Goal: Task Accomplishment & Management: Manage account settings

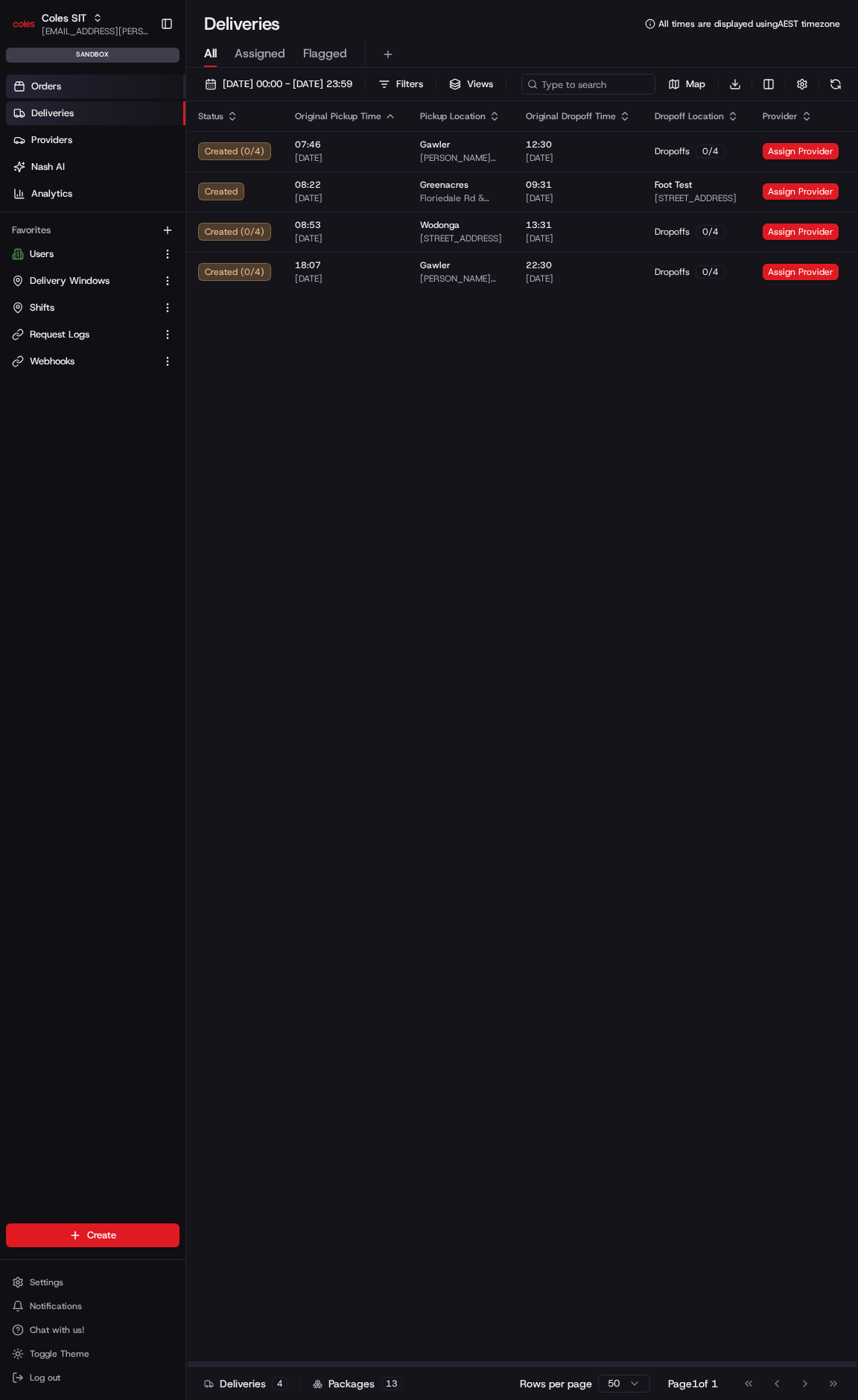
click at [109, 83] on link "Orders" at bounding box center [96, 86] width 180 height 24
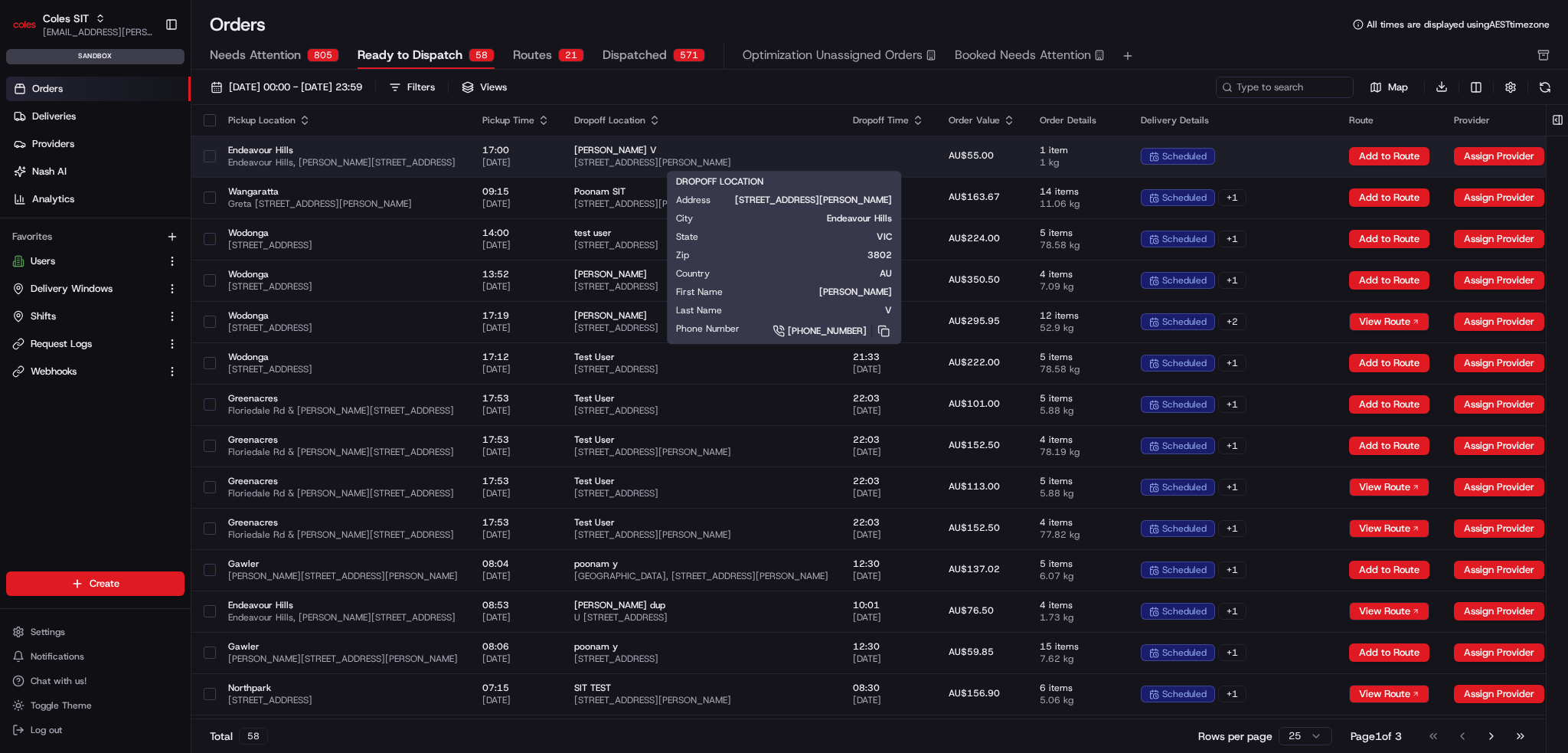
click at [695, 153] on span "[PERSON_NAME] V" at bounding box center [702, 150] width 255 height 12
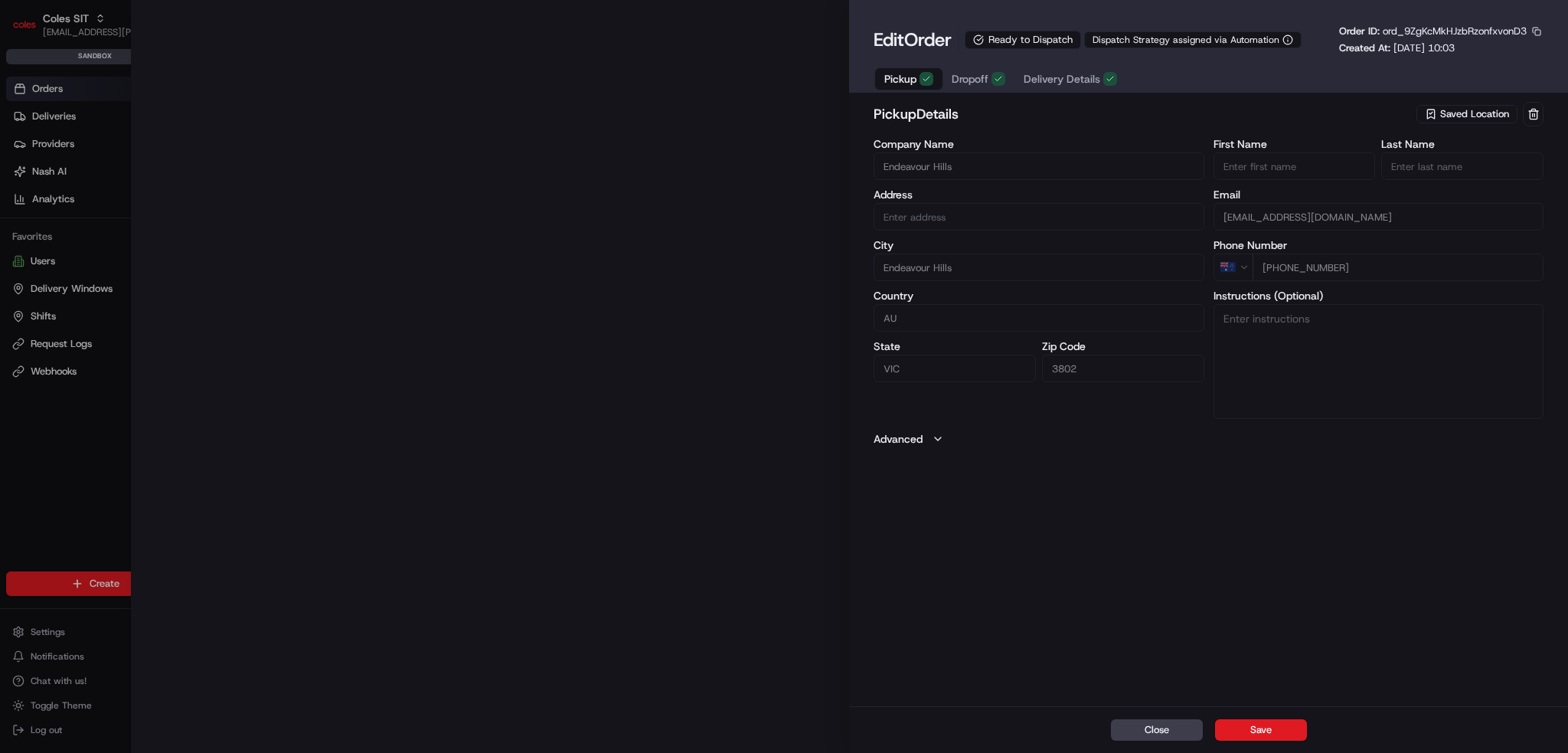
type input "Endeavour Hills, [PERSON_NAME][STREET_ADDRESS]"
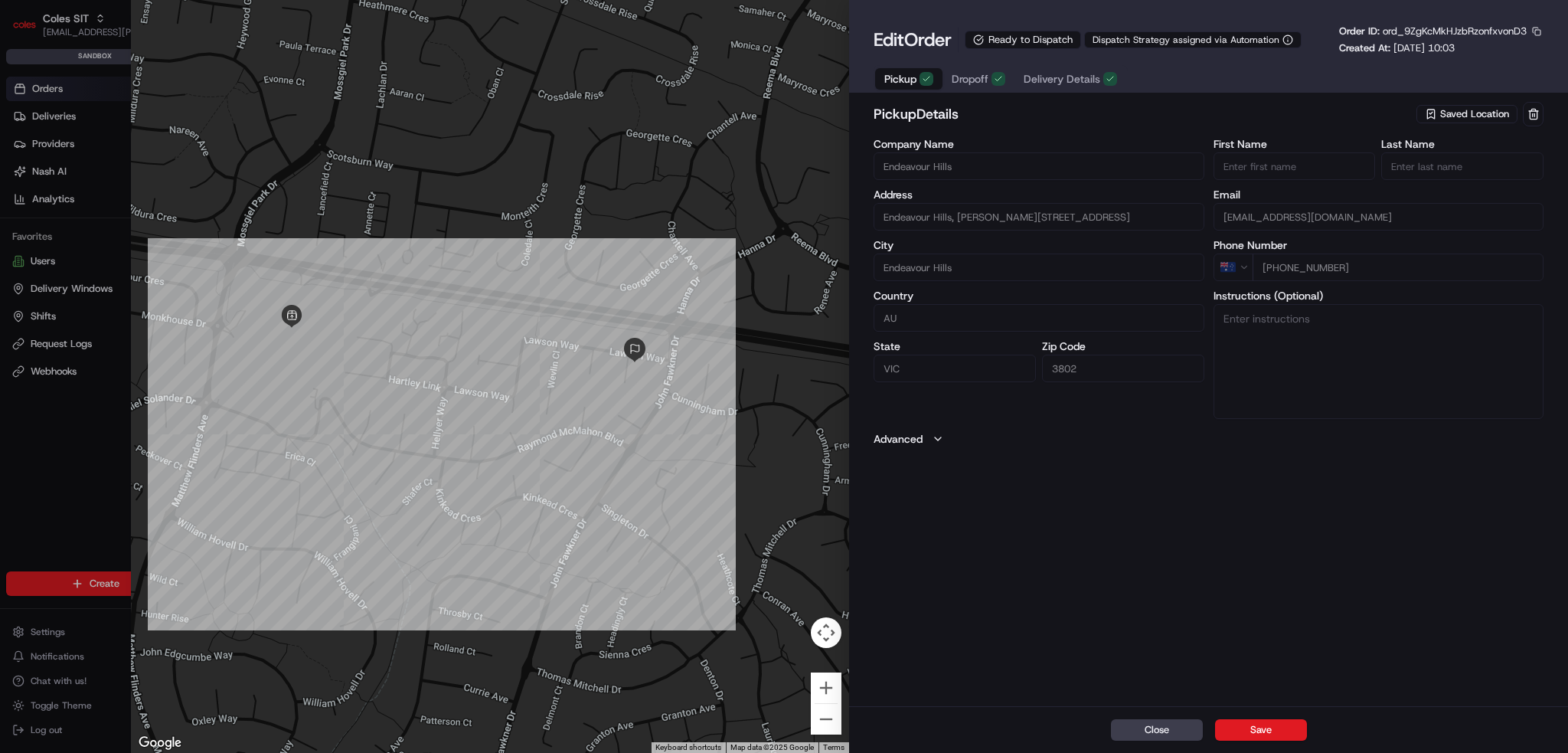
click at [882, 78] on button "Delivery Details" at bounding box center [1071, 78] width 112 height 21
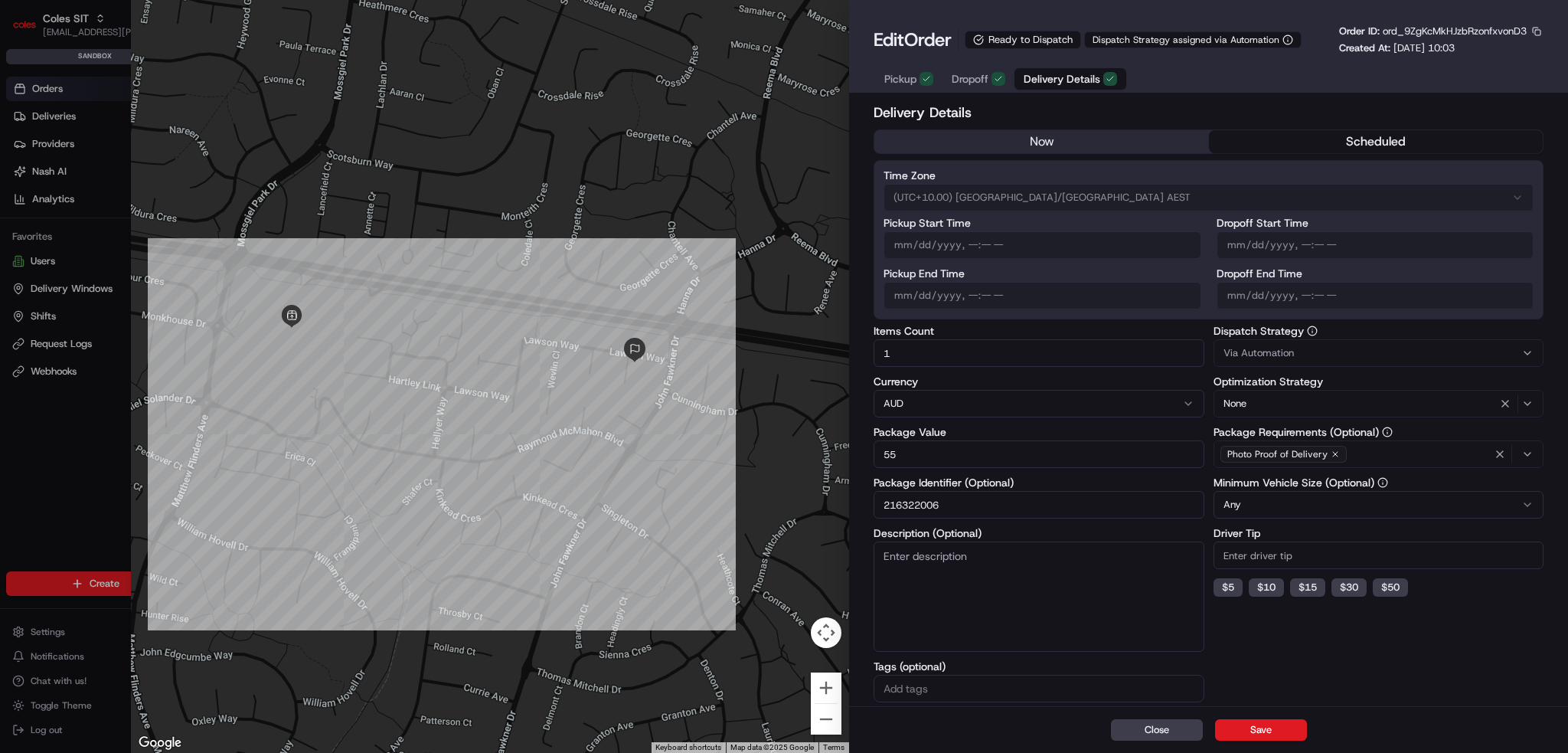
click at [882, 79] on span "Dropoff" at bounding box center [970, 79] width 36 height 15
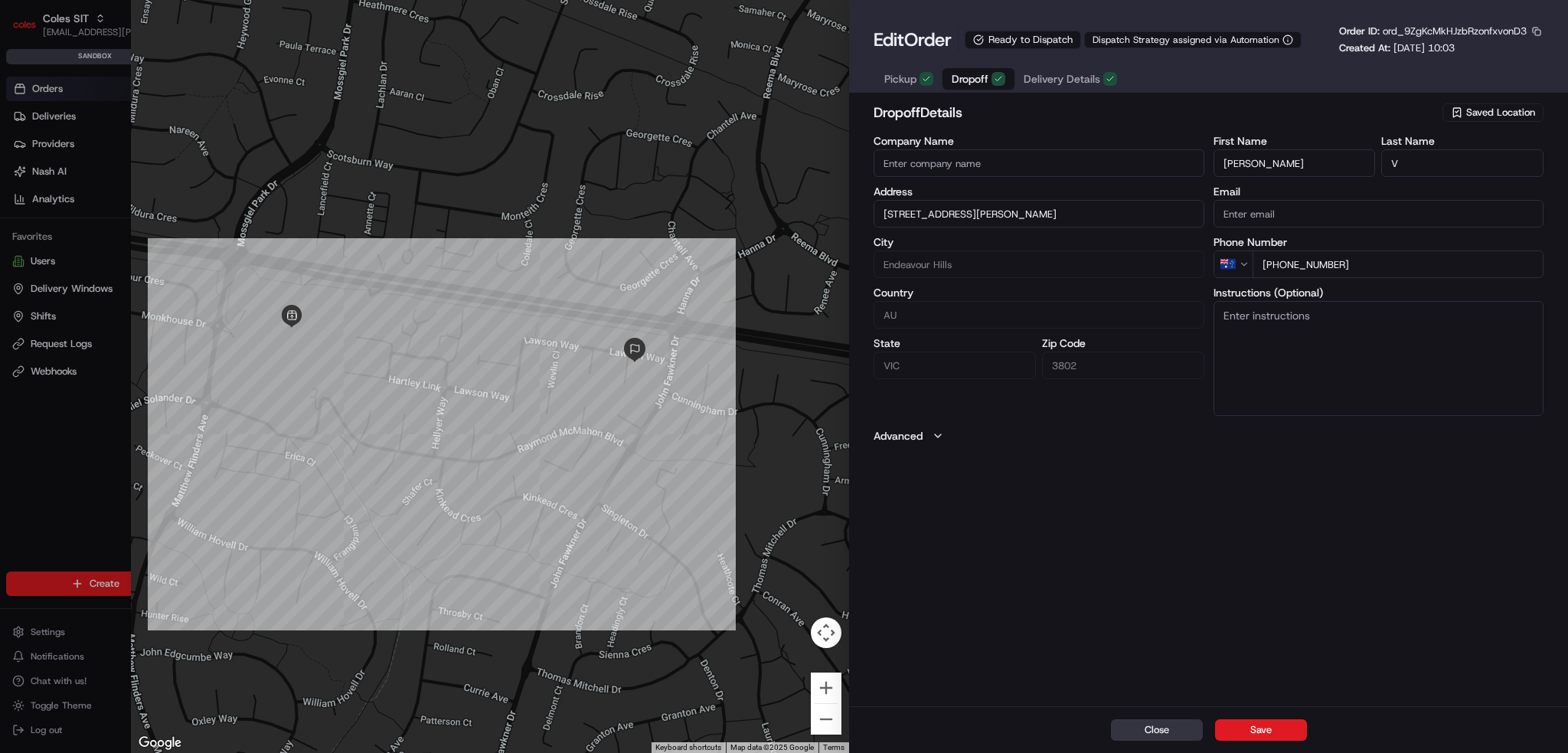
click at [882, 722] on button "Close" at bounding box center [1157, 730] width 92 height 21
type input "+1"
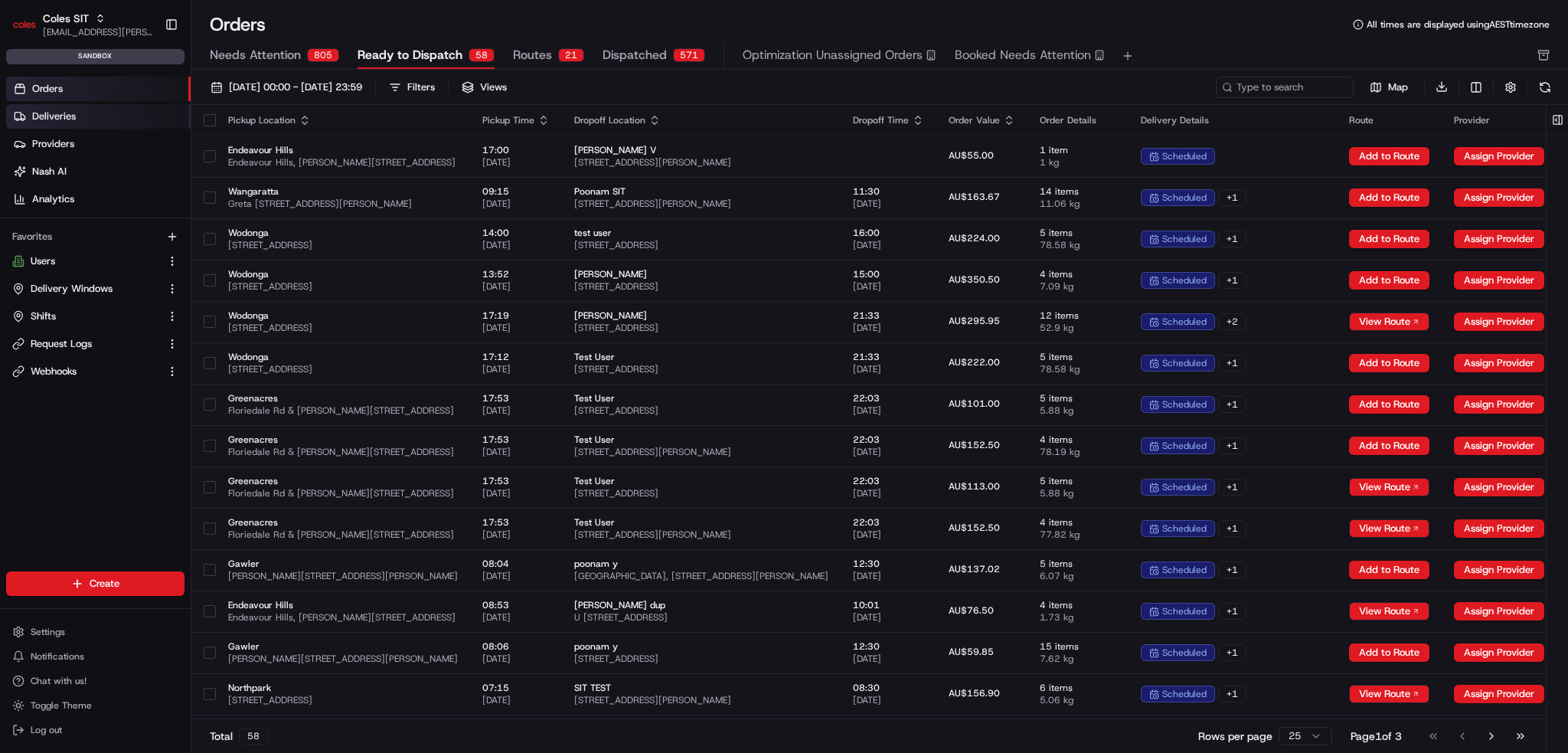
click at [76, 120] on link "Deliveries" at bounding box center [98, 116] width 185 height 25
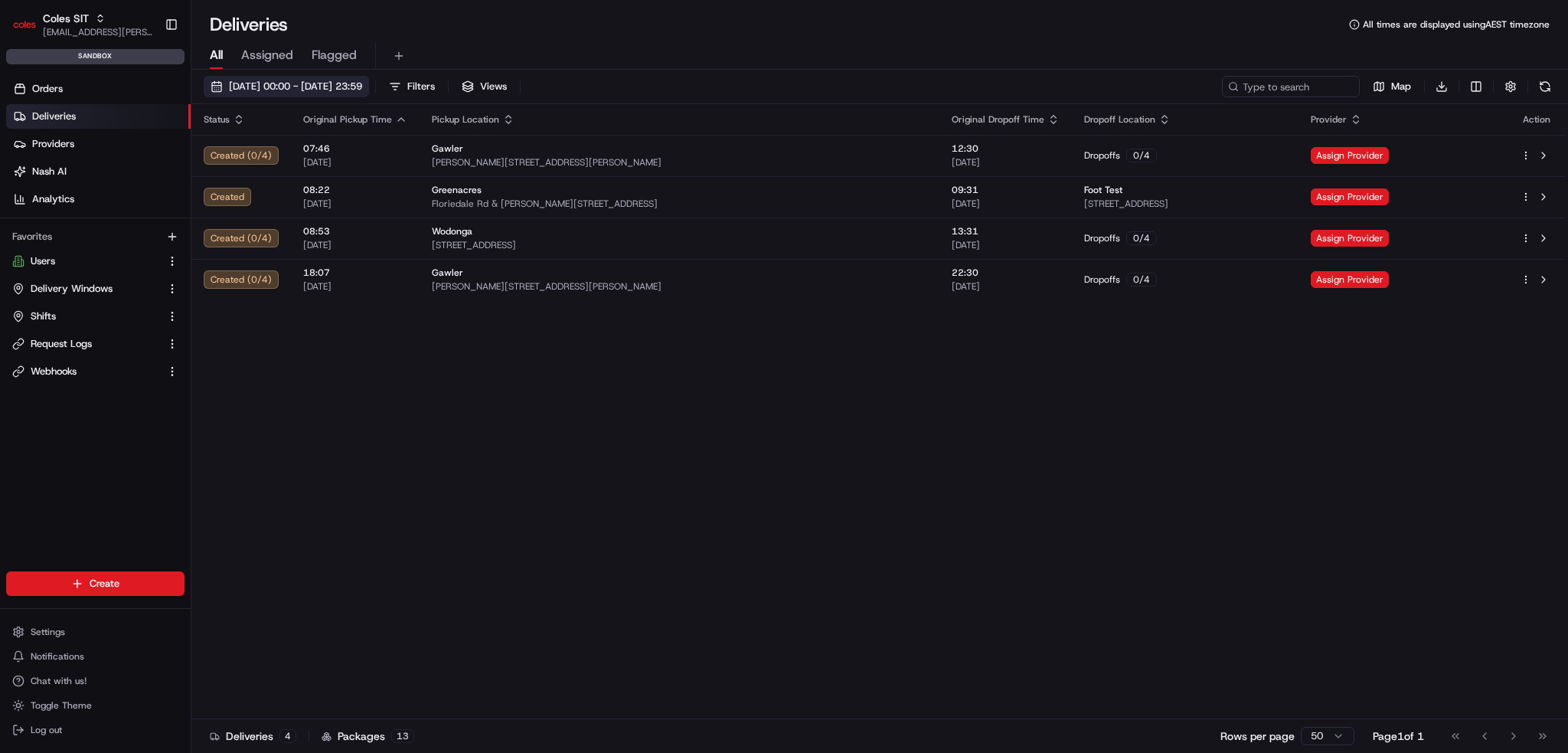
click at [302, 88] on span "[DATE] 00:00 - [DATE] 23:59" at bounding box center [295, 87] width 133 height 14
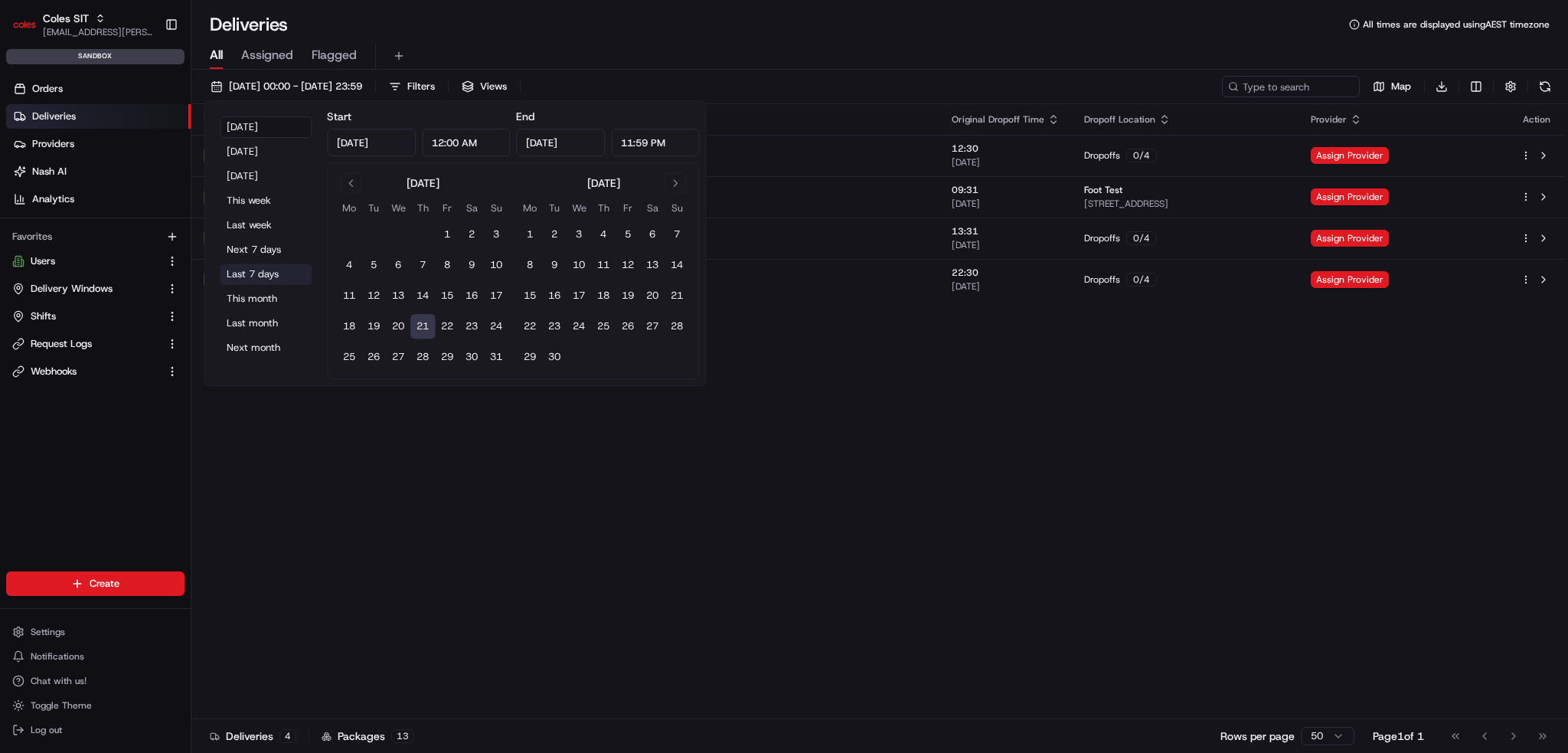
click at [260, 277] on button "Last 7 days" at bounding box center [266, 273] width 92 height 21
type input "[DATE]"
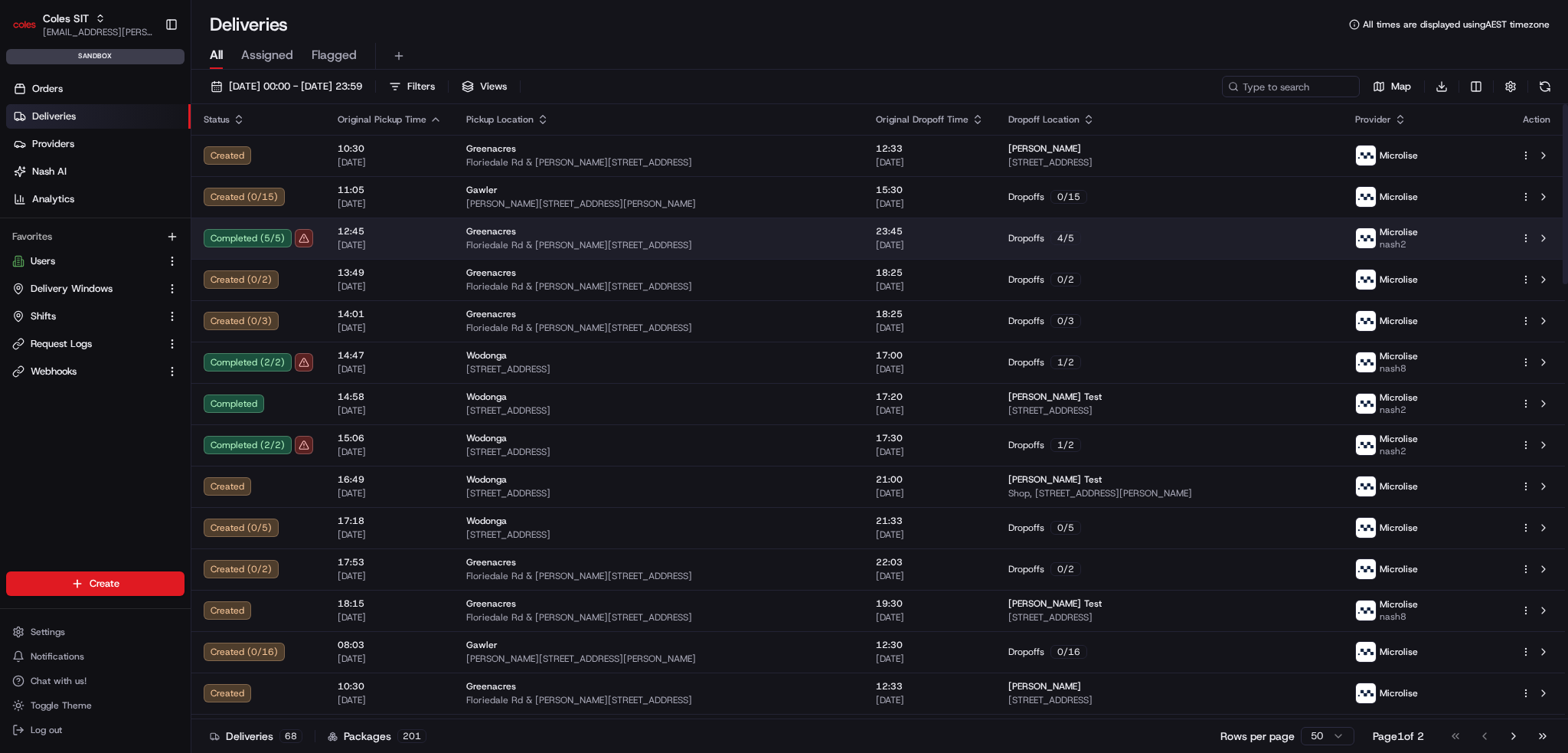
click at [239, 241] on div "Completed ( 5 / 5 )" at bounding box center [258, 239] width 109 height 19
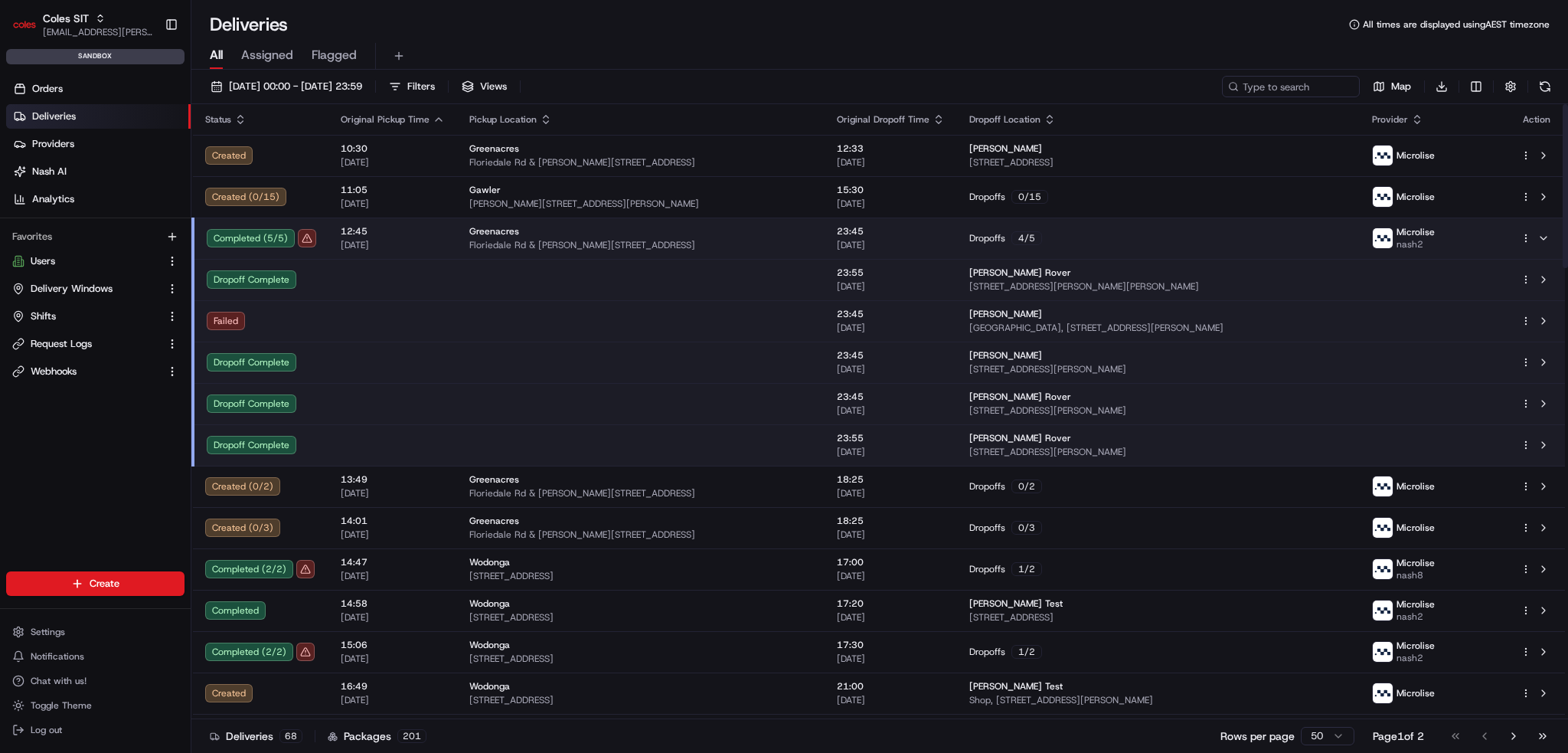
click at [748, 279] on td at bounding box center [641, 279] width 367 height 42
click at [87, 704] on span "Toggle Theme" at bounding box center [61, 705] width 61 height 12
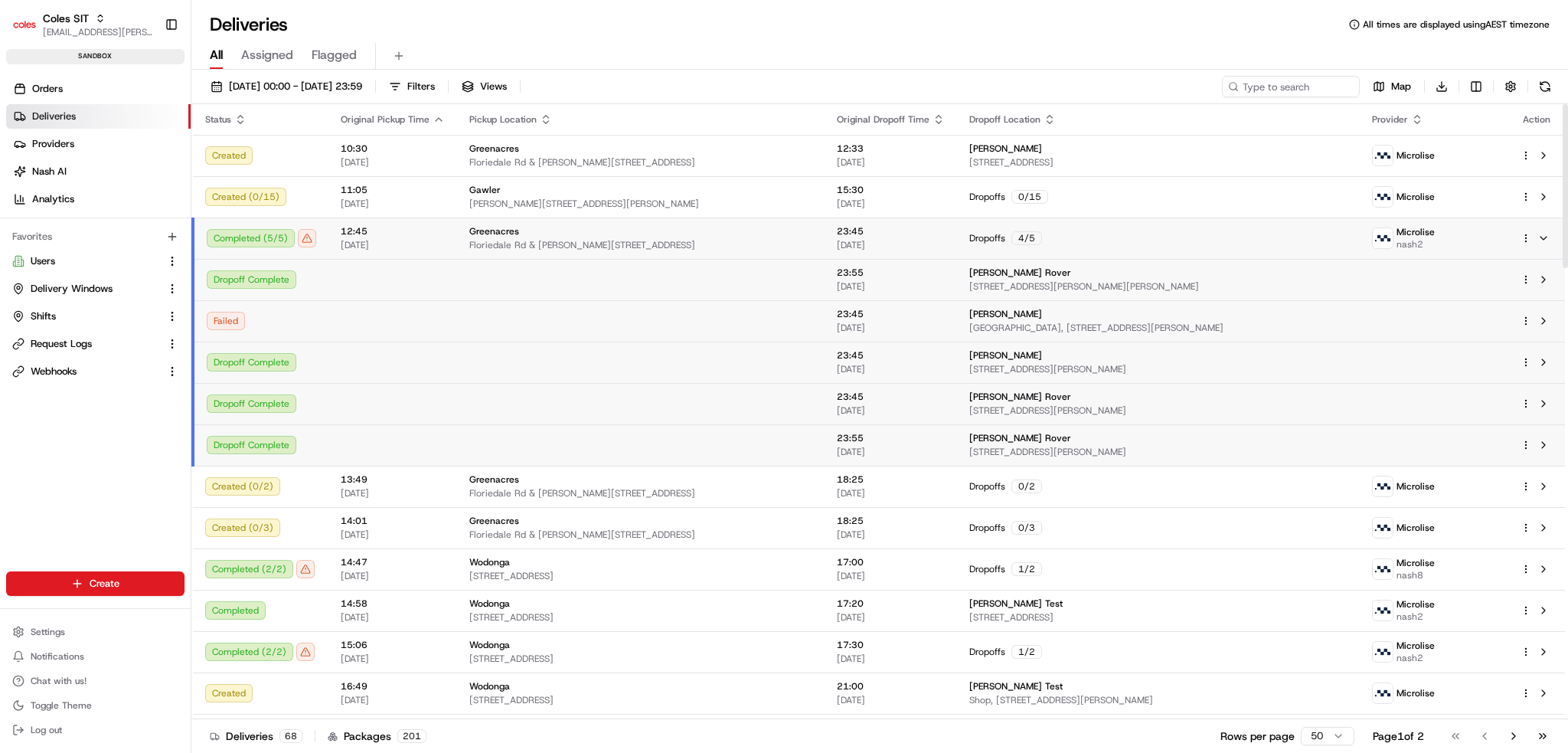
click at [378, 281] on td at bounding box center [393, 279] width 129 height 42
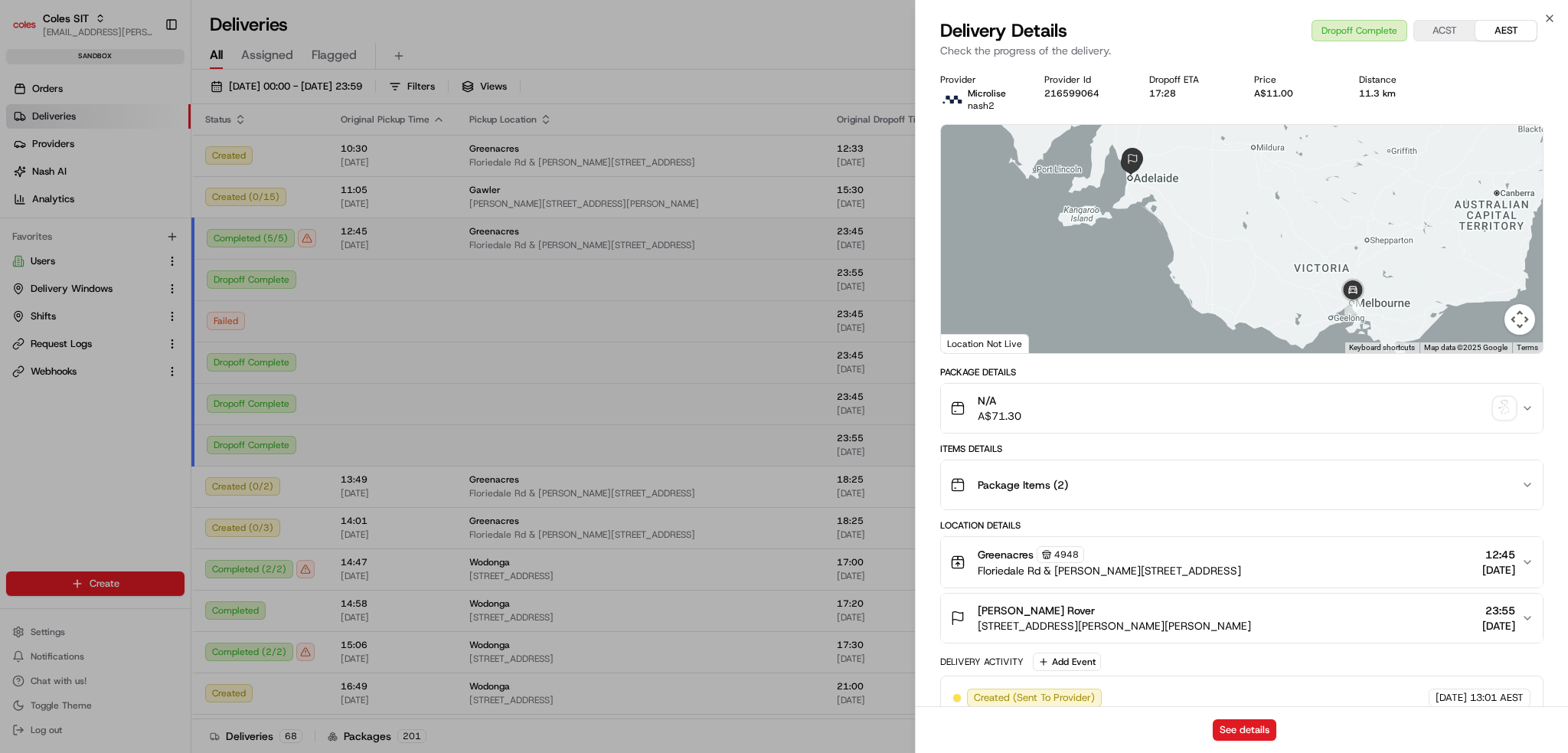
click at [882, 407] on img "button" at bounding box center [1504, 407] width 21 height 21
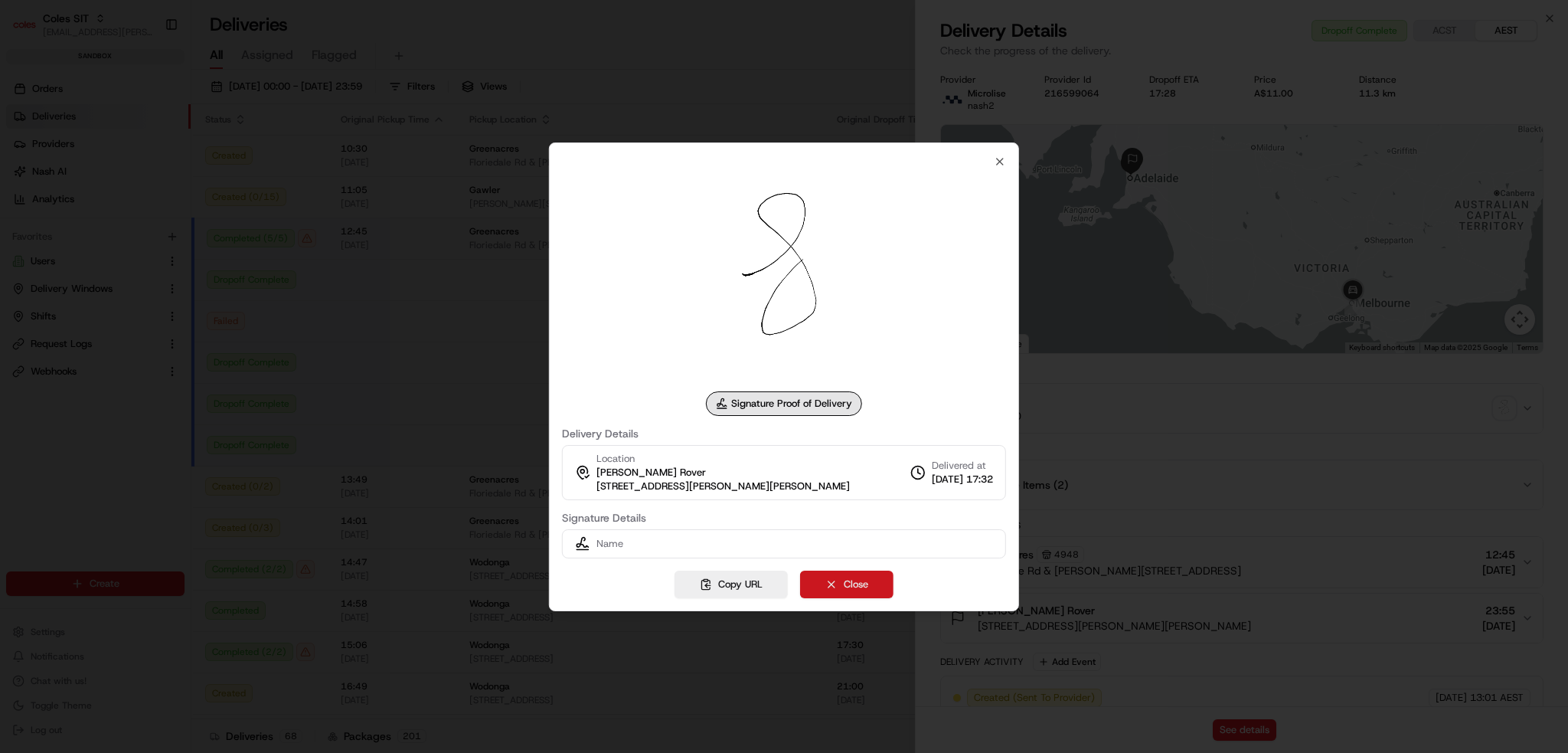
click at [865, 585] on button "Close" at bounding box center [847, 584] width 93 height 27
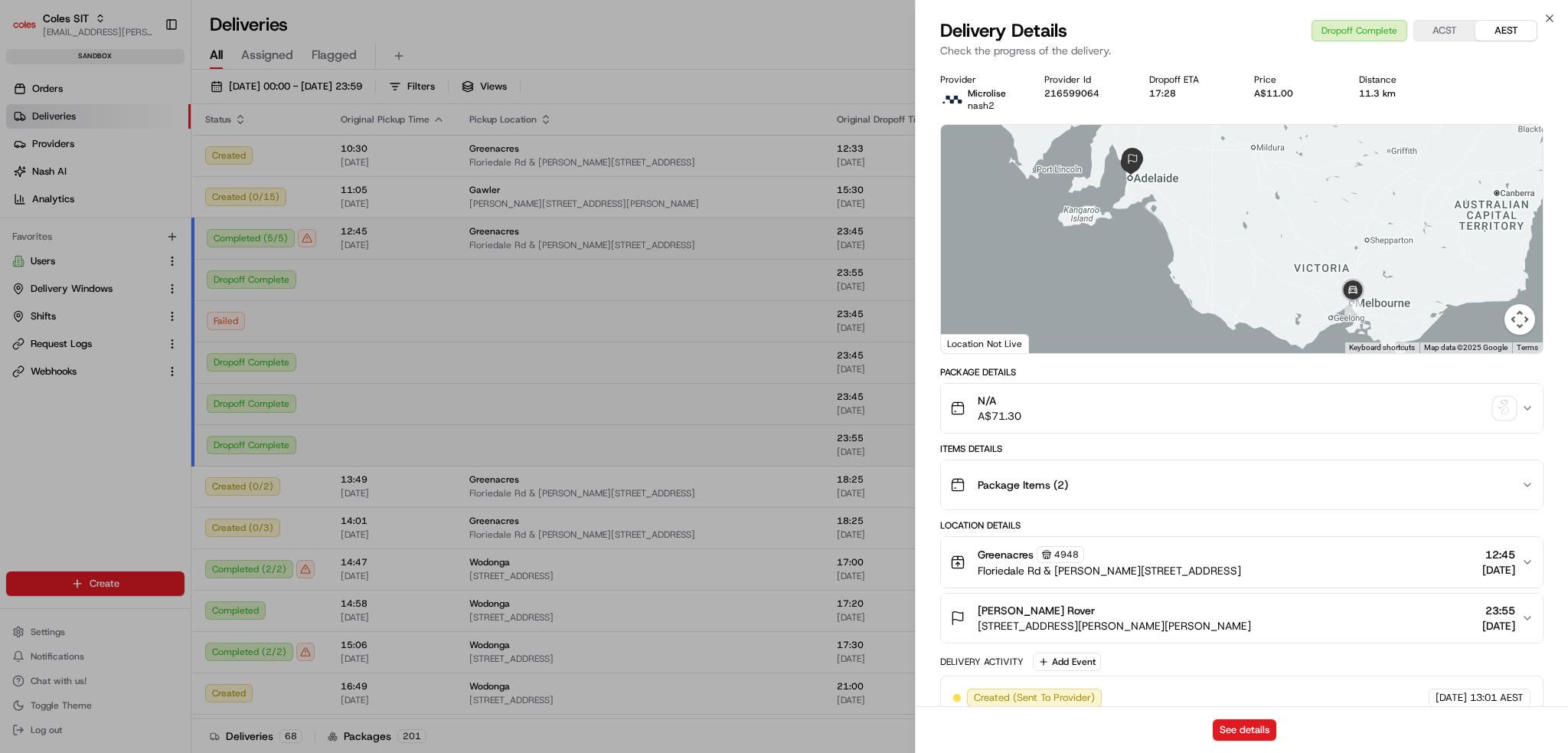
click at [882, 458] on div "Items Details Package Items ( 2 )" at bounding box center [1241, 476] width 603 height 67
click at [882, 475] on div "Package Items ( 2 )" at bounding box center [1235, 485] width 571 height 31
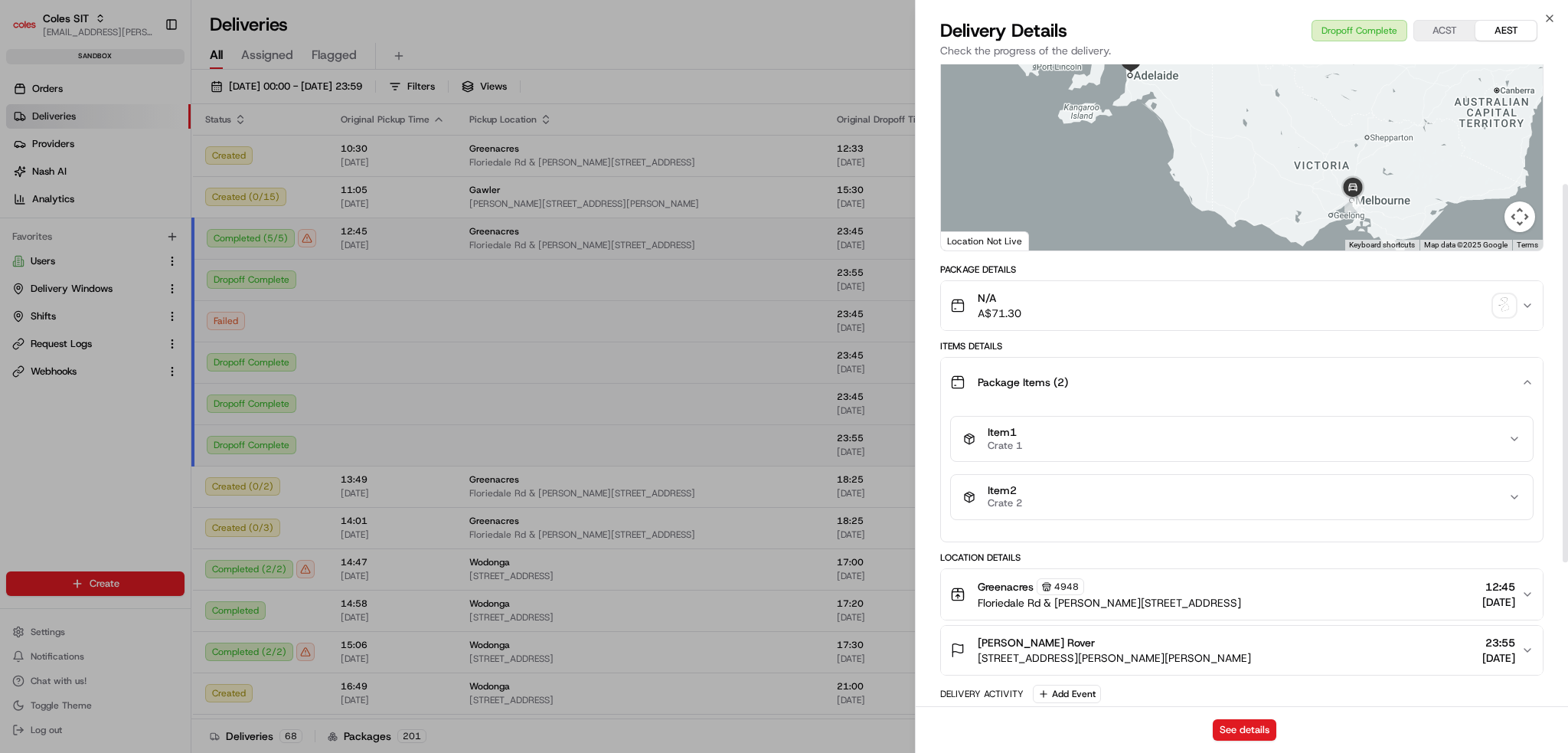
scroll to position [306, 0]
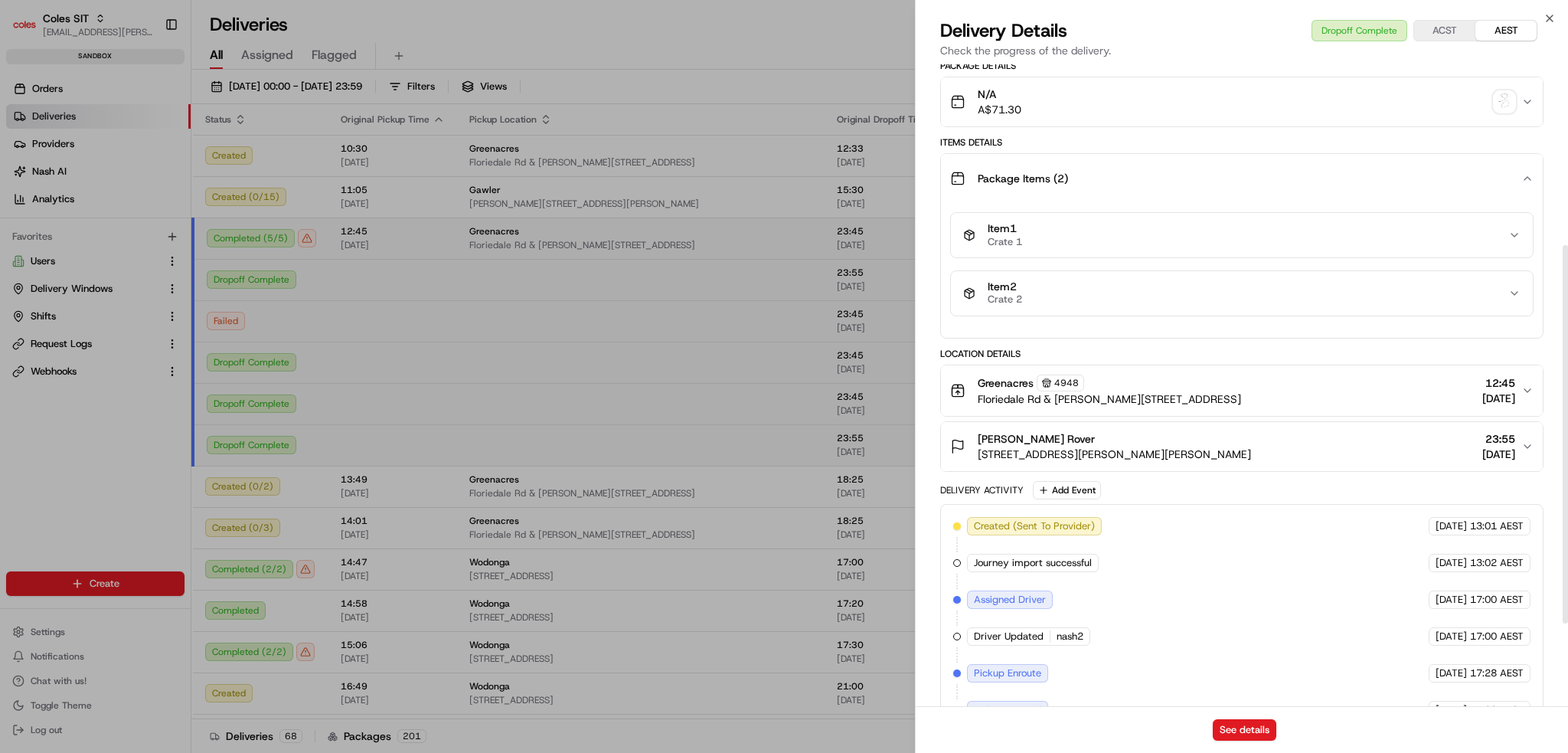
click at [882, 370] on button "Greenacres [STREET_ADDRESS][PERSON_NAME] 12:45 [DATE]" at bounding box center [1241, 391] width 602 height 51
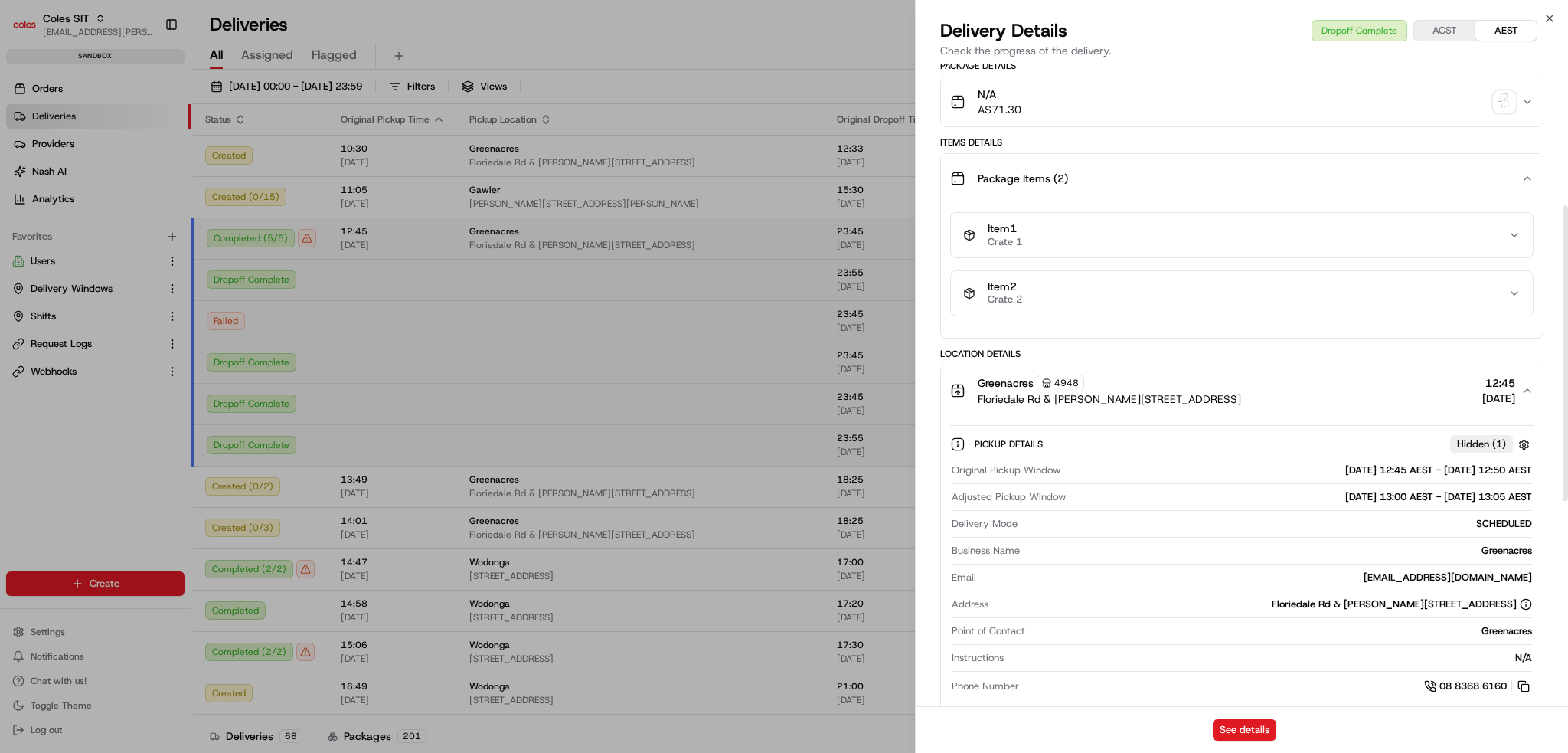
click at [882, 303] on div "Item 2 Crate 2" at bounding box center [1235, 293] width 546 height 26
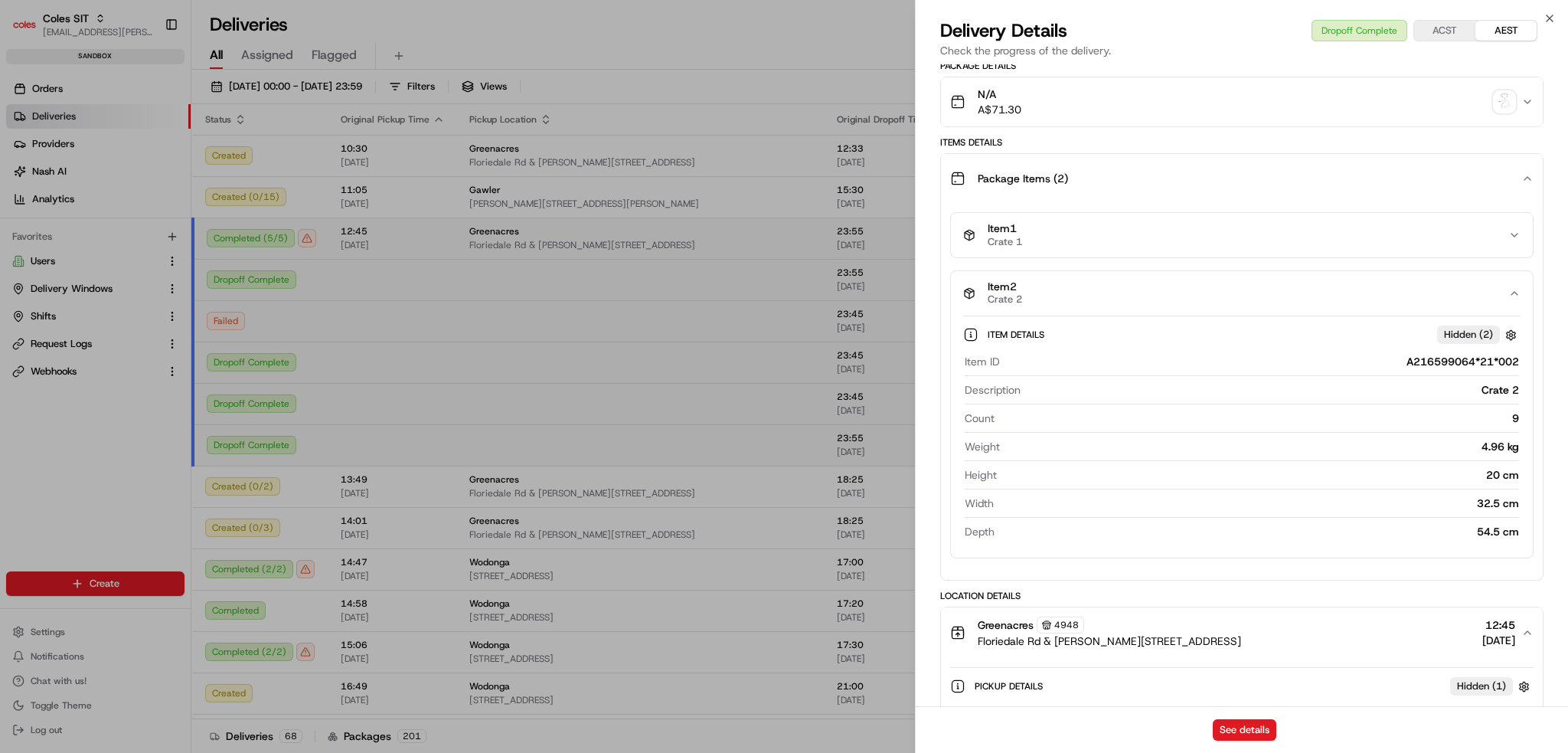
click at [882, 250] on button "Item 1 Crate 1" at bounding box center [1242, 235] width 582 height 44
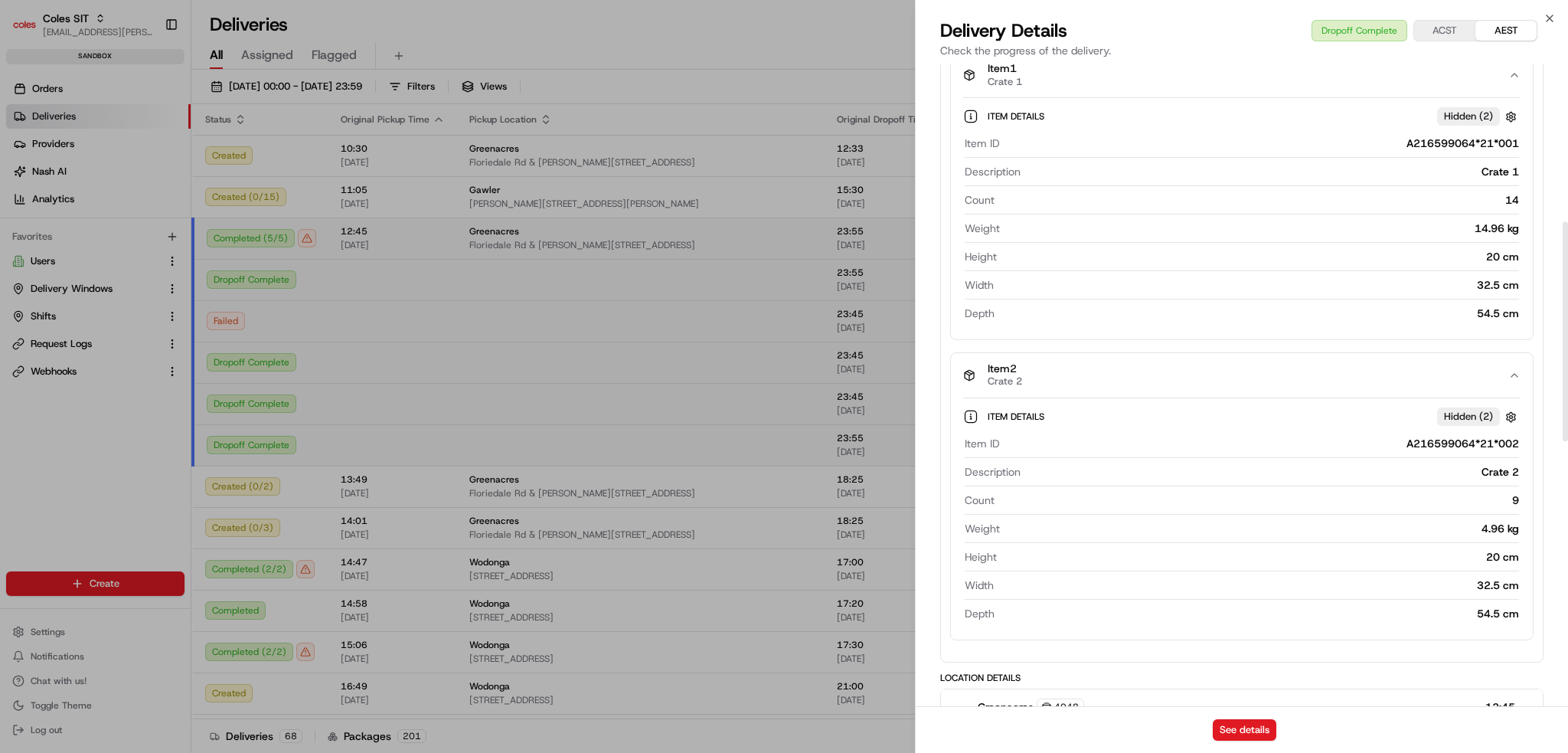
scroll to position [460, 0]
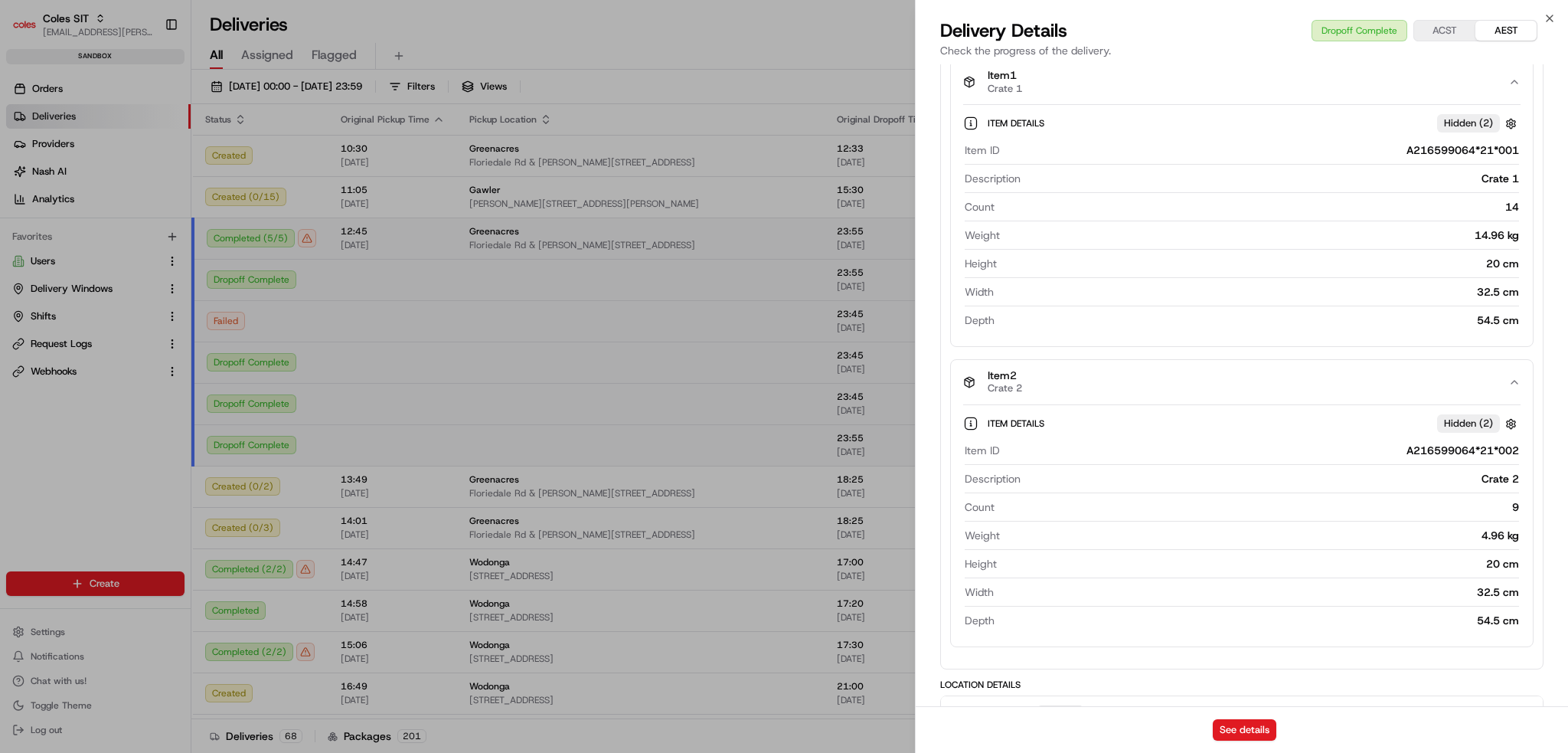
click at [882, 130] on div "Item Details Hidden ( 2 )" at bounding box center [1254, 123] width 533 height 20
click at [882, 89] on span "Crate 1" at bounding box center [1005, 88] width 35 height 12
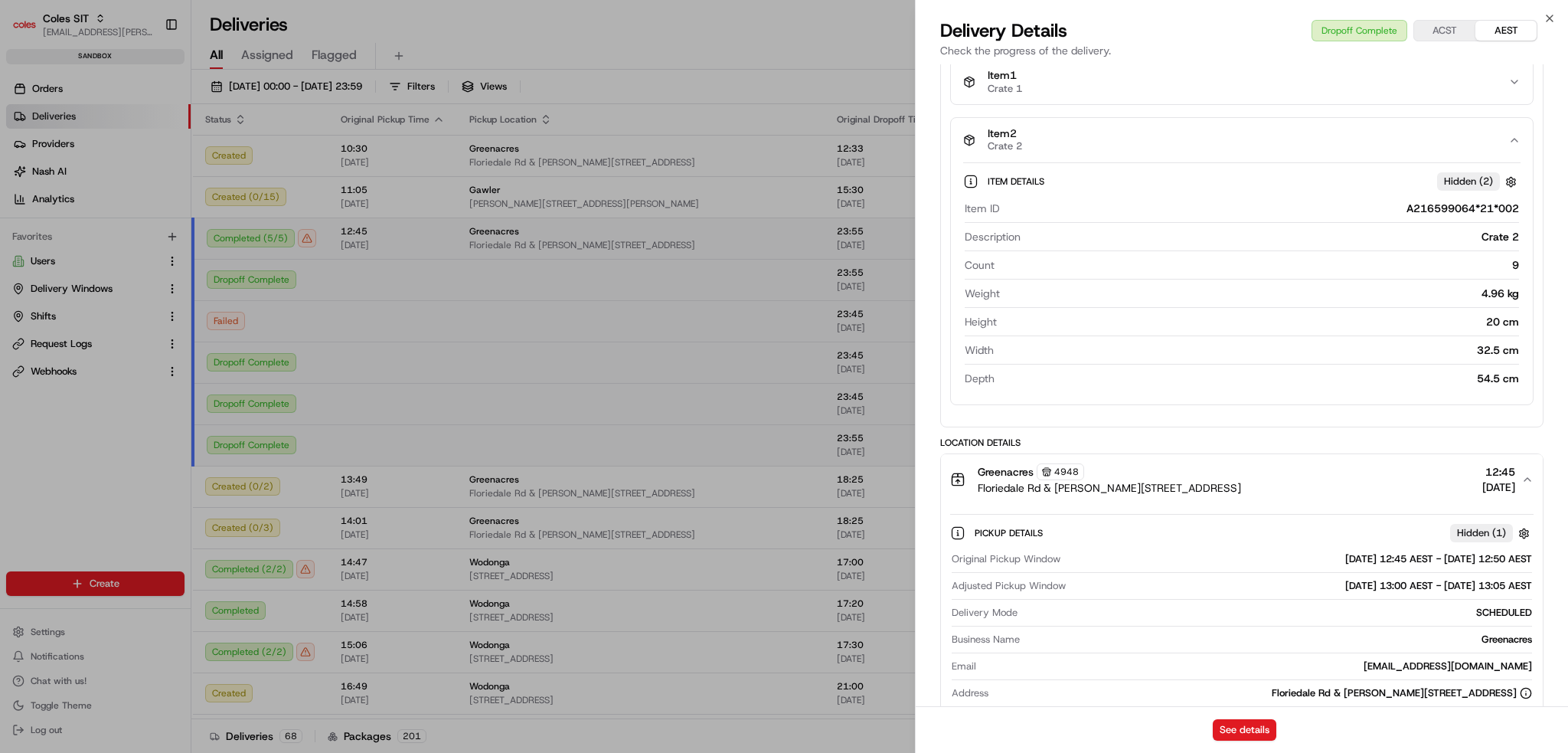
click at [882, 137] on span "Item 2" at bounding box center [1005, 134] width 35 height 14
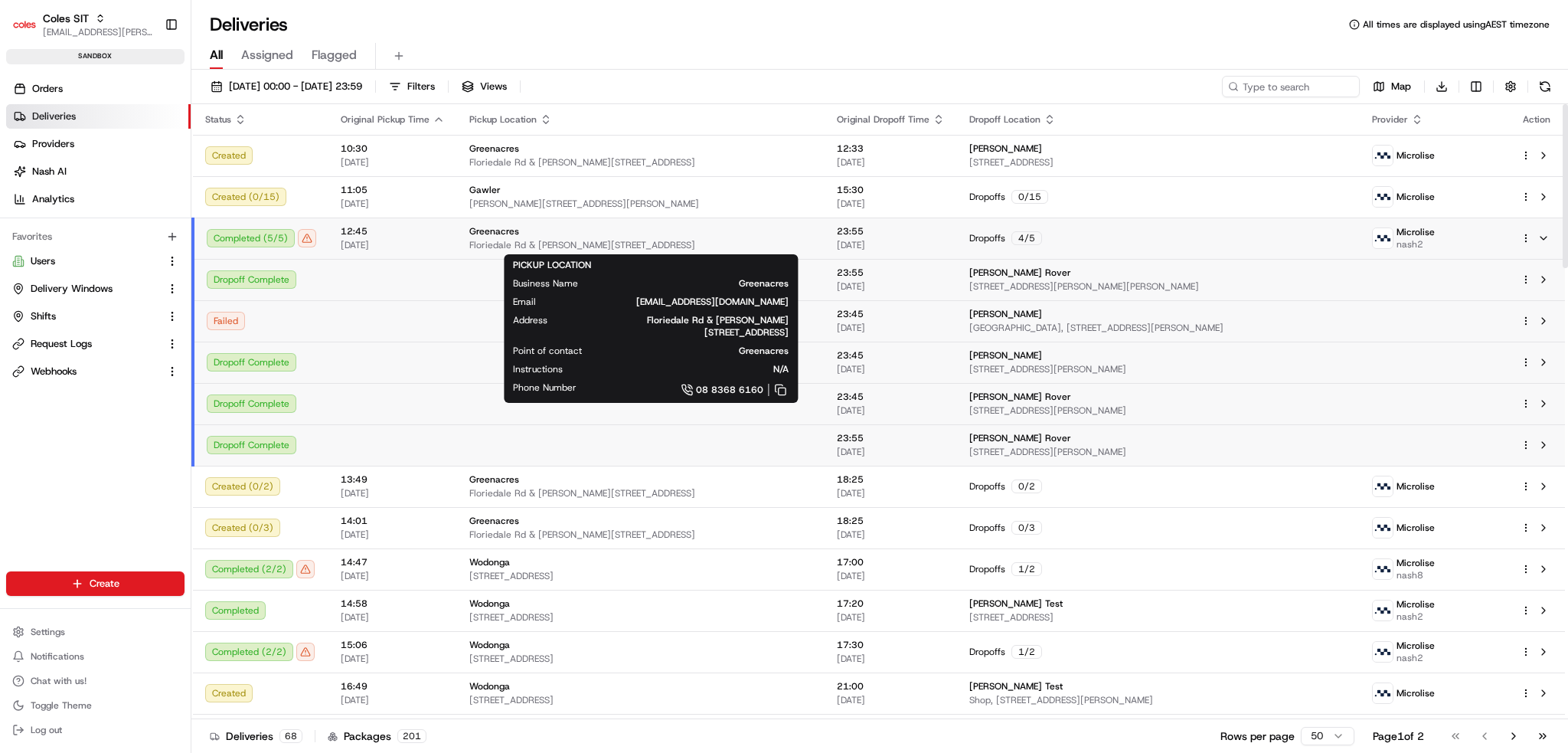
click at [673, 239] on span "Floriedale Rd & [PERSON_NAME][STREET_ADDRESS]" at bounding box center [641, 245] width 343 height 12
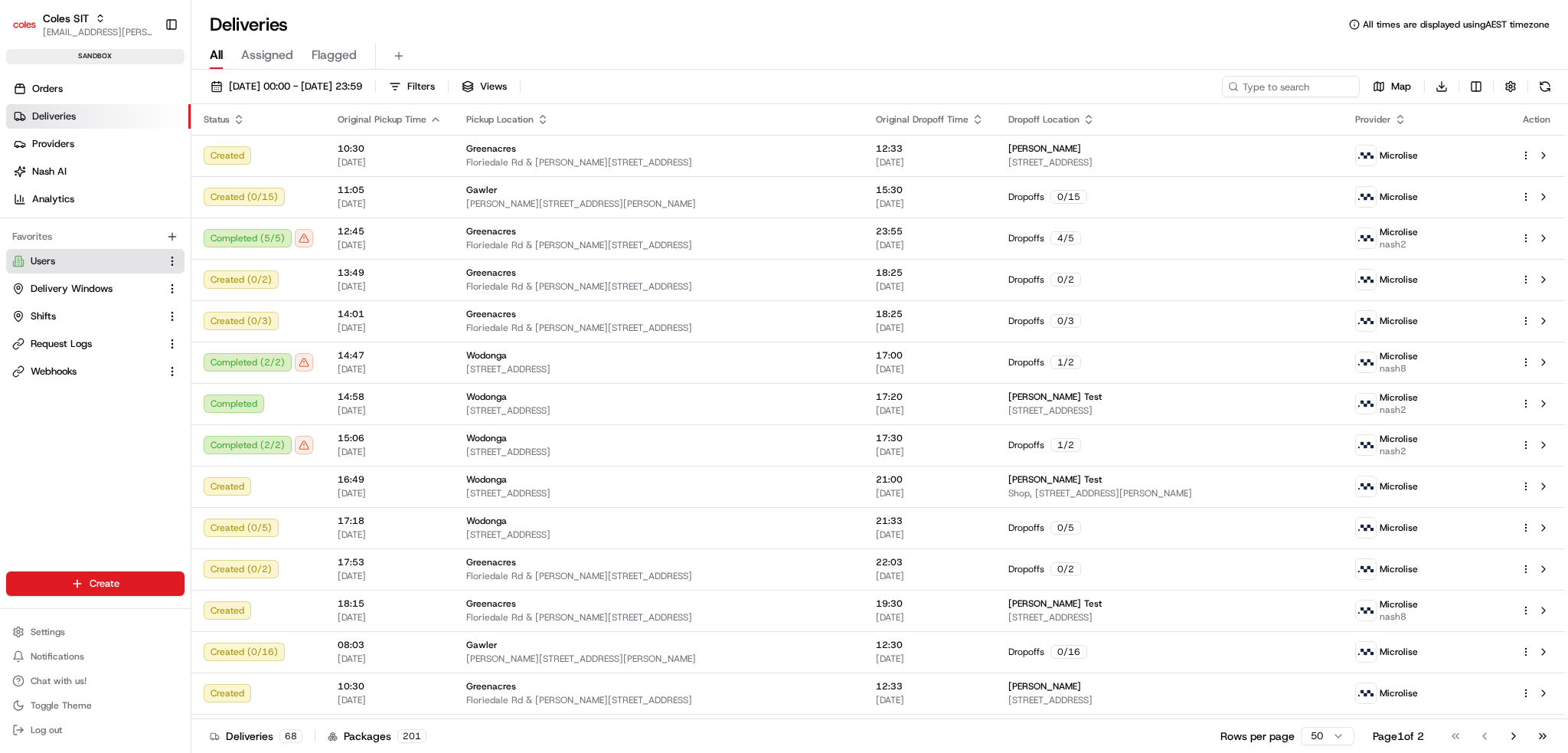
click at [53, 260] on span "Users" at bounding box center [42, 261] width 25 height 14
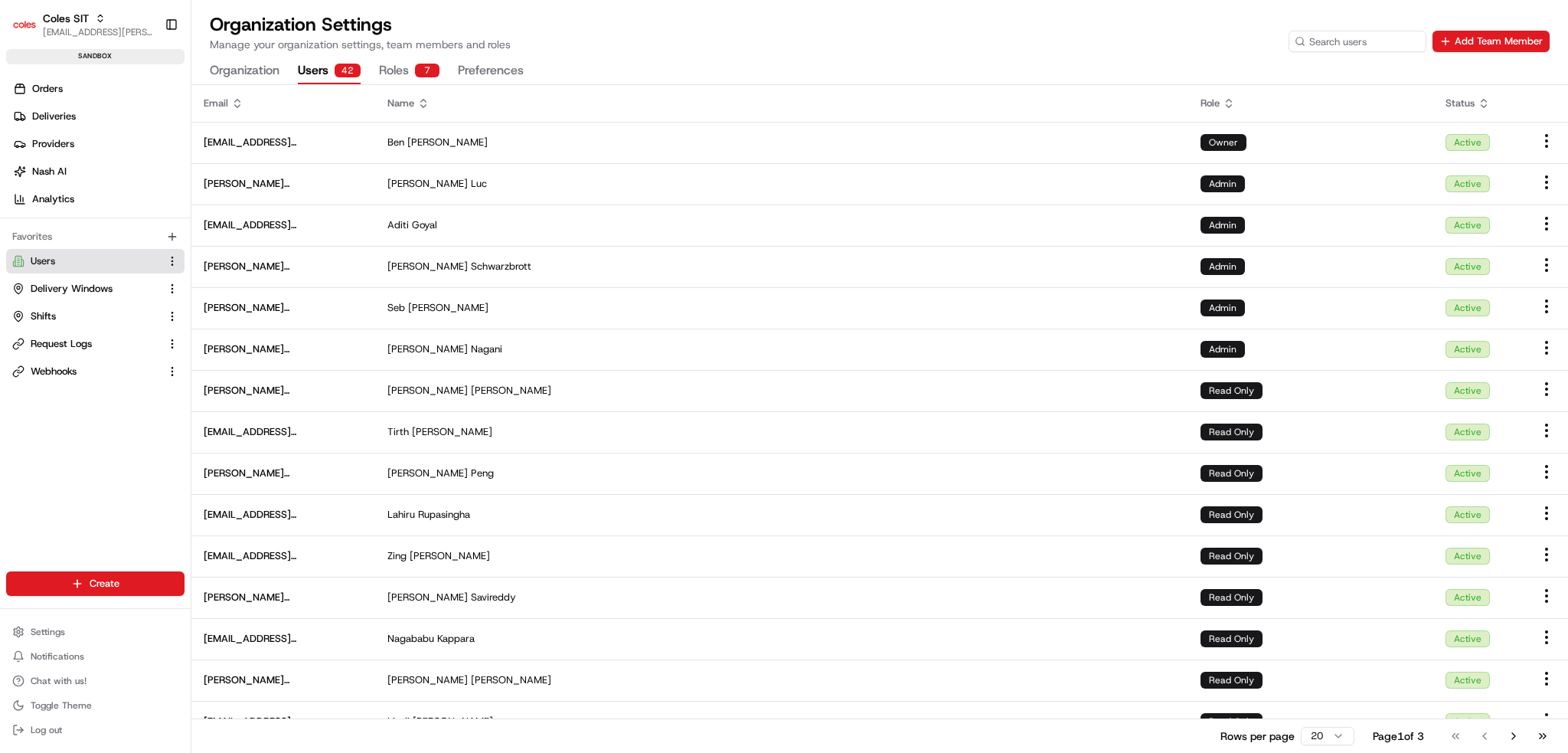
click at [386, 67] on button "Roles 7" at bounding box center [409, 71] width 60 height 26
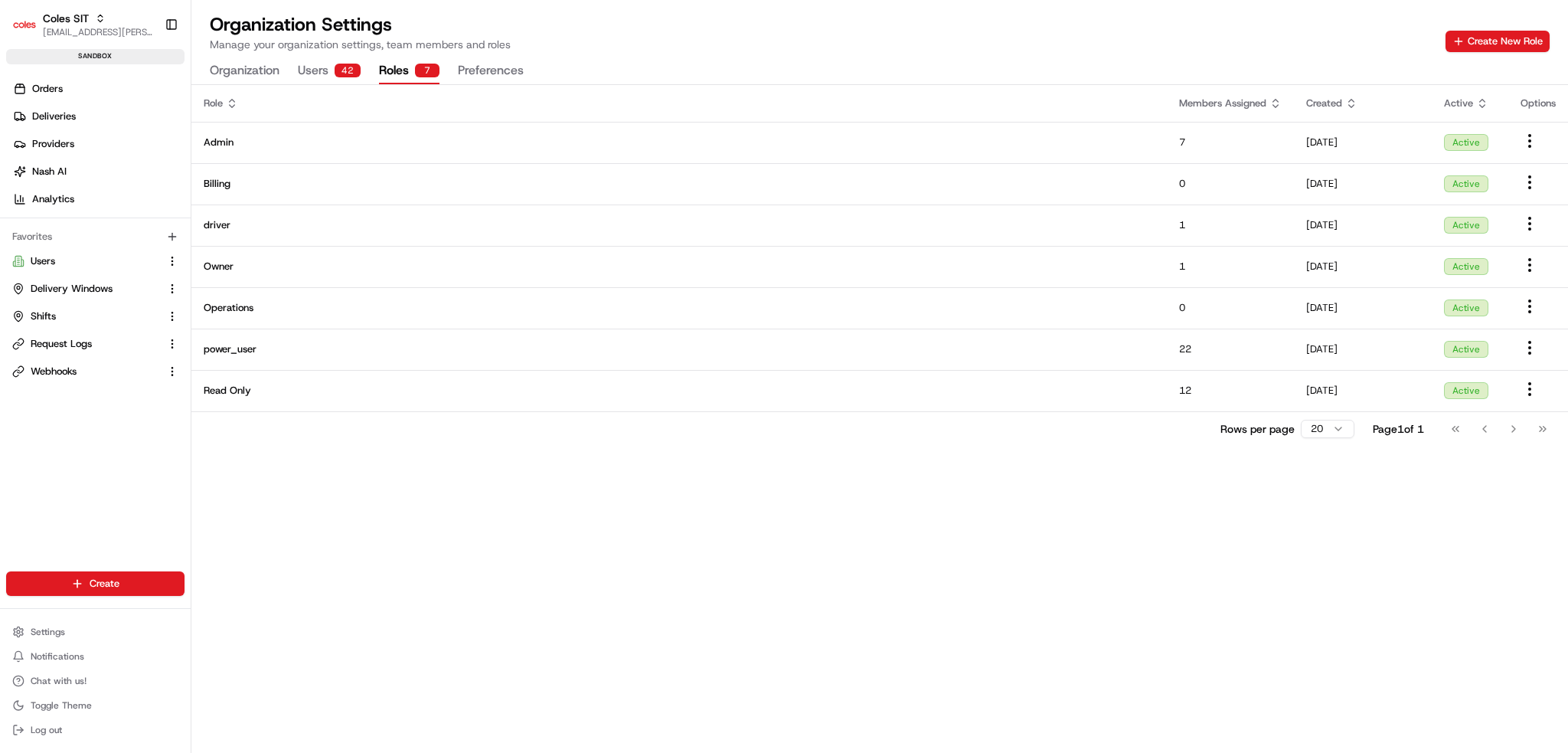
click at [322, 65] on button "Users 42" at bounding box center [329, 71] width 63 height 26
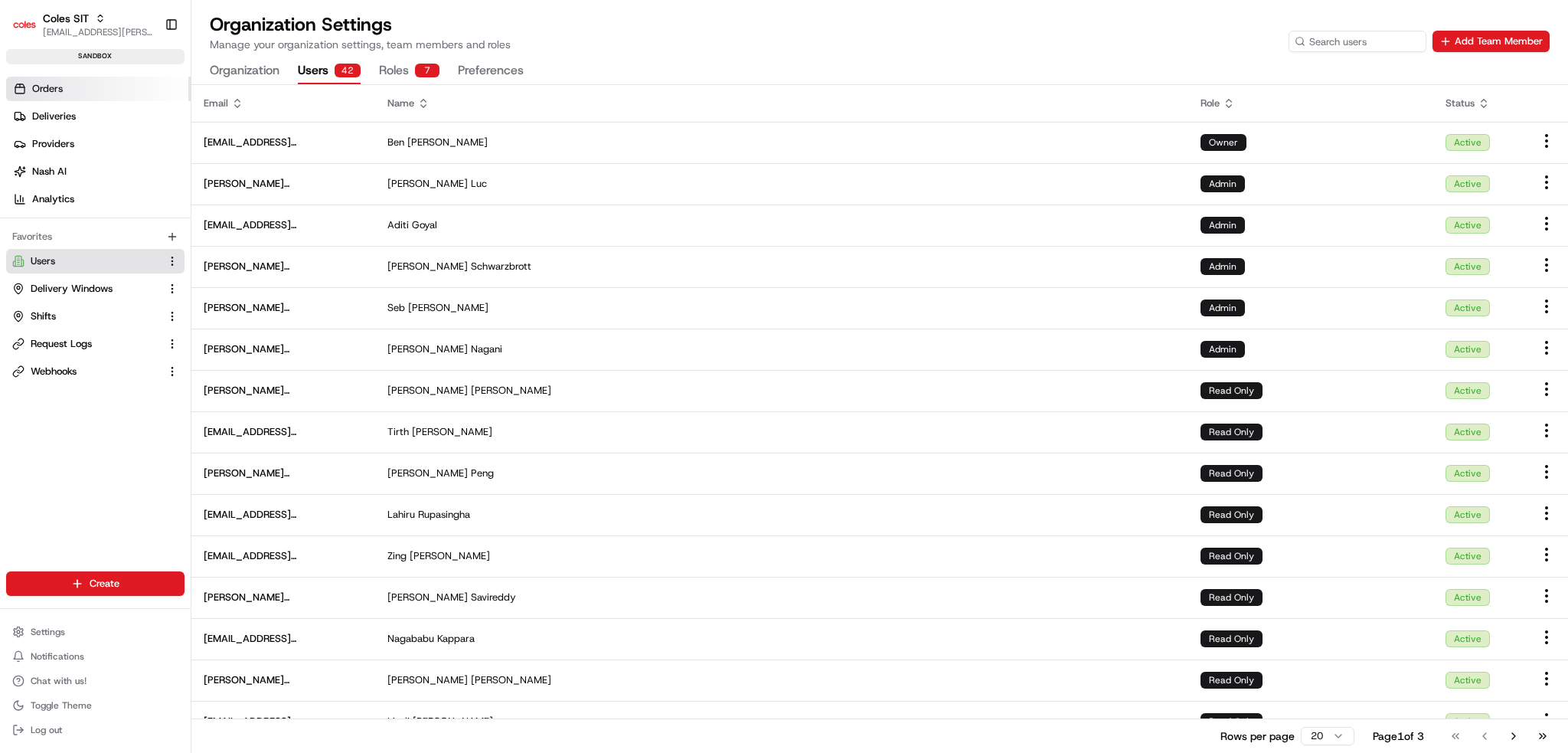
click at [104, 95] on link "Orders" at bounding box center [98, 88] width 185 height 25
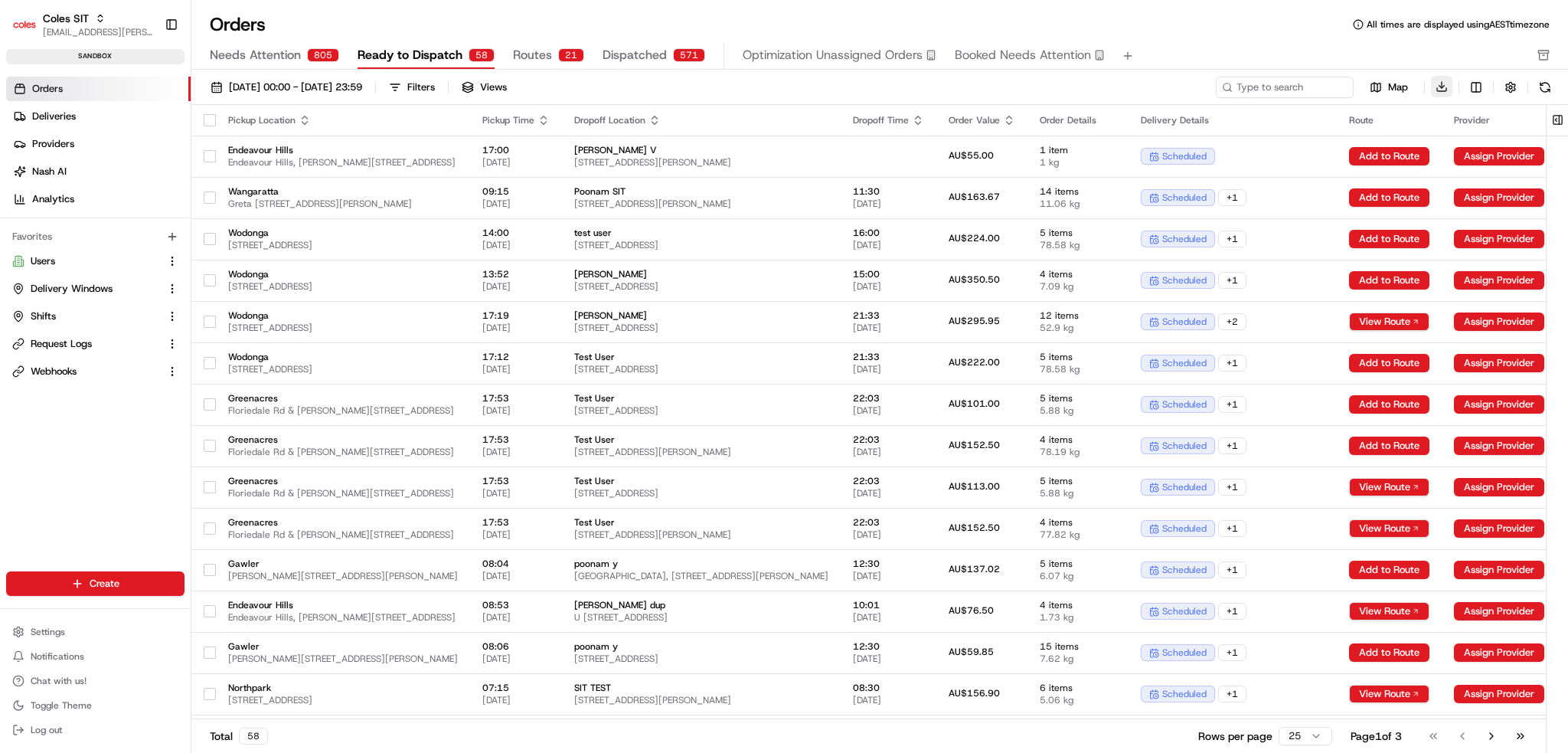
click at [882, 88] on button "Download" at bounding box center [1442, 86] width 21 height 21
click at [680, 146] on span "[PERSON_NAME] V" at bounding box center [702, 150] width 255 height 12
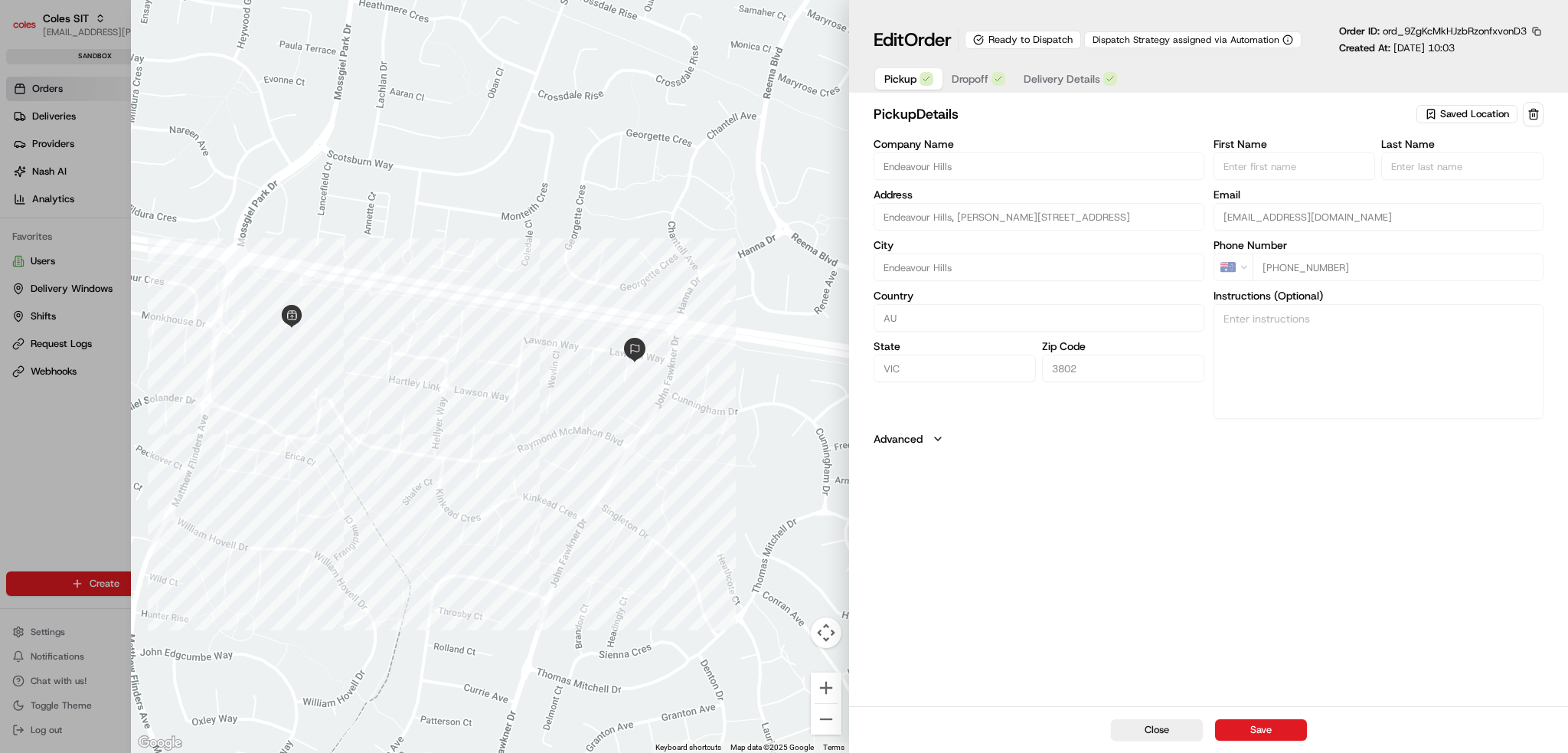
click at [882, 88] on button "Dropoff" at bounding box center [978, 78] width 72 height 21
click at [882, 165] on input "Company Name" at bounding box center [1039, 163] width 330 height 27
click at [882, 161] on input "[PERSON_NAME]" at bounding box center [1295, 163] width 162 height 27
click at [882, 214] on input "[STREET_ADDRESS][PERSON_NAME]" at bounding box center [1039, 214] width 330 height 27
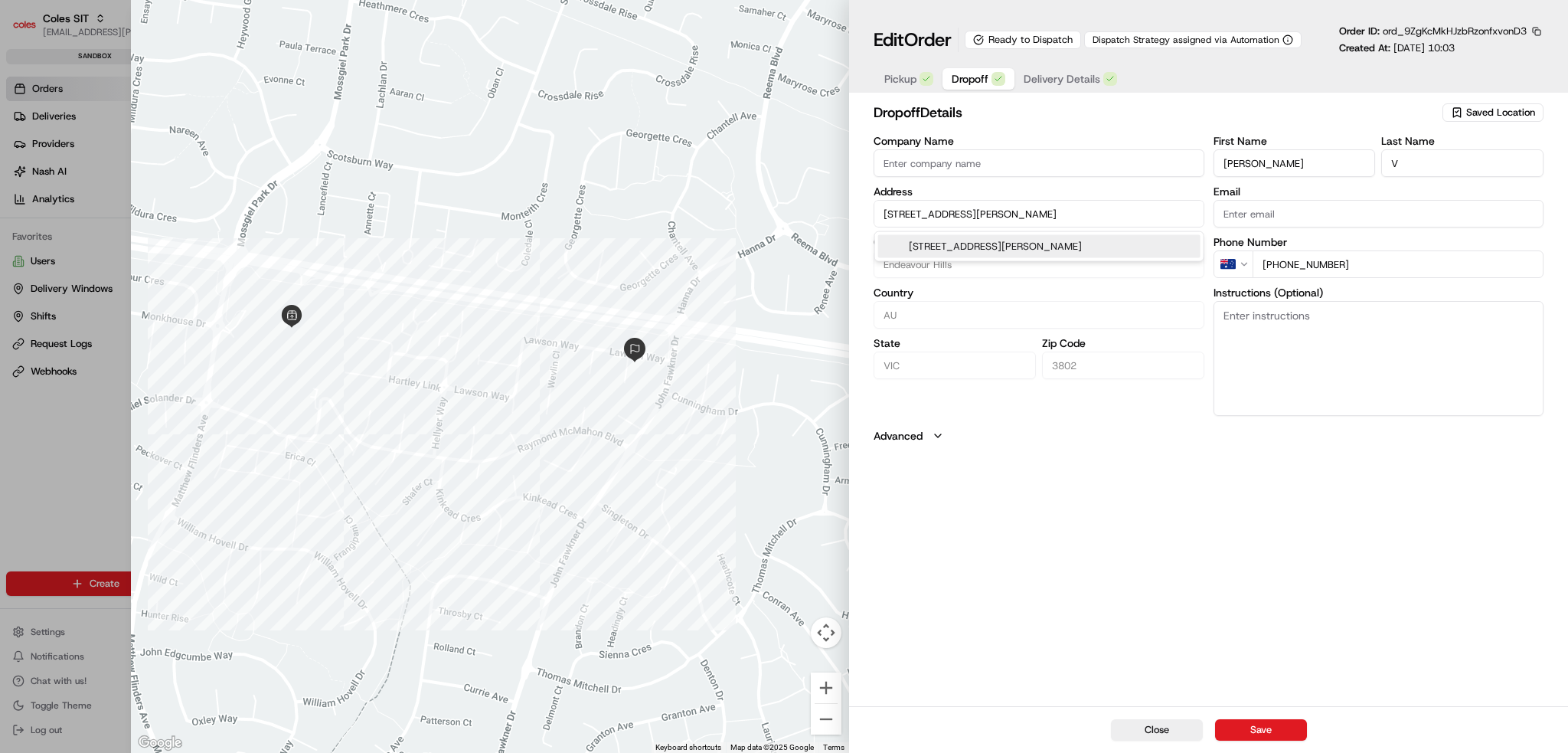
click at [882, 154] on input "V" at bounding box center [1462, 163] width 162 height 27
click at [882, 74] on span "Delivery Details" at bounding box center [1062, 79] width 76 height 15
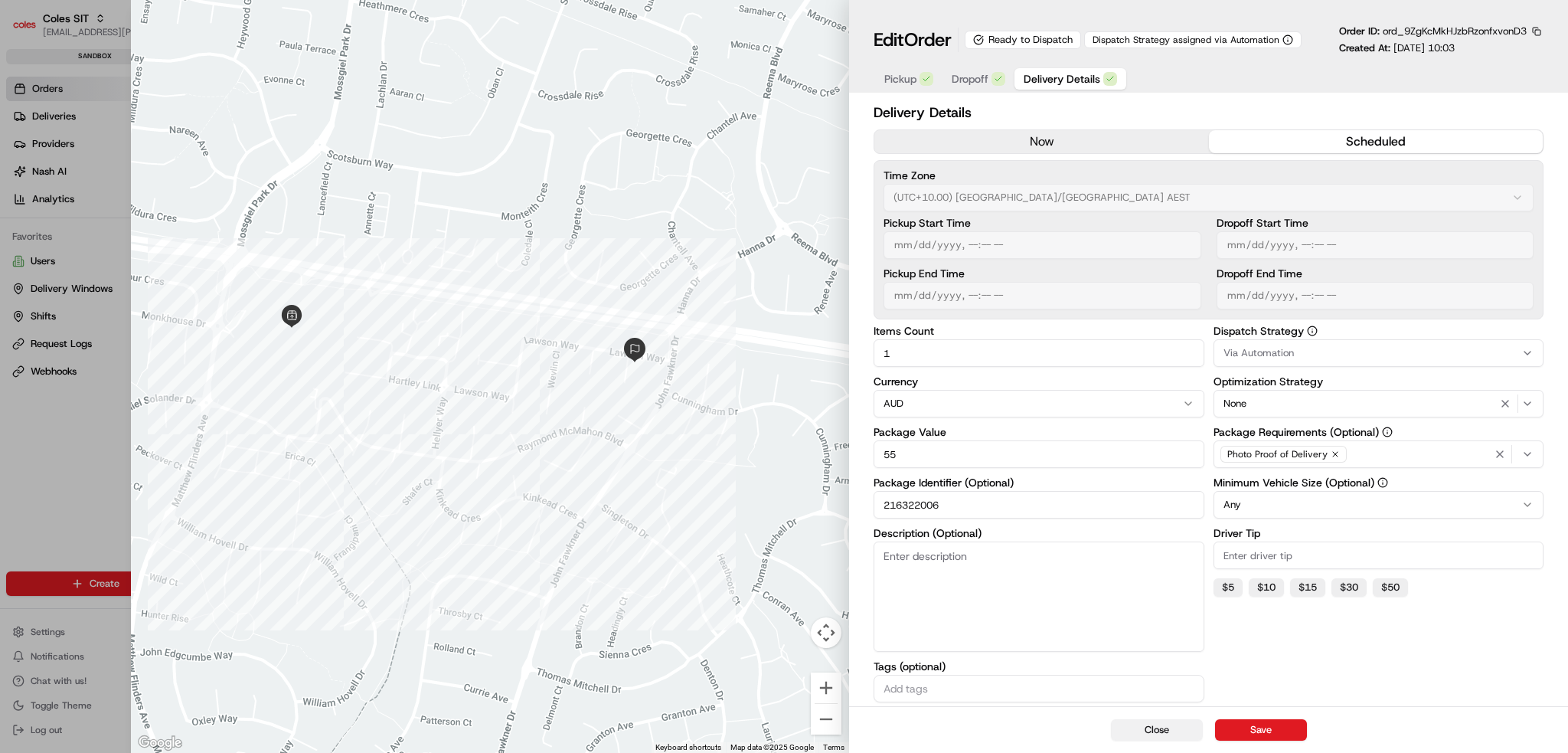
click at [882, 730] on button "Close" at bounding box center [1157, 730] width 92 height 21
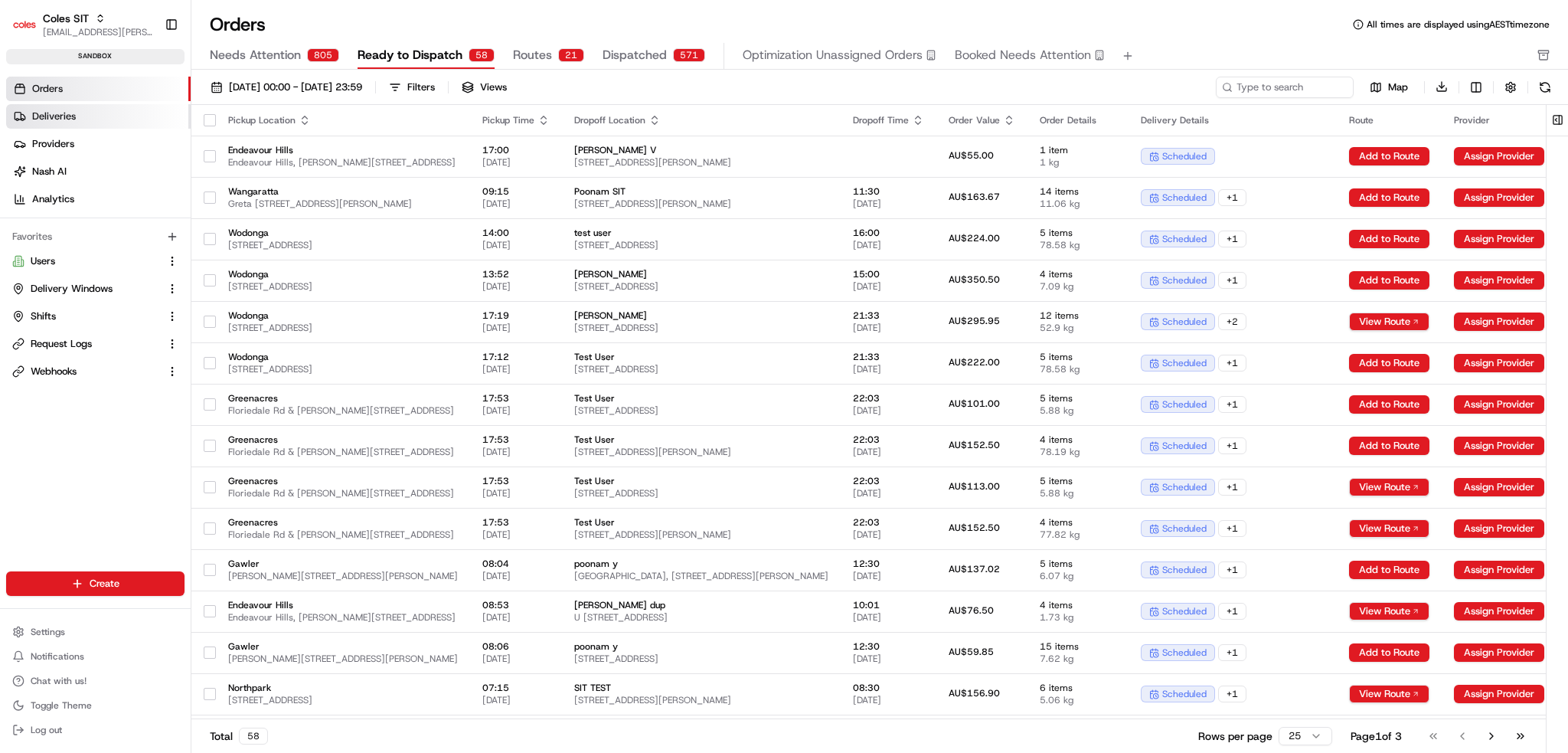
click at [80, 109] on link "Deliveries" at bounding box center [98, 116] width 185 height 25
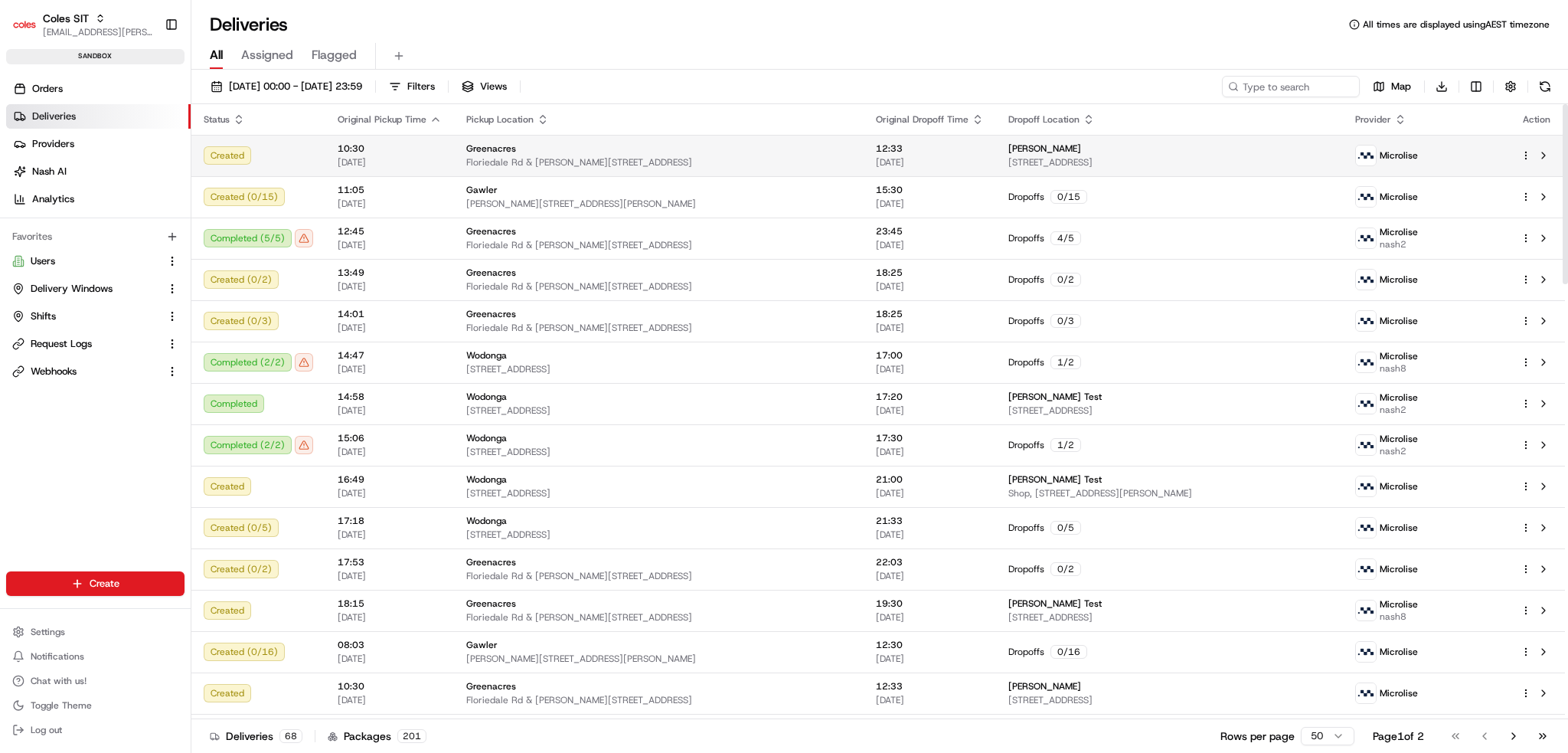
click at [428, 147] on span "10:30" at bounding box center [389, 149] width 104 height 12
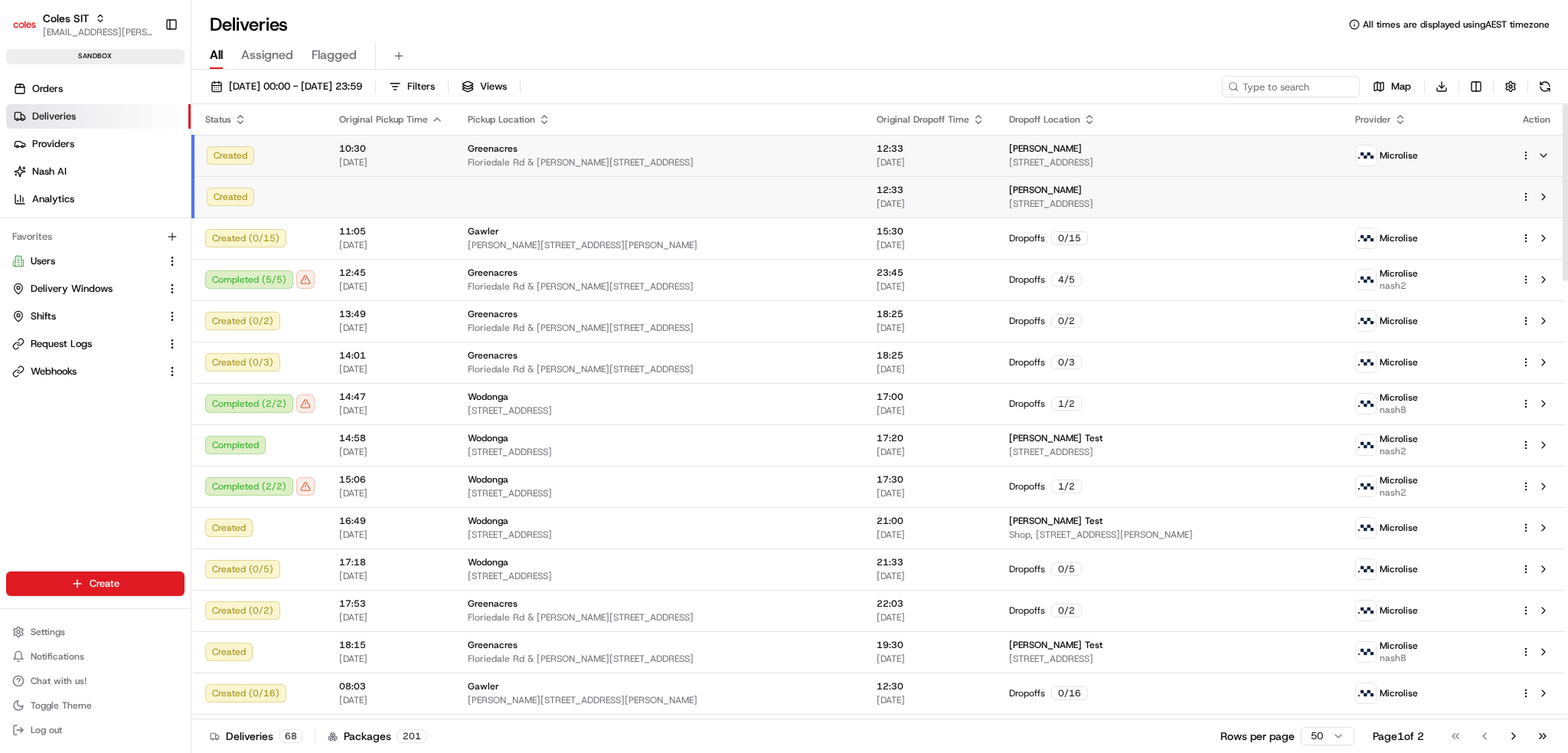
drag, startPoint x: 999, startPoint y: 161, endPoint x: 988, endPoint y: 166, distance: 12.1
click at [882, 161] on span "[STREET_ADDRESS]" at bounding box center [1170, 162] width 322 height 12
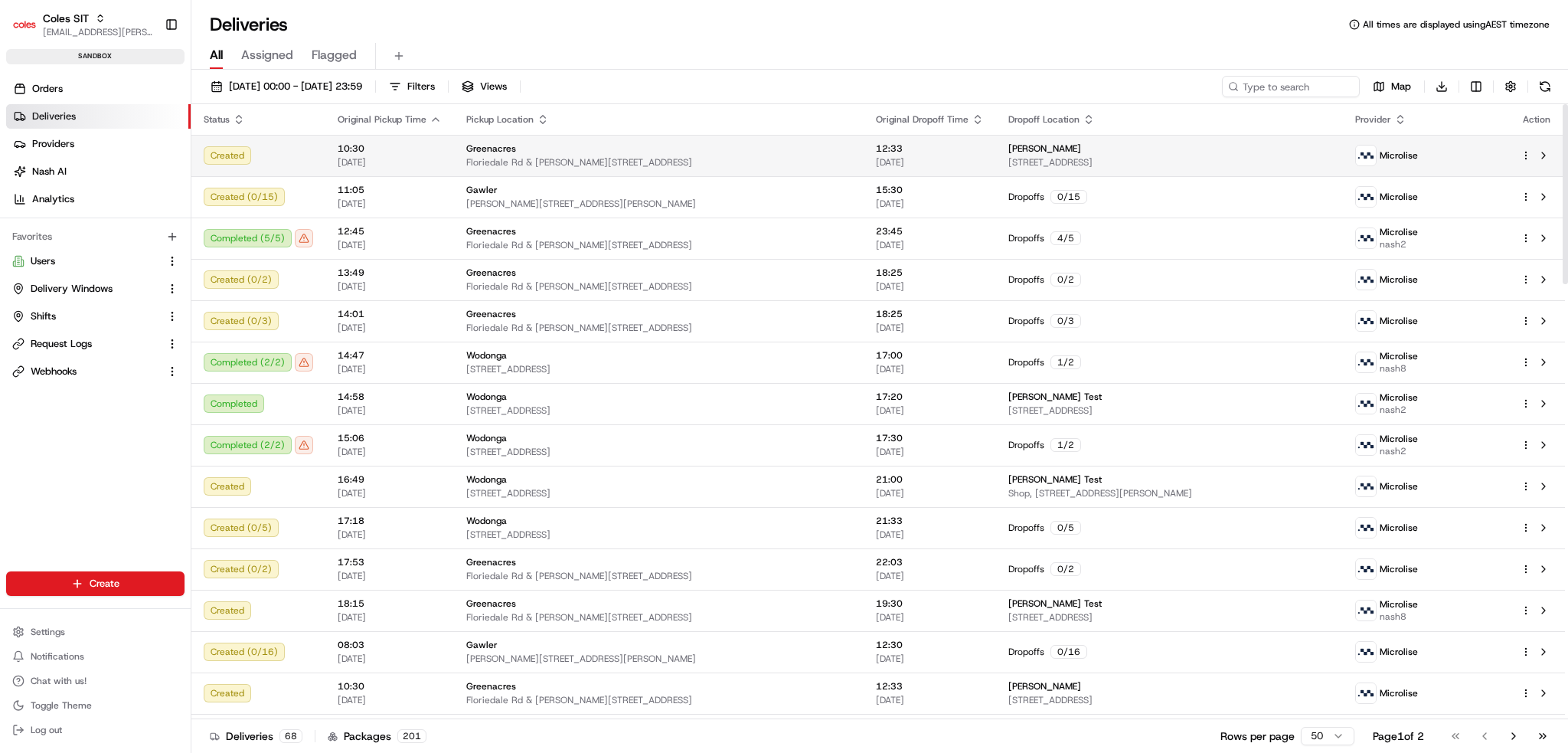
click at [242, 153] on div "Created" at bounding box center [258, 155] width 109 height 19
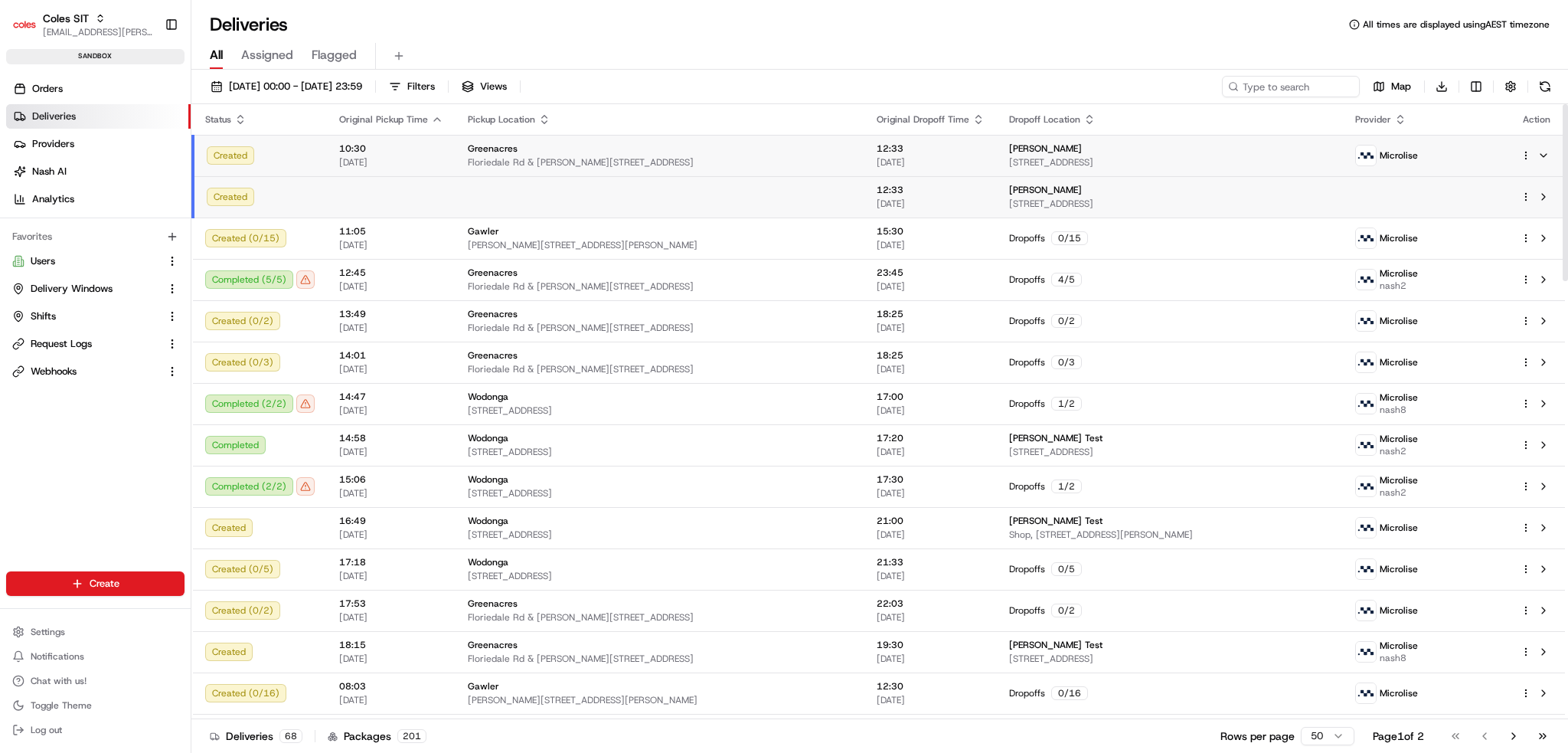
click at [882, 180] on td "[PERSON_NAME] [STREET_ADDRESS]" at bounding box center [1170, 197] width 346 height 42
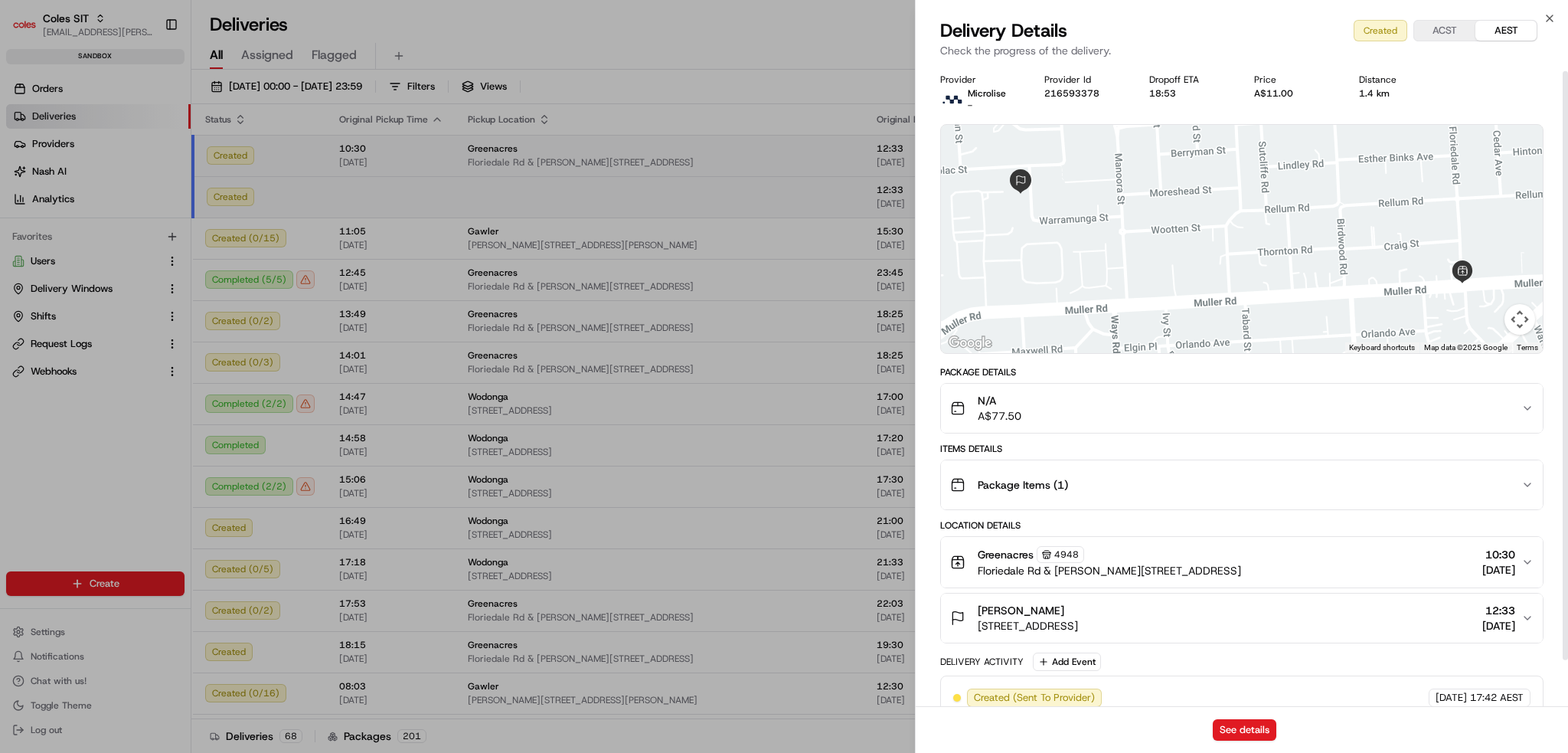
scroll to position [57, 0]
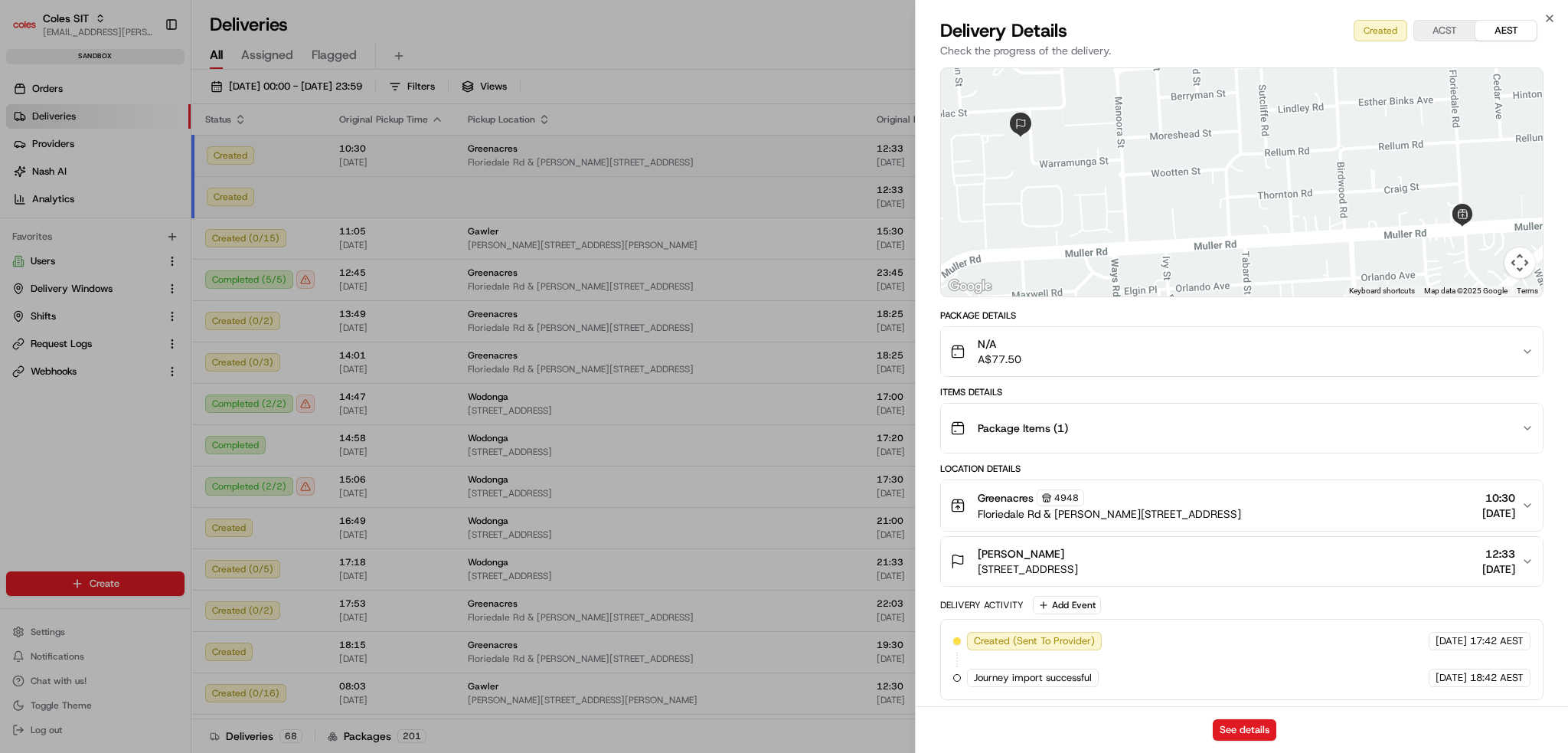
click at [882, 551] on div "[PERSON_NAME] [STREET_ADDRESS] 12:33 [DATE]" at bounding box center [1235, 562] width 571 height 31
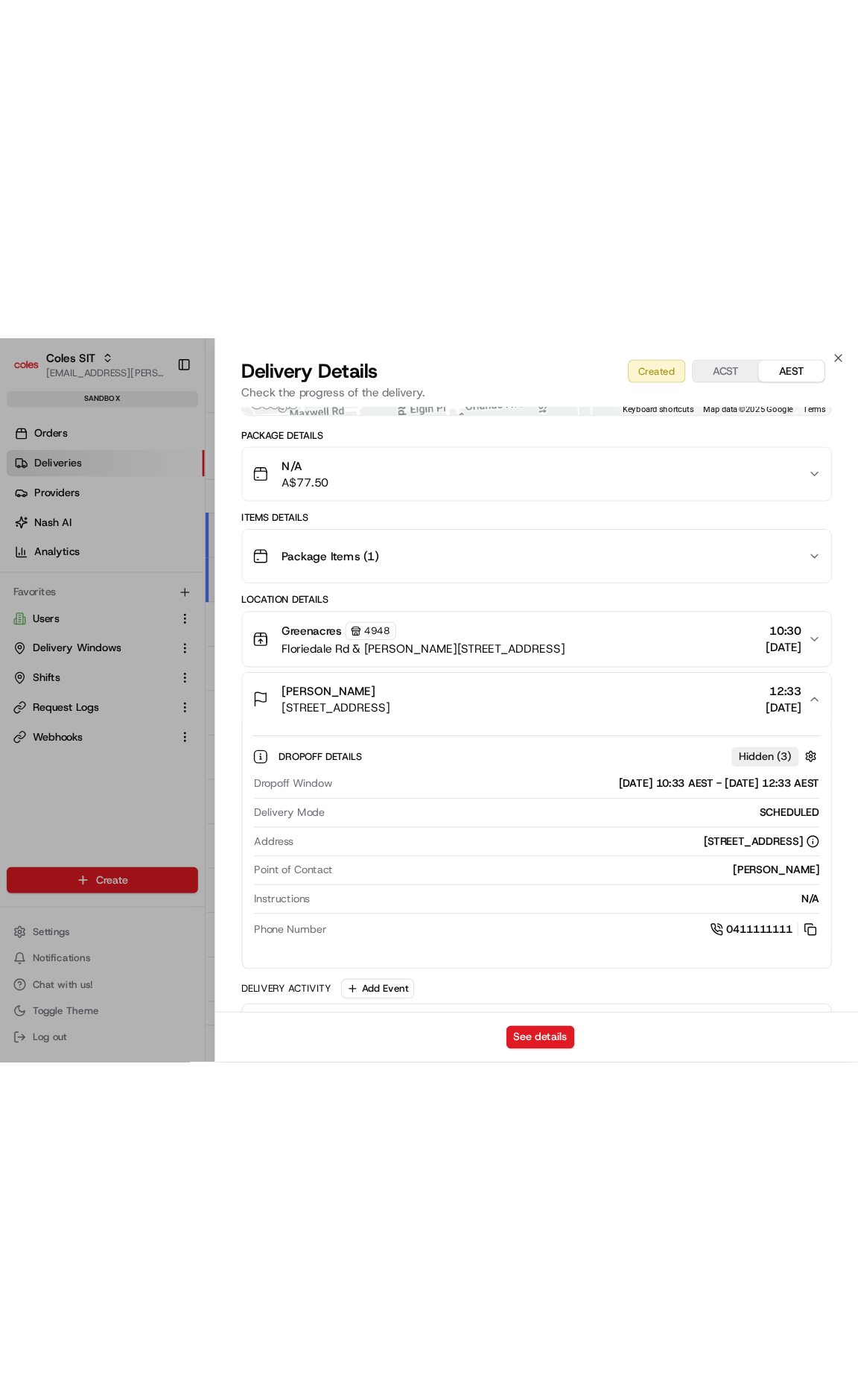
scroll to position [0, 0]
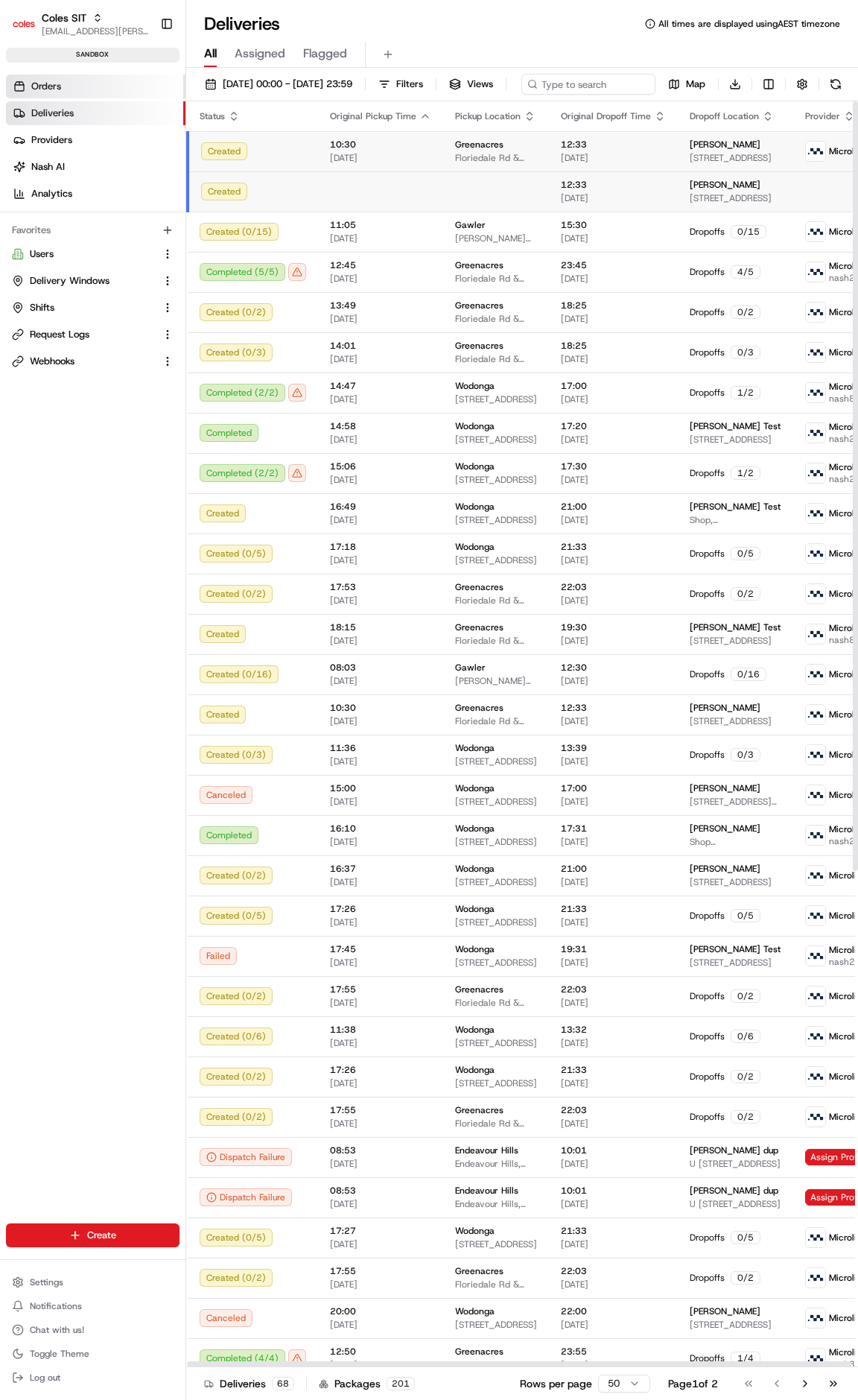
drag, startPoint x: 54, startPoint y: 78, endPoint x: 111, endPoint y: 80, distance: 57.0
click at [54, 78] on link "Orders" at bounding box center [96, 86] width 180 height 24
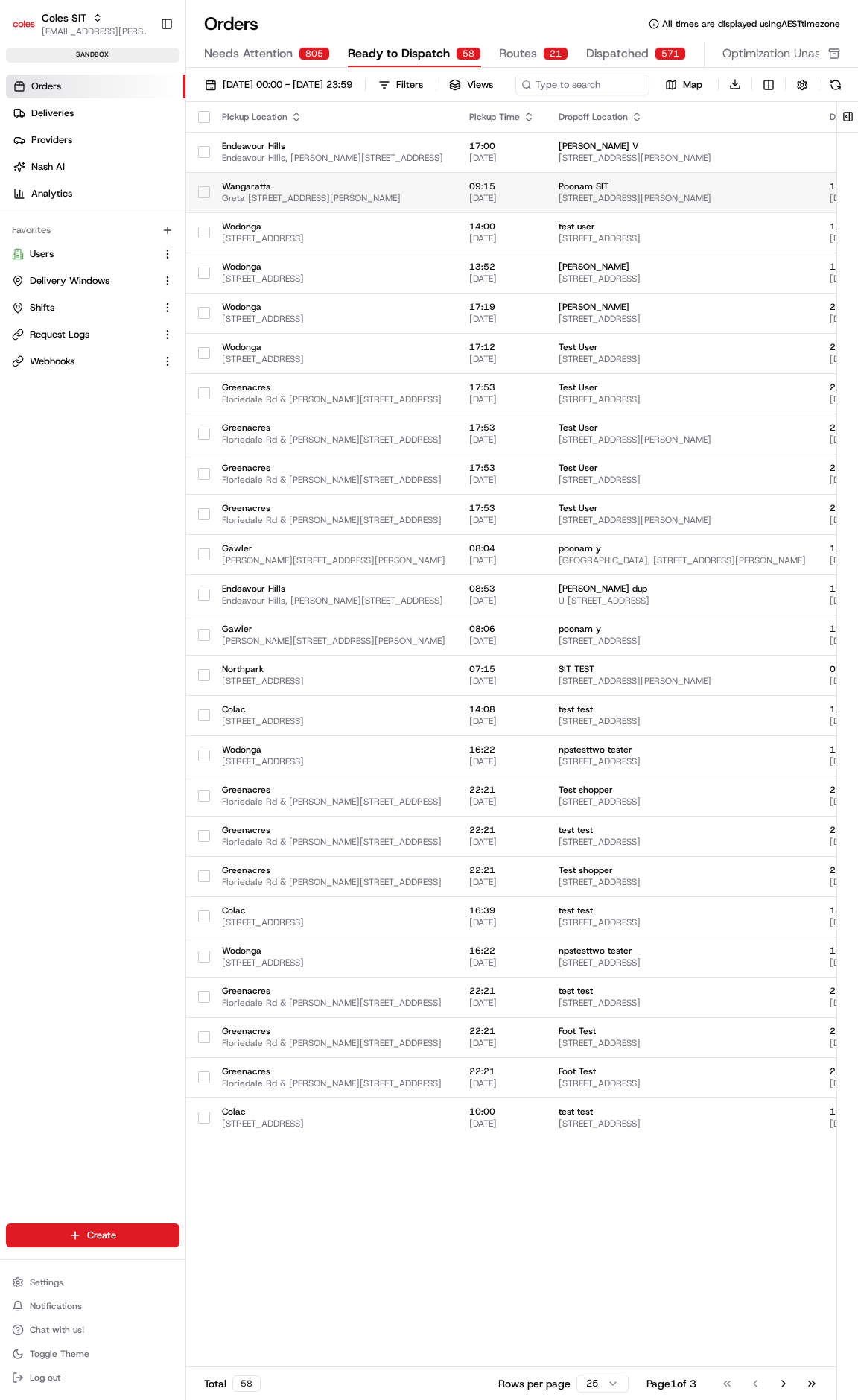
click at [446, 192] on span "Wangaratta" at bounding box center [333, 186] width 224 height 12
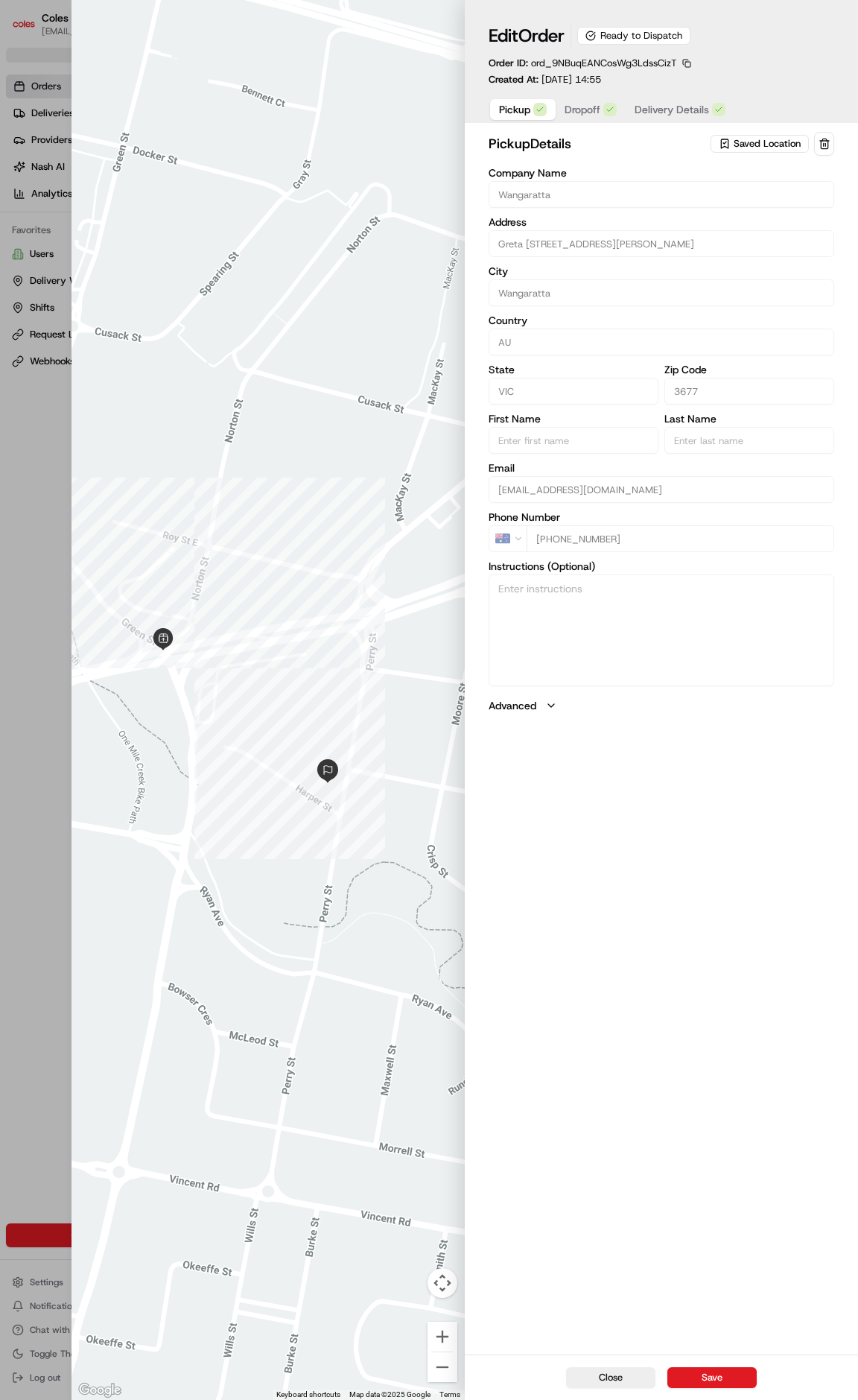
click at [585, 105] on span "Dropoff" at bounding box center [582, 110] width 35 height 15
click at [657, 107] on span "Delivery Details" at bounding box center [672, 110] width 74 height 15
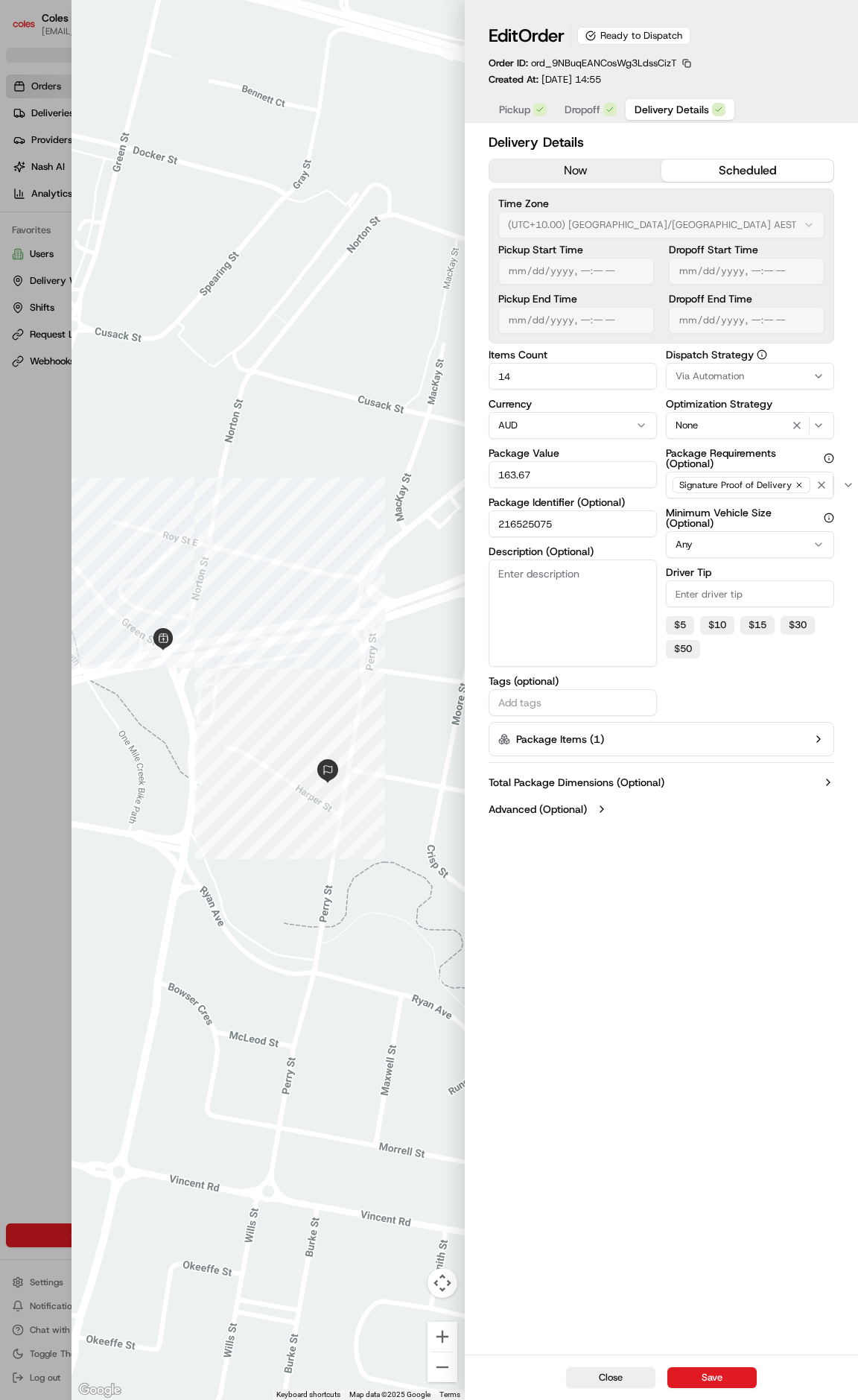
click at [587, 154] on div "Delivery Details now scheduled Time Zone (UTC+10.00) [GEOGRAPHIC_DATA]/[GEOGRAP…" at bounding box center [661, 477] width 346 height 691
click at [596, 111] on span "Dropoff" at bounding box center [582, 110] width 35 height 15
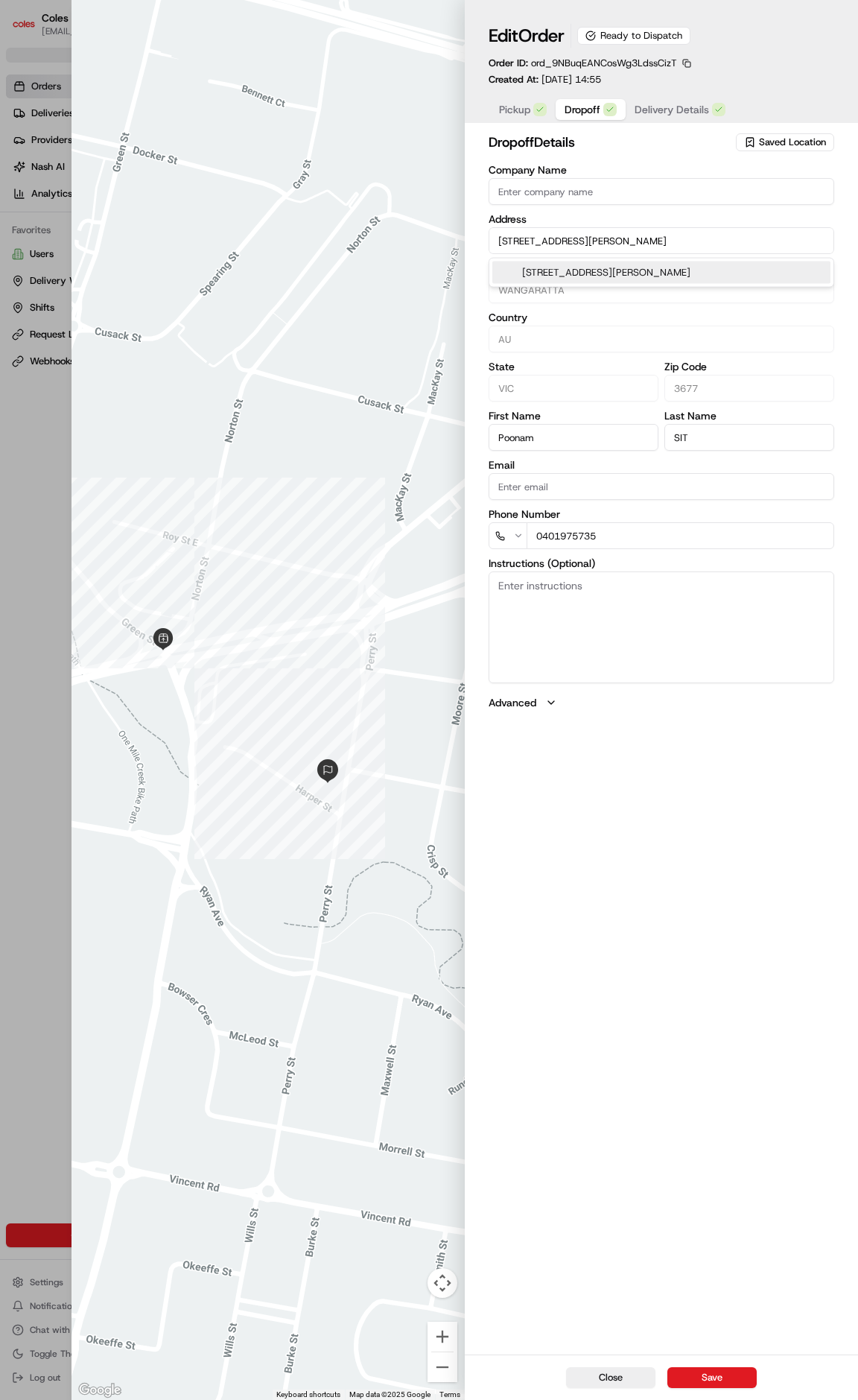
click at [563, 253] on input "[STREET_ADDRESS][PERSON_NAME]" at bounding box center [661, 240] width 346 height 26
click at [635, 325] on div "Country AU" at bounding box center [661, 332] width 346 height 40
click at [691, 324] on div "Country AU" at bounding box center [661, 332] width 346 height 40
click at [538, 188] on input "Company Name" at bounding box center [661, 192] width 346 height 26
click at [547, 434] on input "Poonam" at bounding box center [573, 438] width 170 height 26
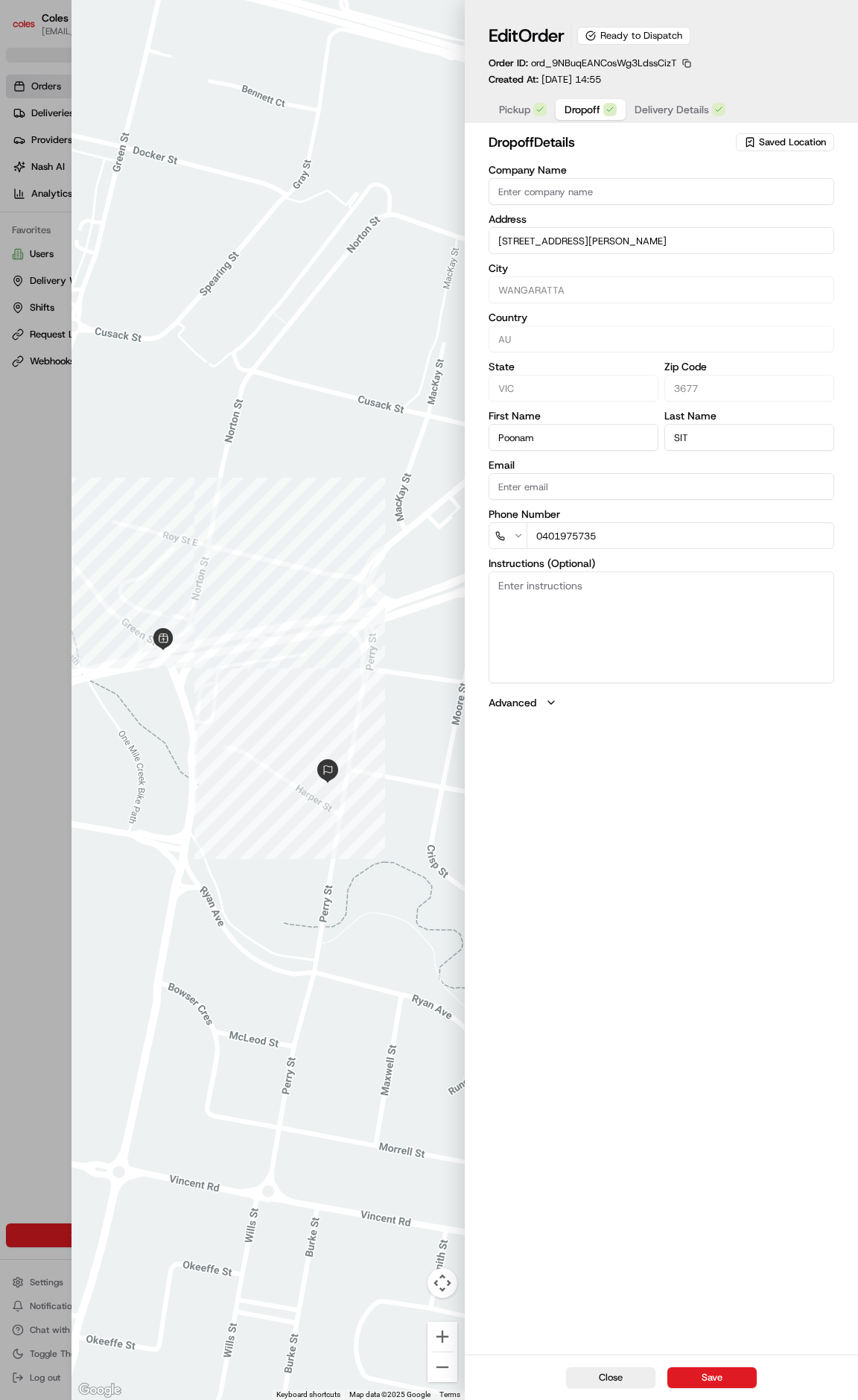
click at [752, 447] on input "SIT" at bounding box center [749, 438] width 170 height 26
click at [615, 482] on input "Email" at bounding box center [661, 486] width 346 height 26
click at [578, 431] on input "Poonam" at bounding box center [573, 438] width 170 height 26
click at [681, 439] on input "SIT" at bounding box center [749, 438] width 170 height 26
click at [605, 470] on label "Email" at bounding box center [661, 465] width 346 height 11
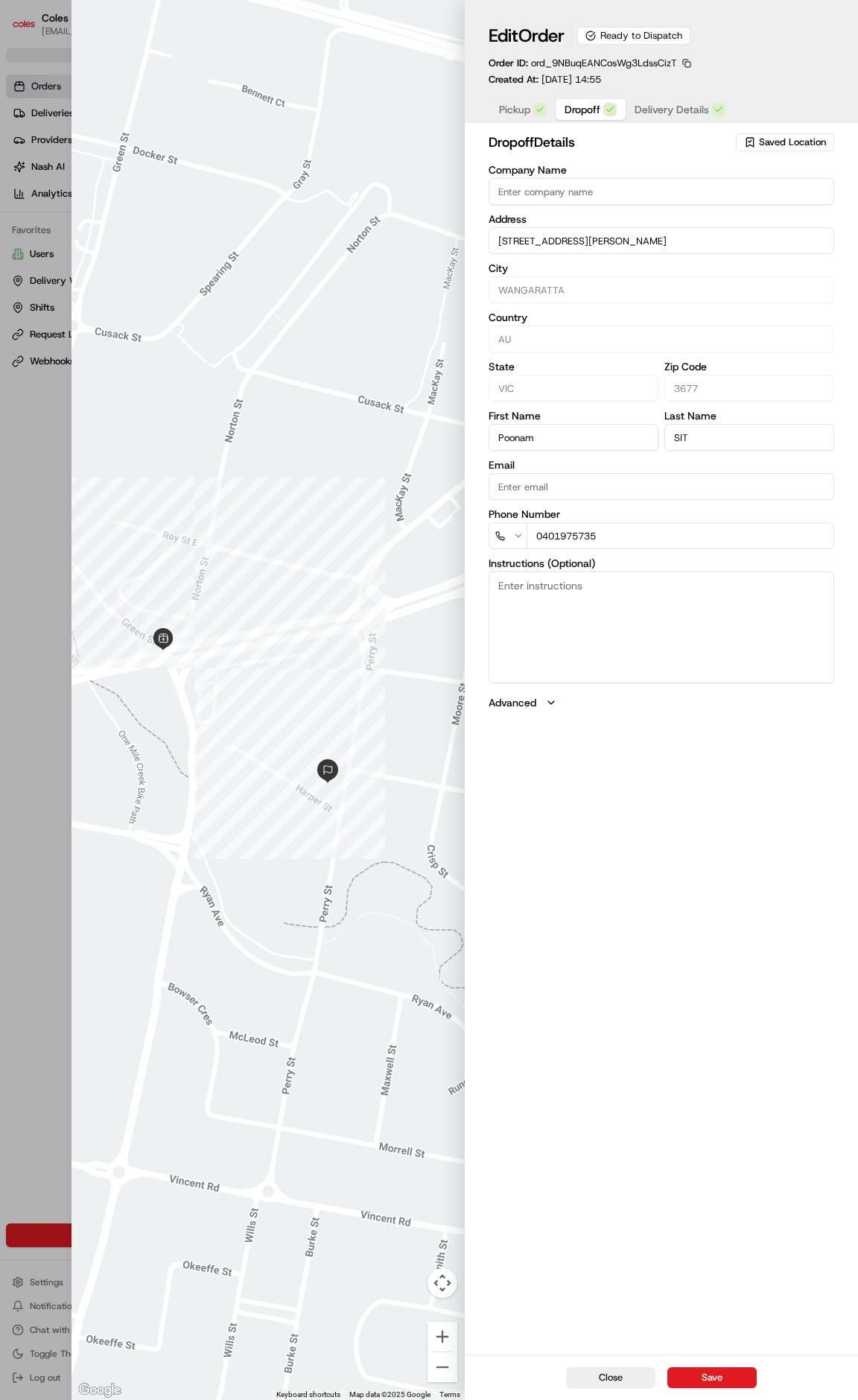
click at [605, 473] on input "Email" at bounding box center [661, 486] width 346 height 26
click at [667, 795] on div "dropoff Details Saved Location Company Name Address [STREET_ADDRESS][GEOGRAPHIC…" at bounding box center [661, 741] width 394 height 1226
click at [607, 1388] on div "Close Save" at bounding box center [661, 1377] width 394 height 45
click at [610, 1380] on button "Close" at bounding box center [610, 1377] width 89 height 21
type input "+1"
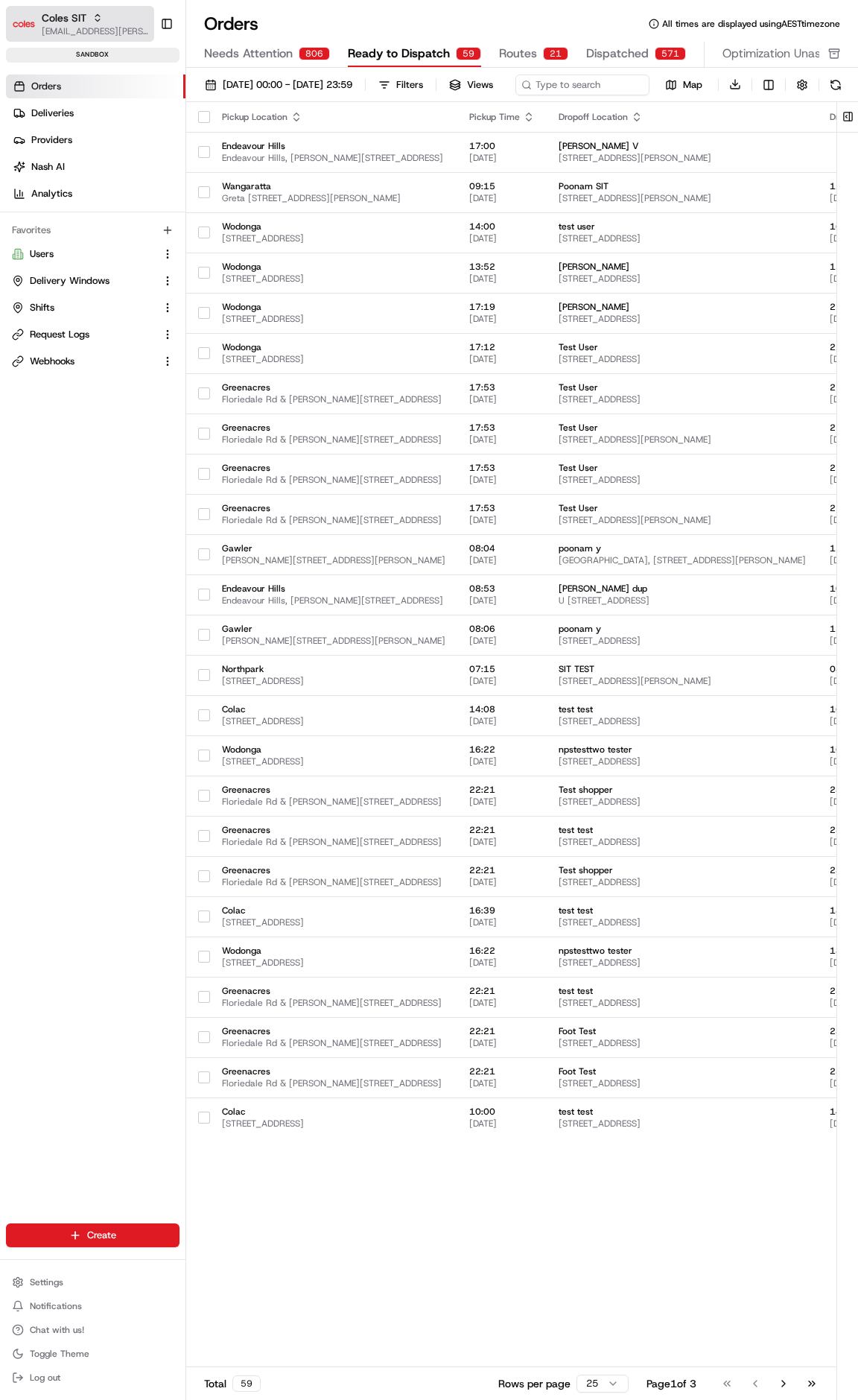
click at [53, 26] on span "[EMAIL_ADDRESS][PERSON_NAME][PERSON_NAME][DOMAIN_NAME]" at bounding box center [95, 31] width 106 height 12
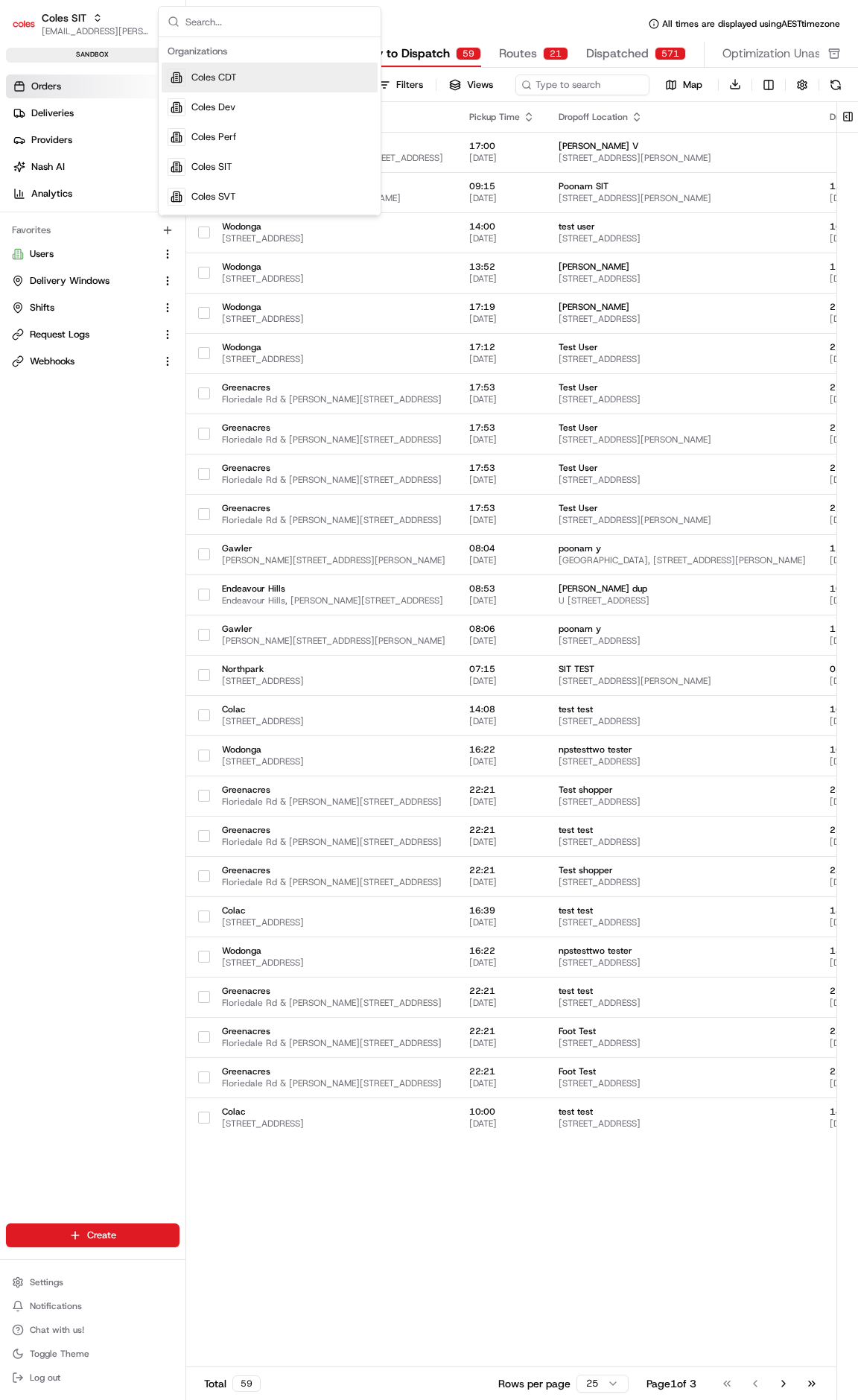
click at [221, 78] on span "Coles CDT" at bounding box center [214, 78] width 45 height 13
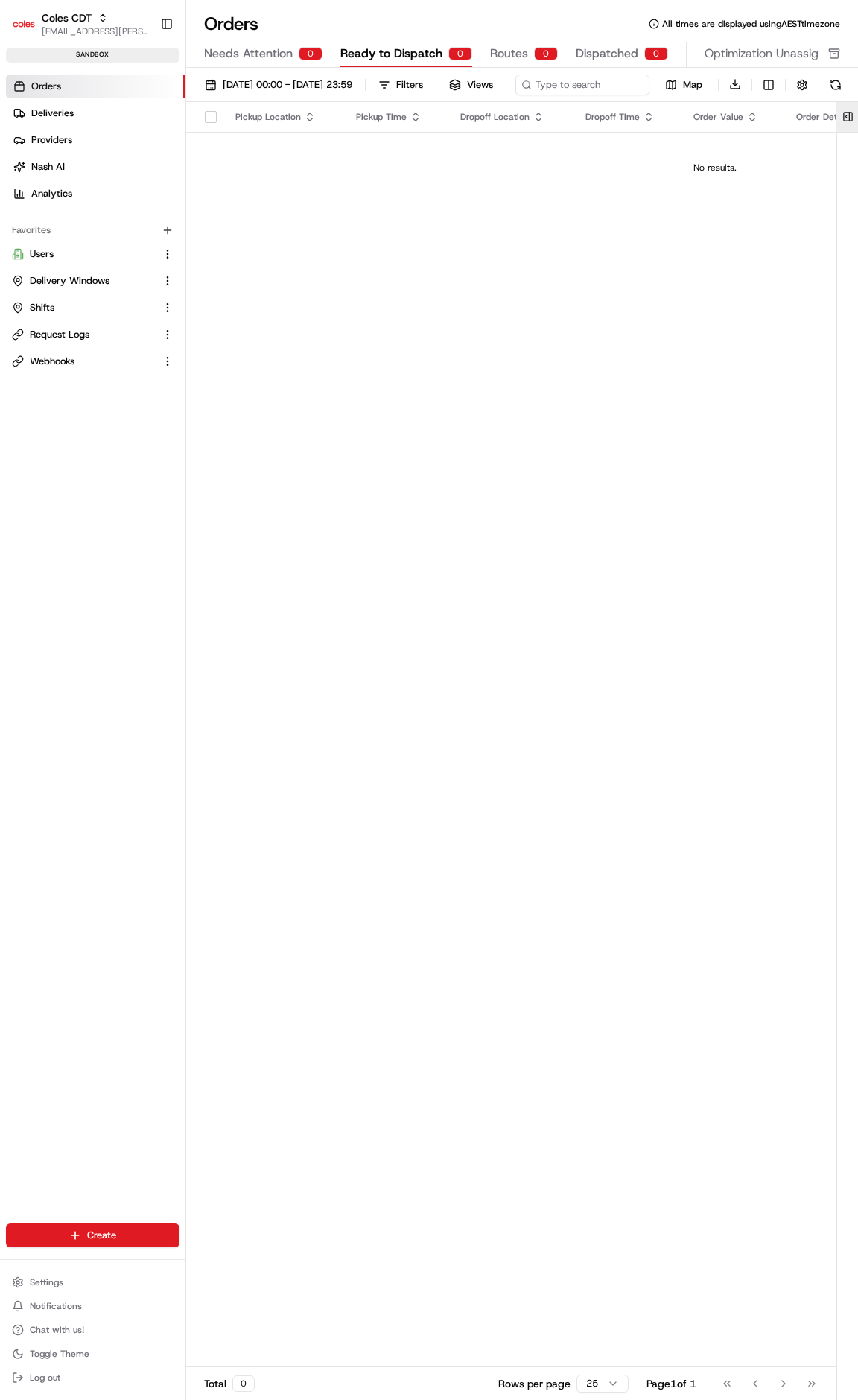
click at [846, 126] on button at bounding box center [848, 117] width 25 height 30
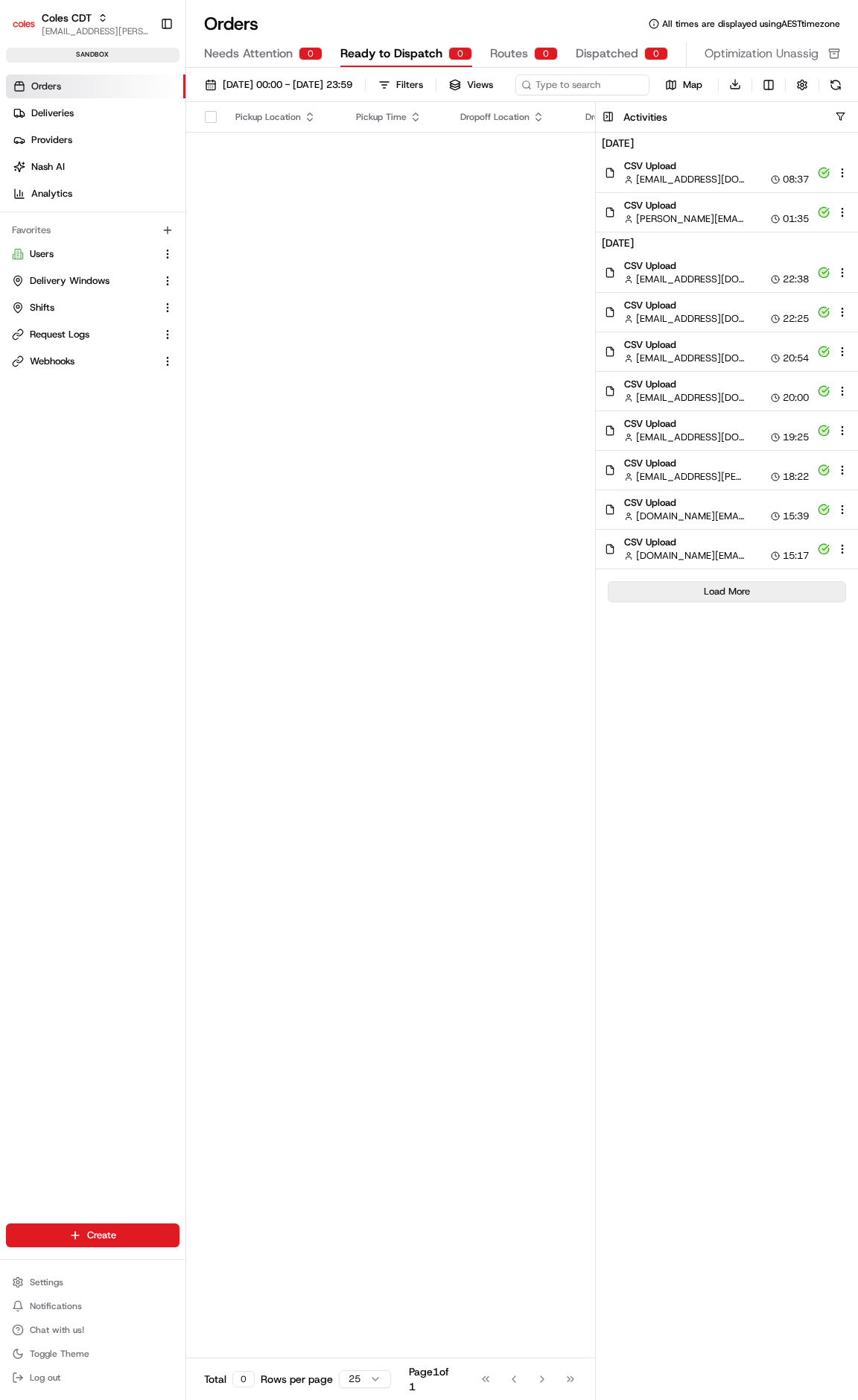
click at [738, 602] on button "Load More" at bounding box center [726, 591] width 238 height 21
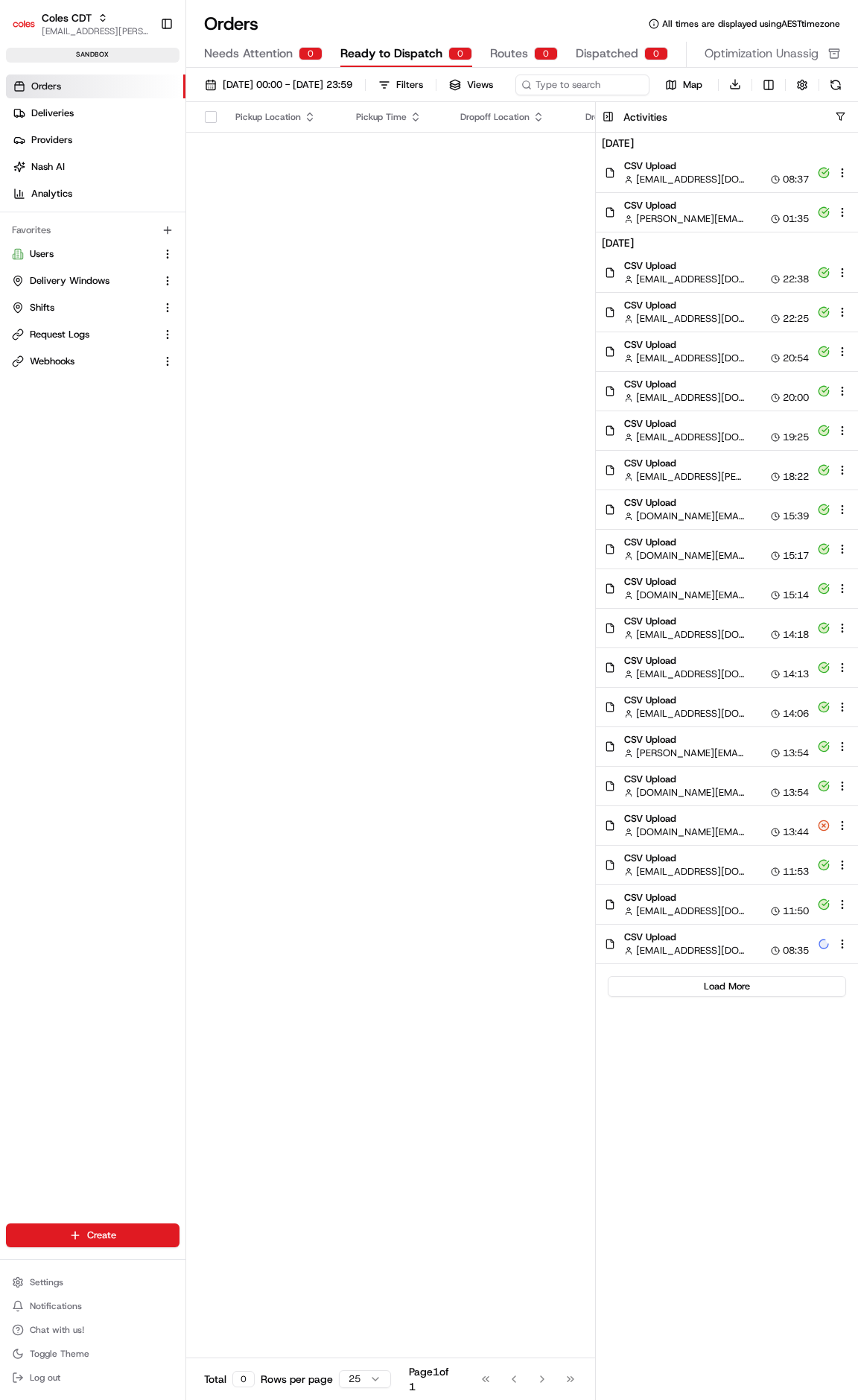
click at [661, 944] on span "CSV Upload" at bounding box center [716, 937] width 185 height 13
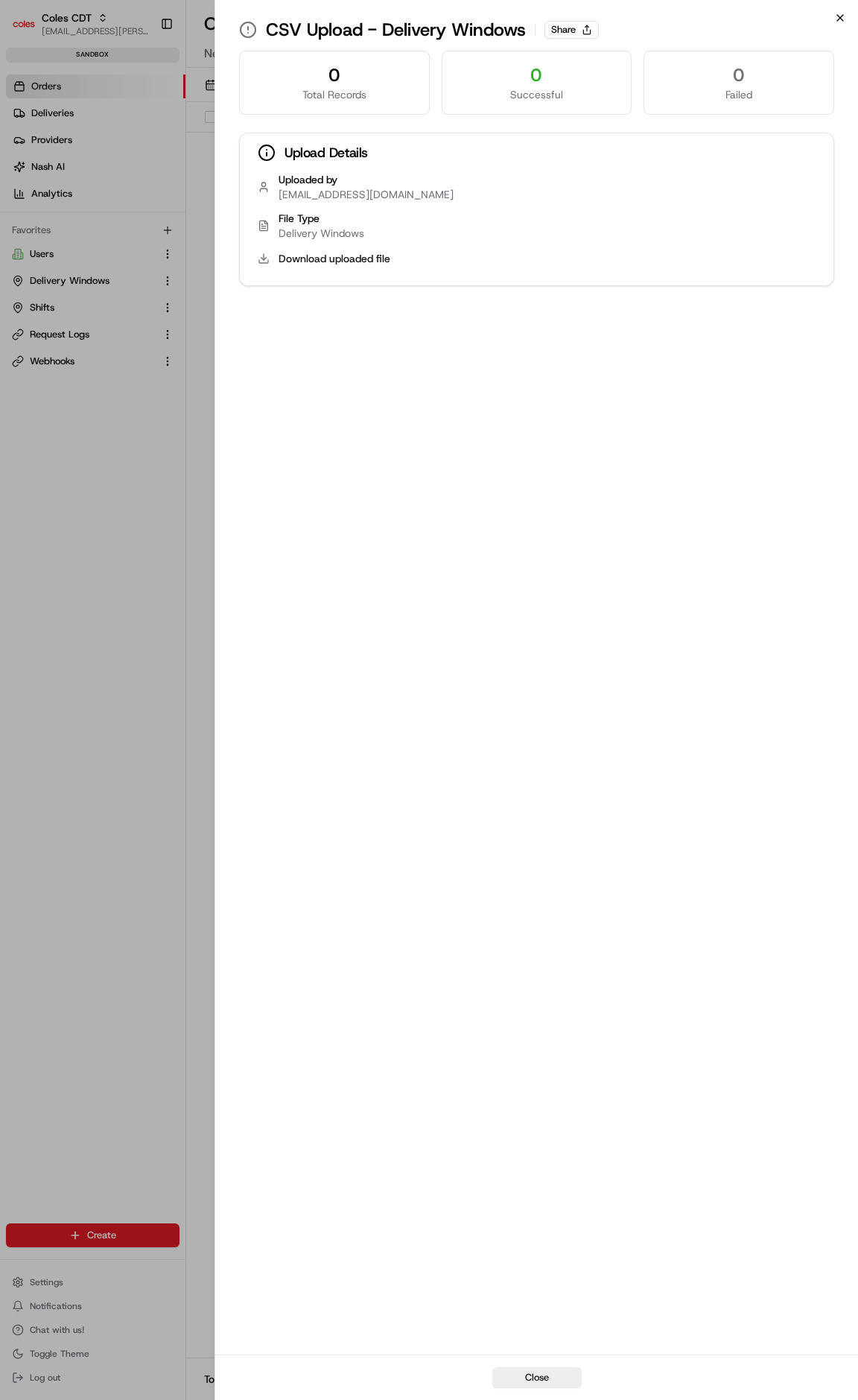
click at [834, 19] on icon "button" at bounding box center [840, 17] width 12 height 12
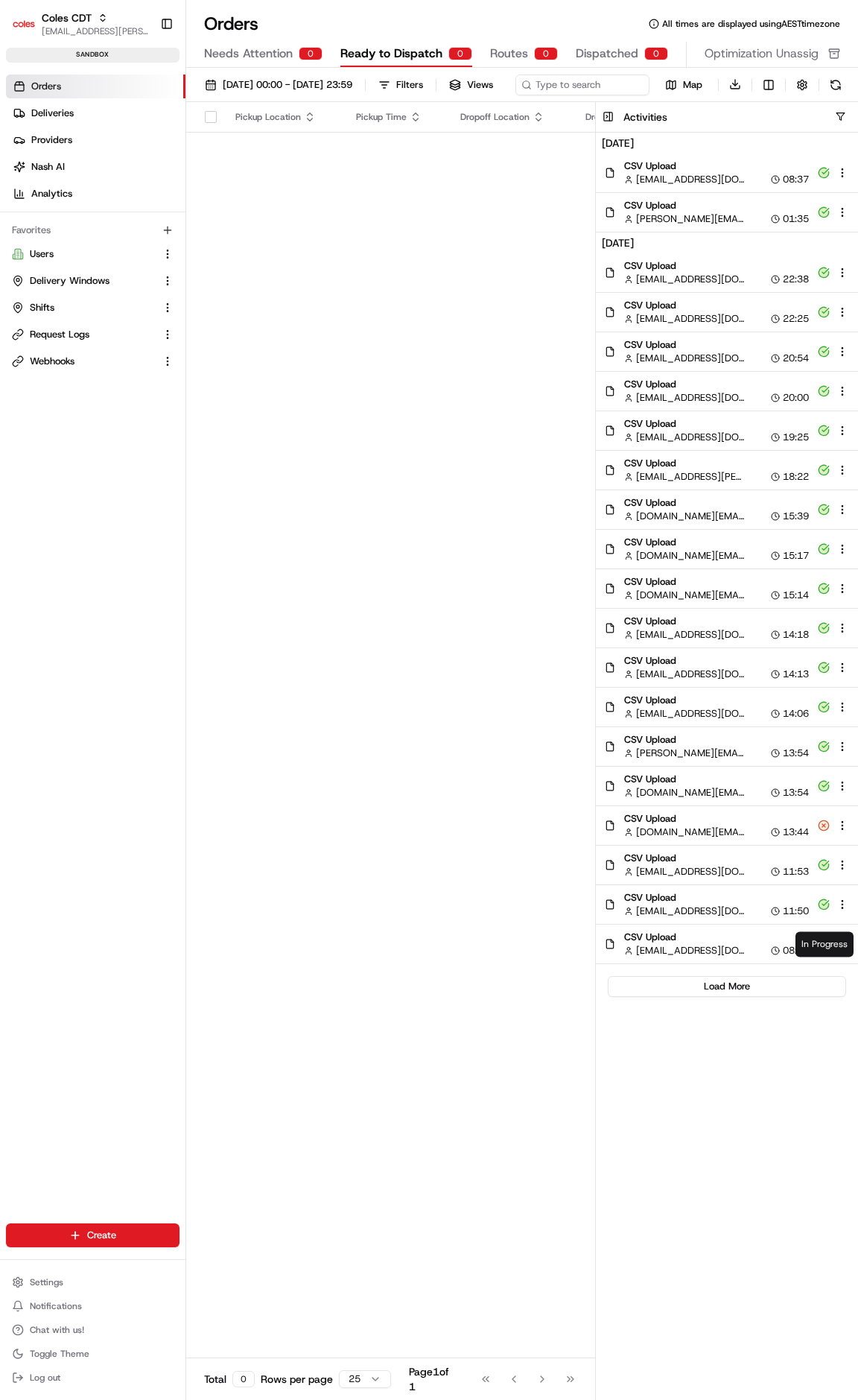
click at [825, 948] on icon at bounding box center [824, 944] width 10 height 10
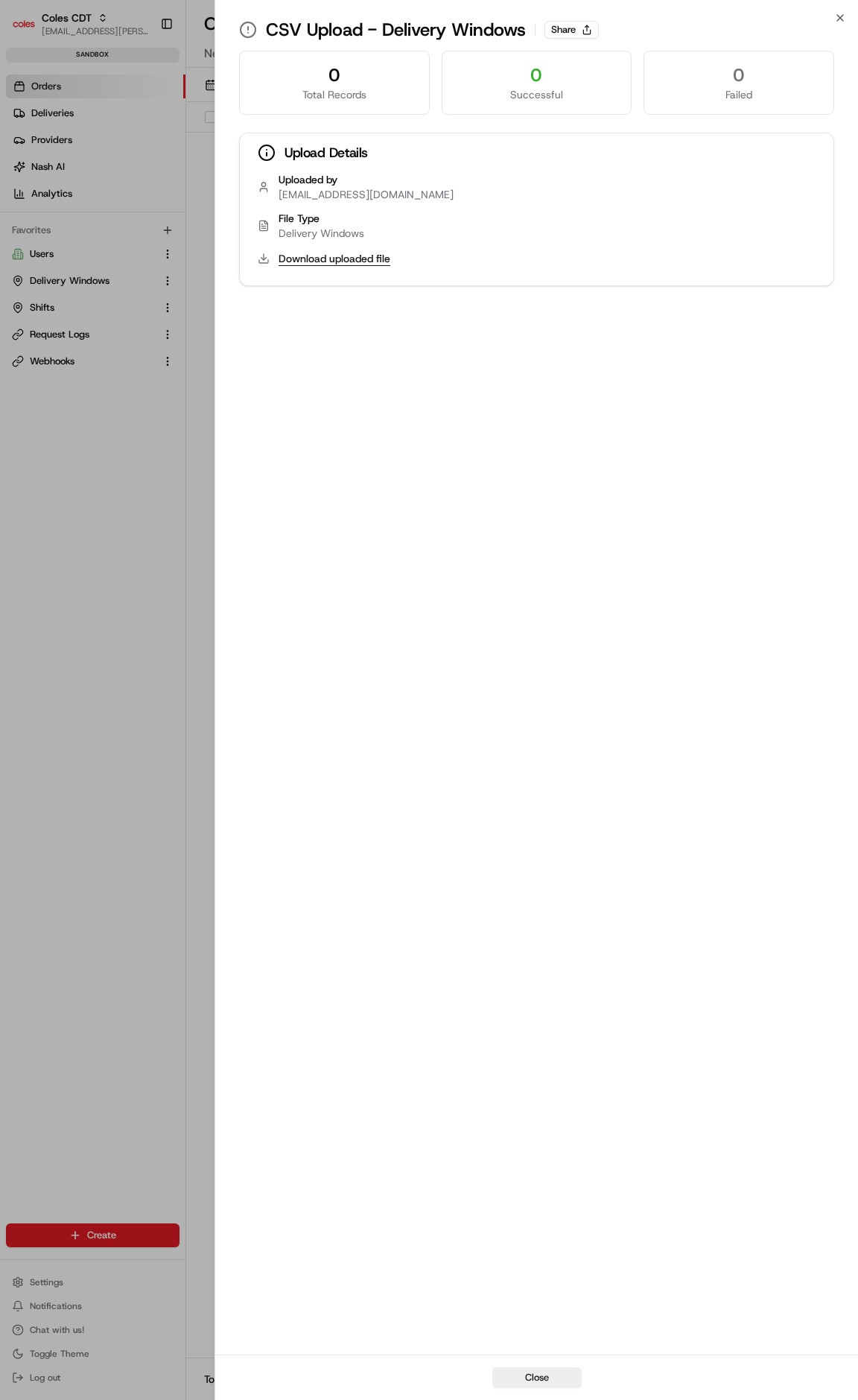
click at [313, 266] on button "Download uploaded file" at bounding box center [334, 258] width 111 height 15
click at [844, 20] on icon "button" at bounding box center [840, 17] width 12 height 12
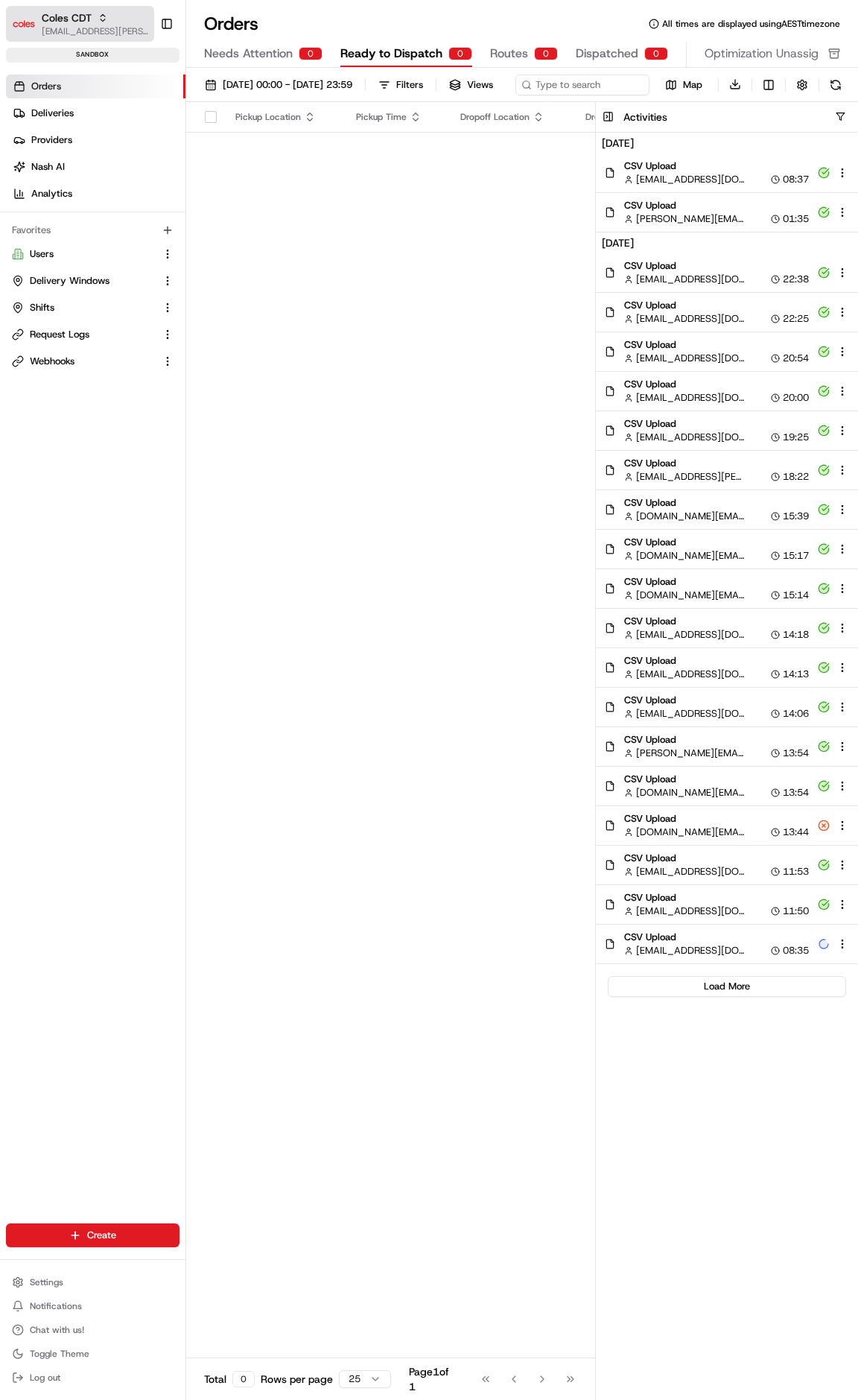
click at [83, 11] on span "Coles CDT" at bounding box center [67, 18] width 50 height 15
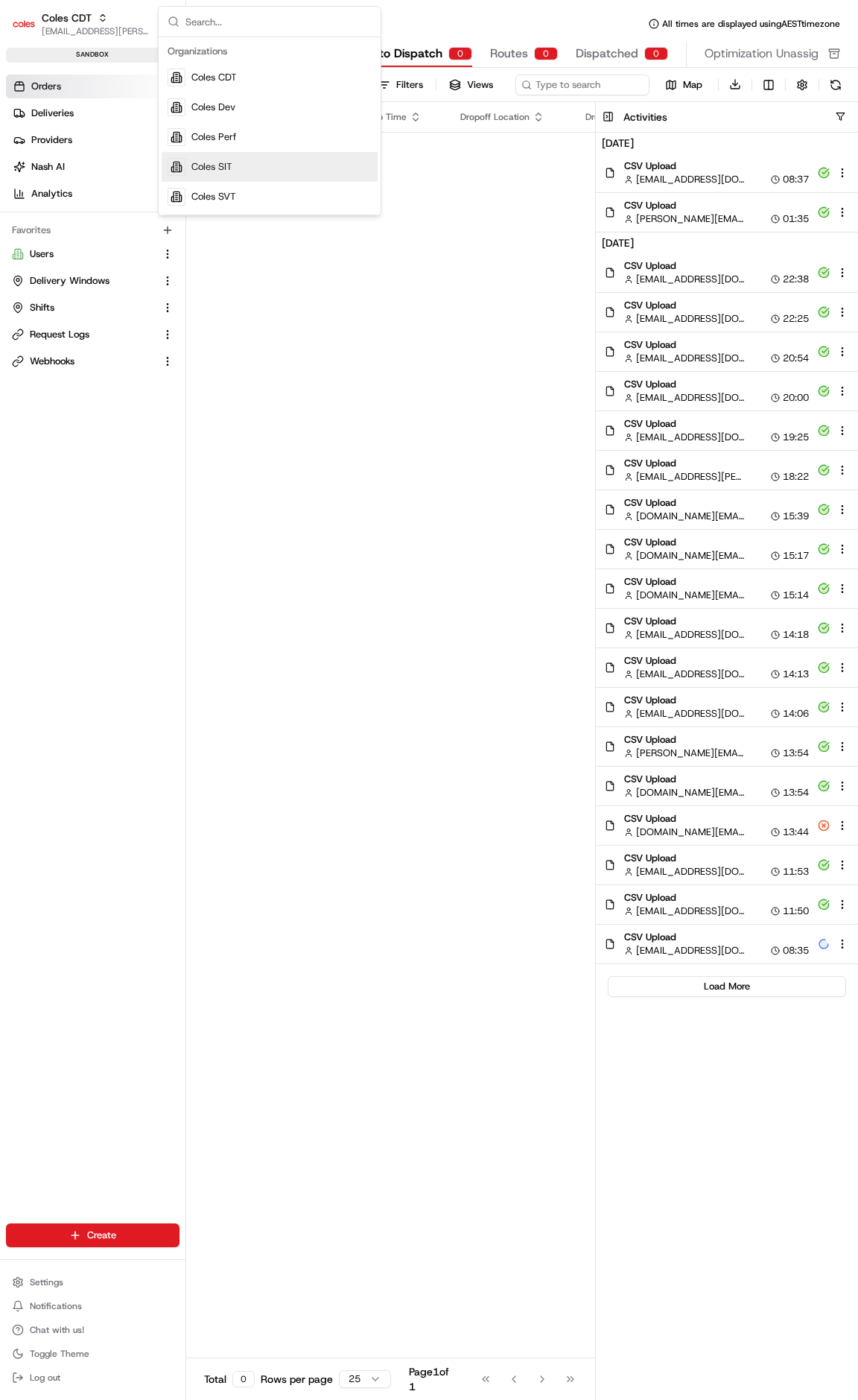
click at [226, 168] on span "Coles SIT" at bounding box center [212, 167] width 41 height 13
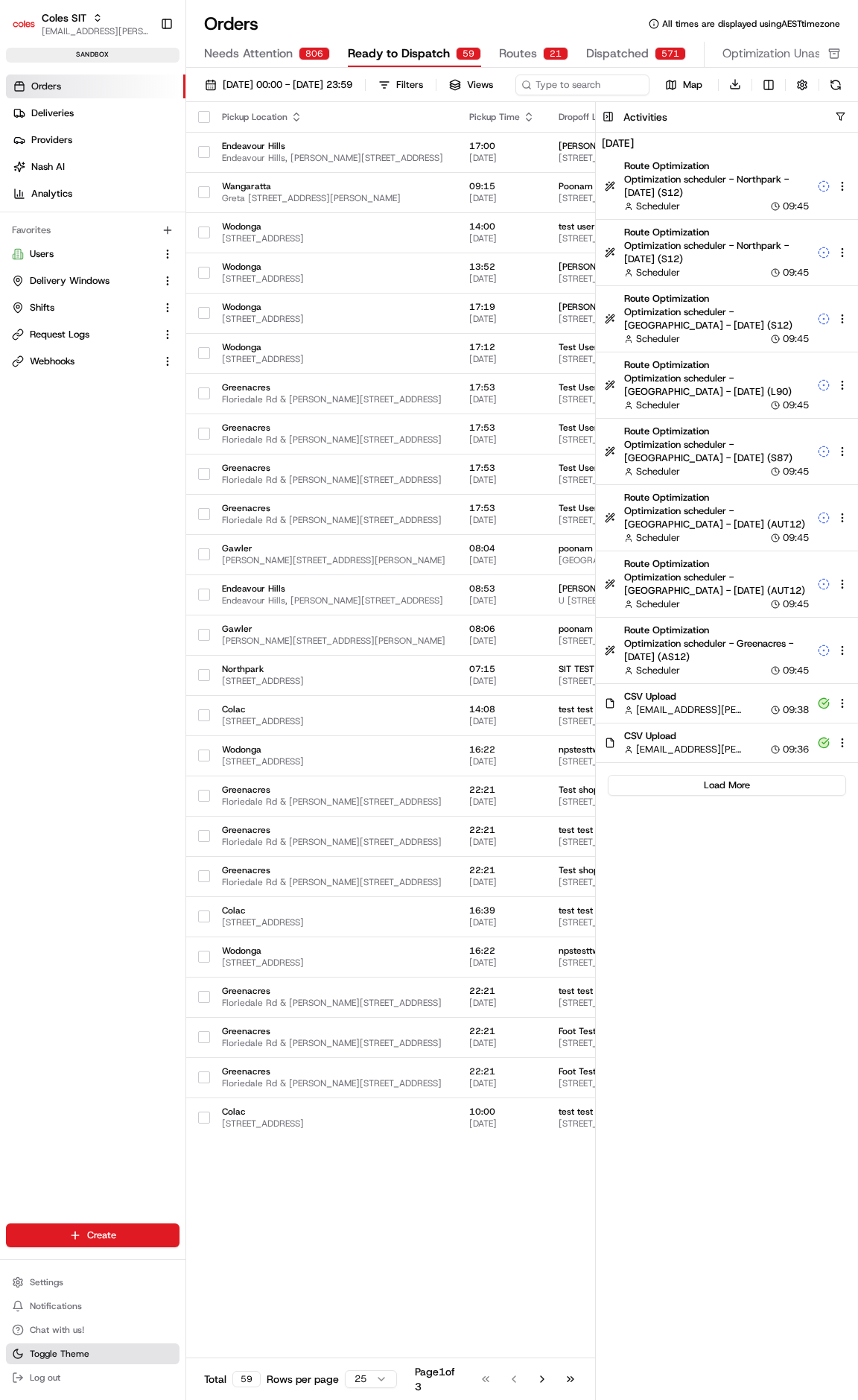
click at [85, 1355] on span "Toggle Theme" at bounding box center [59, 1354] width 59 height 12
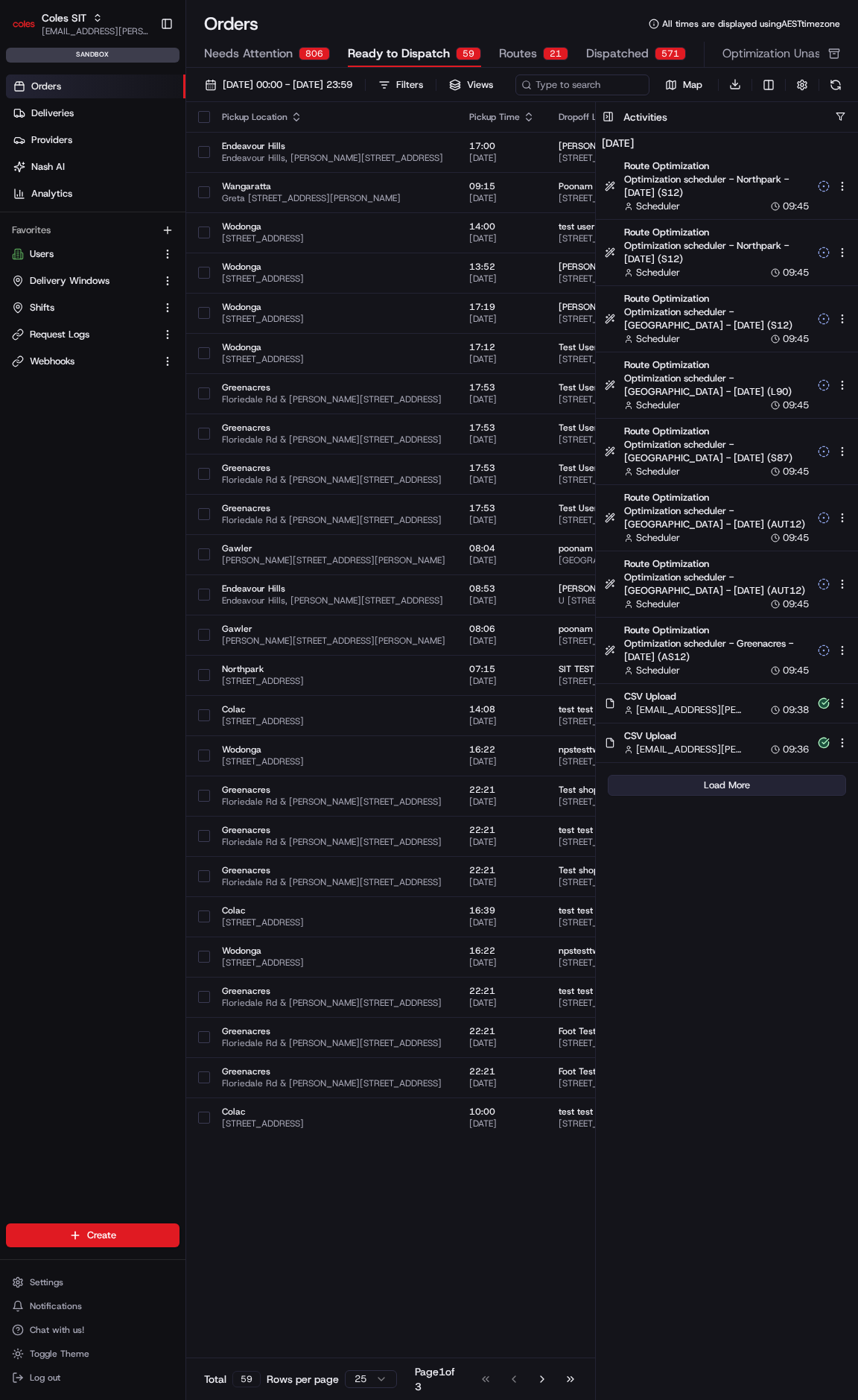
click at [730, 796] on button "Load More" at bounding box center [726, 785] width 238 height 21
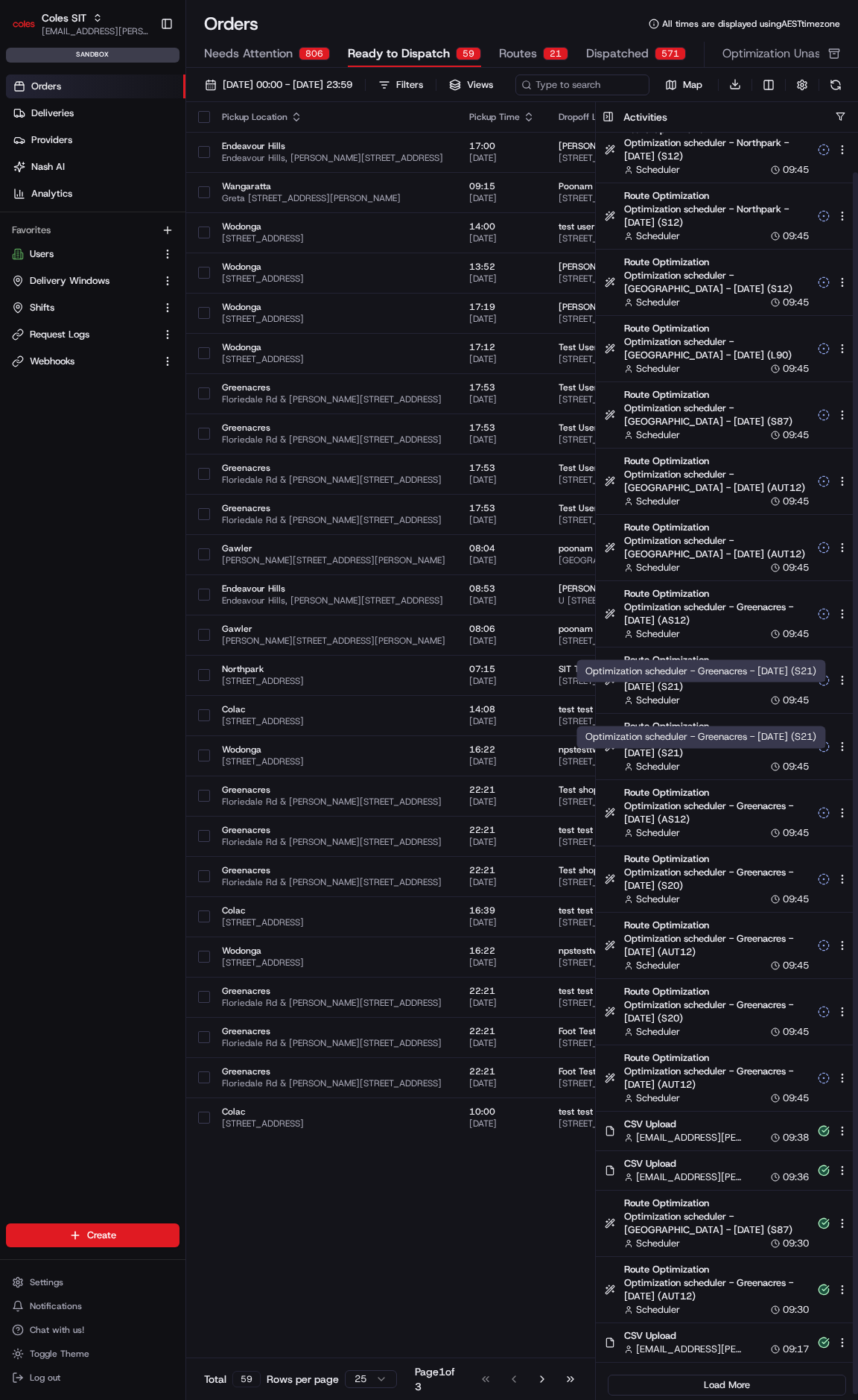
scroll to position [45, 0]
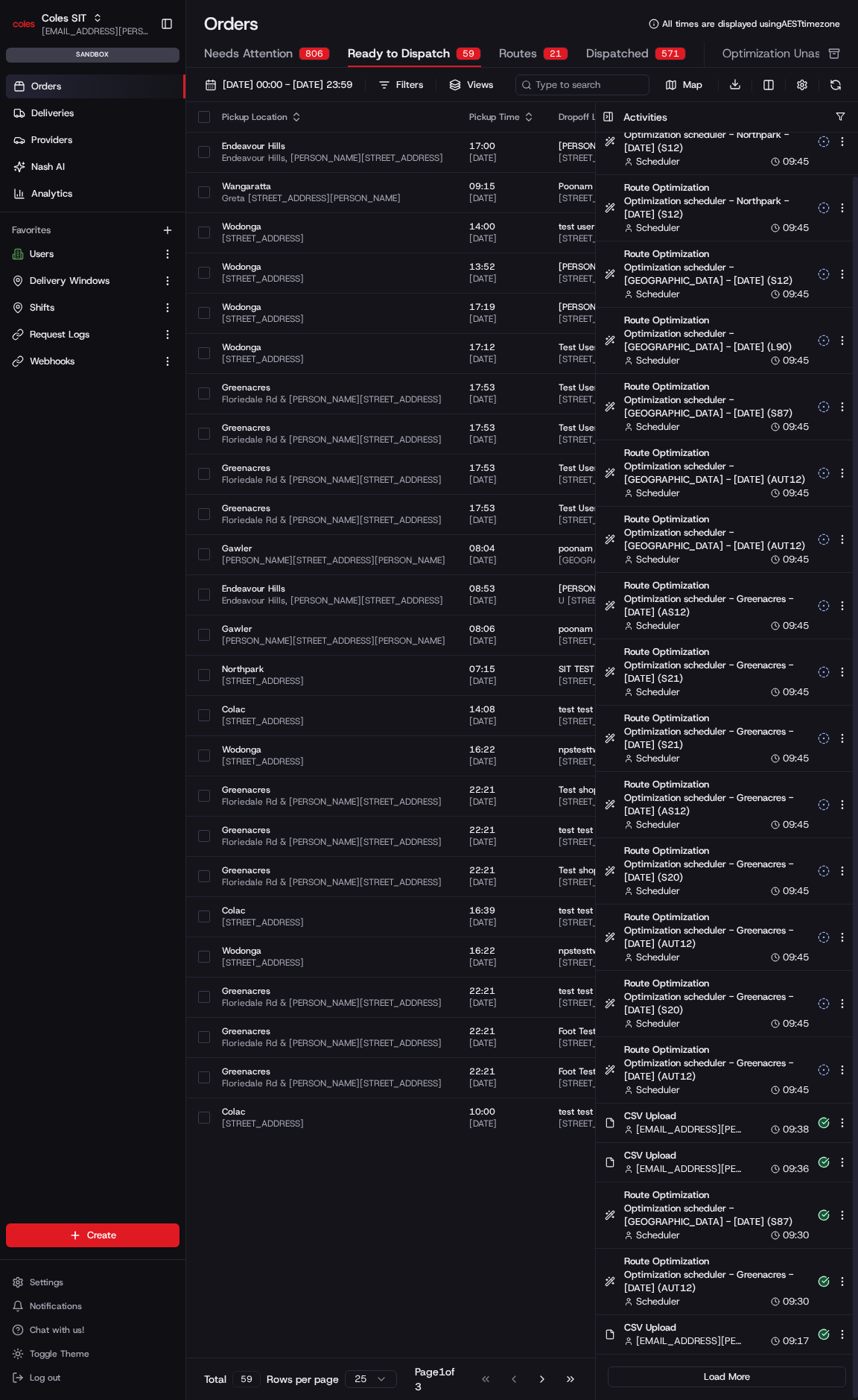
drag, startPoint x: 724, startPoint y: 1393, endPoint x: 723, endPoint y: 1361, distance: 32.0
click at [724, 1388] on button "Load More" at bounding box center [726, 1376] width 238 height 21
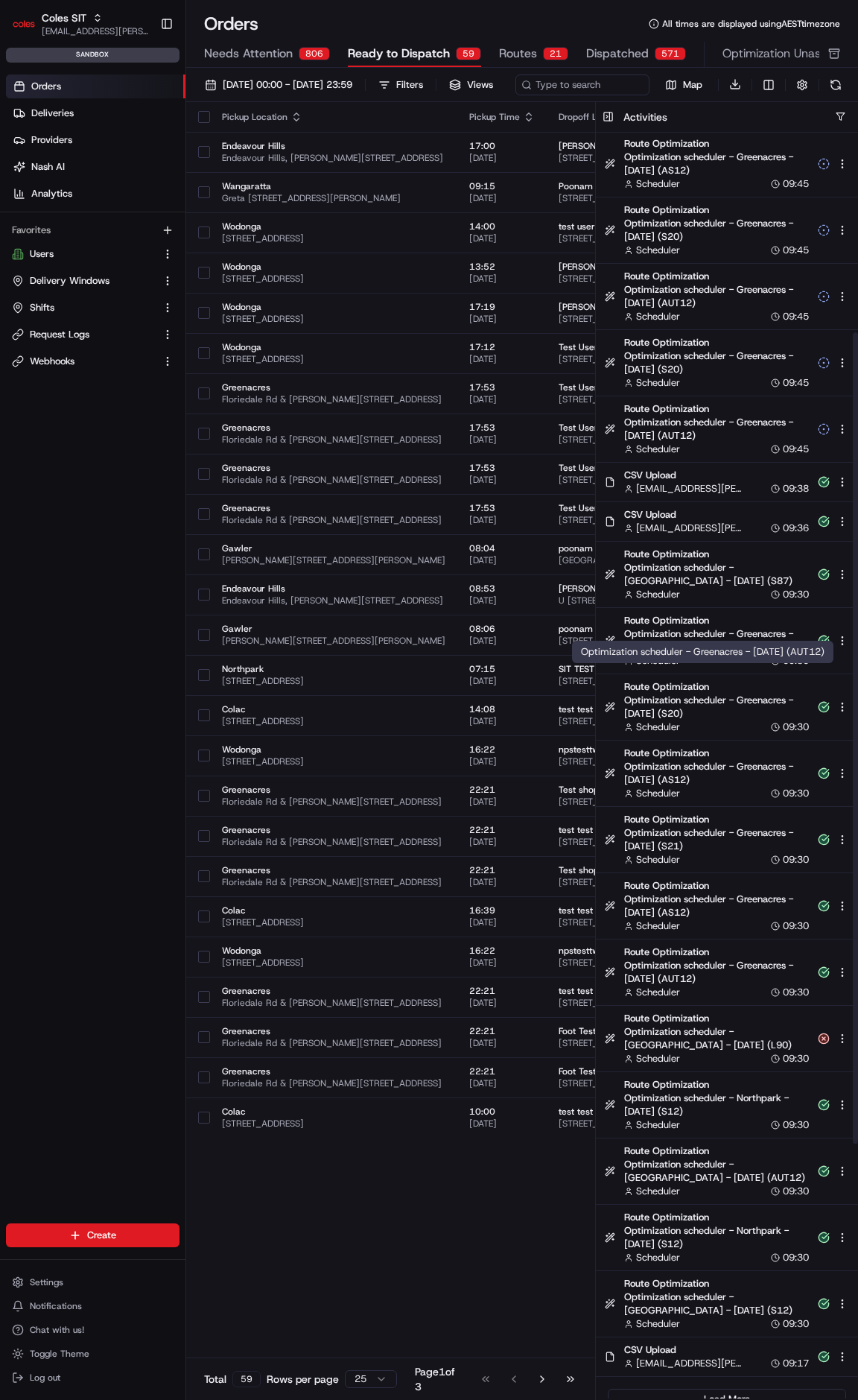
scroll to position [707, 0]
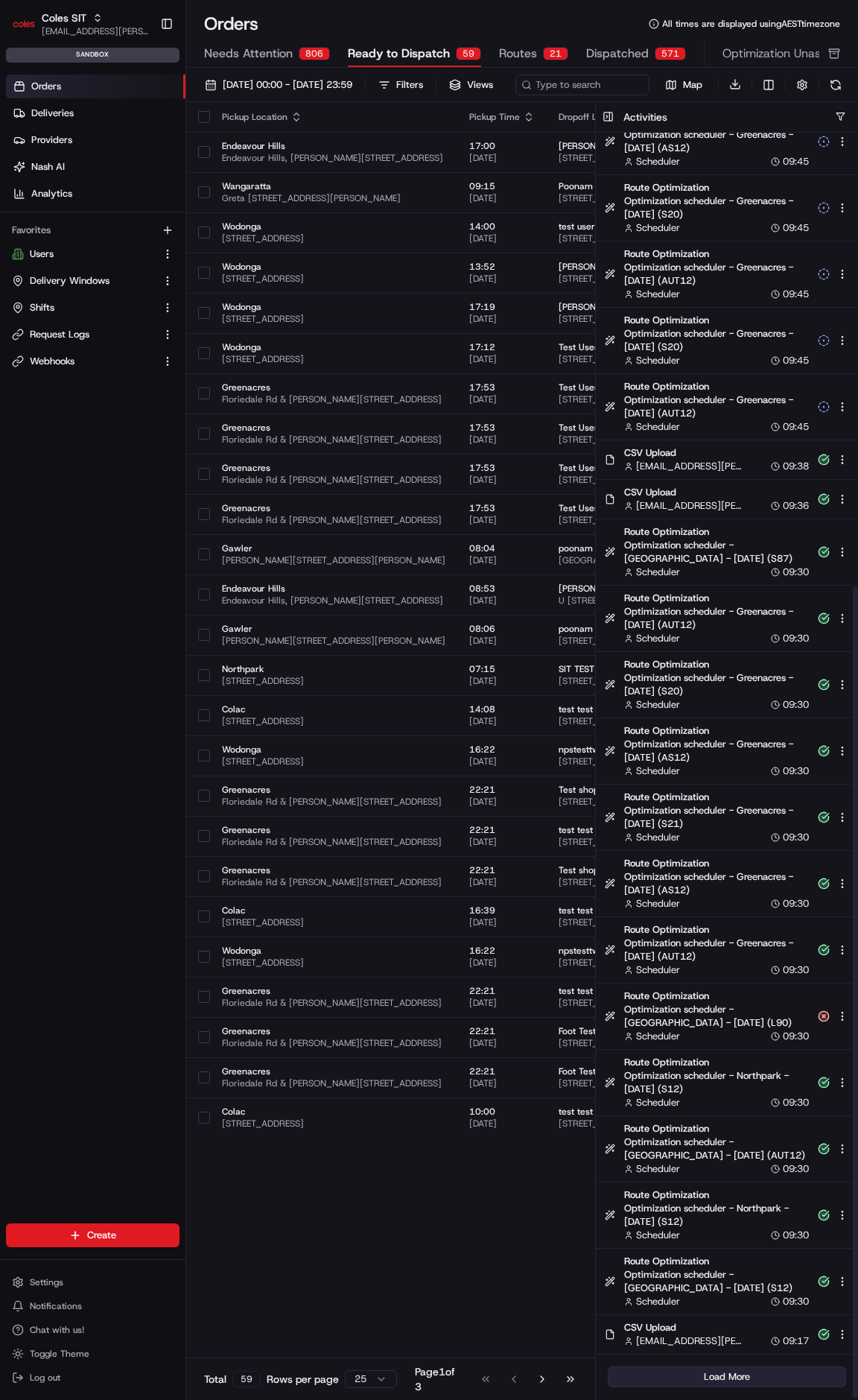
click at [748, 1388] on button "Load More" at bounding box center [726, 1376] width 238 height 21
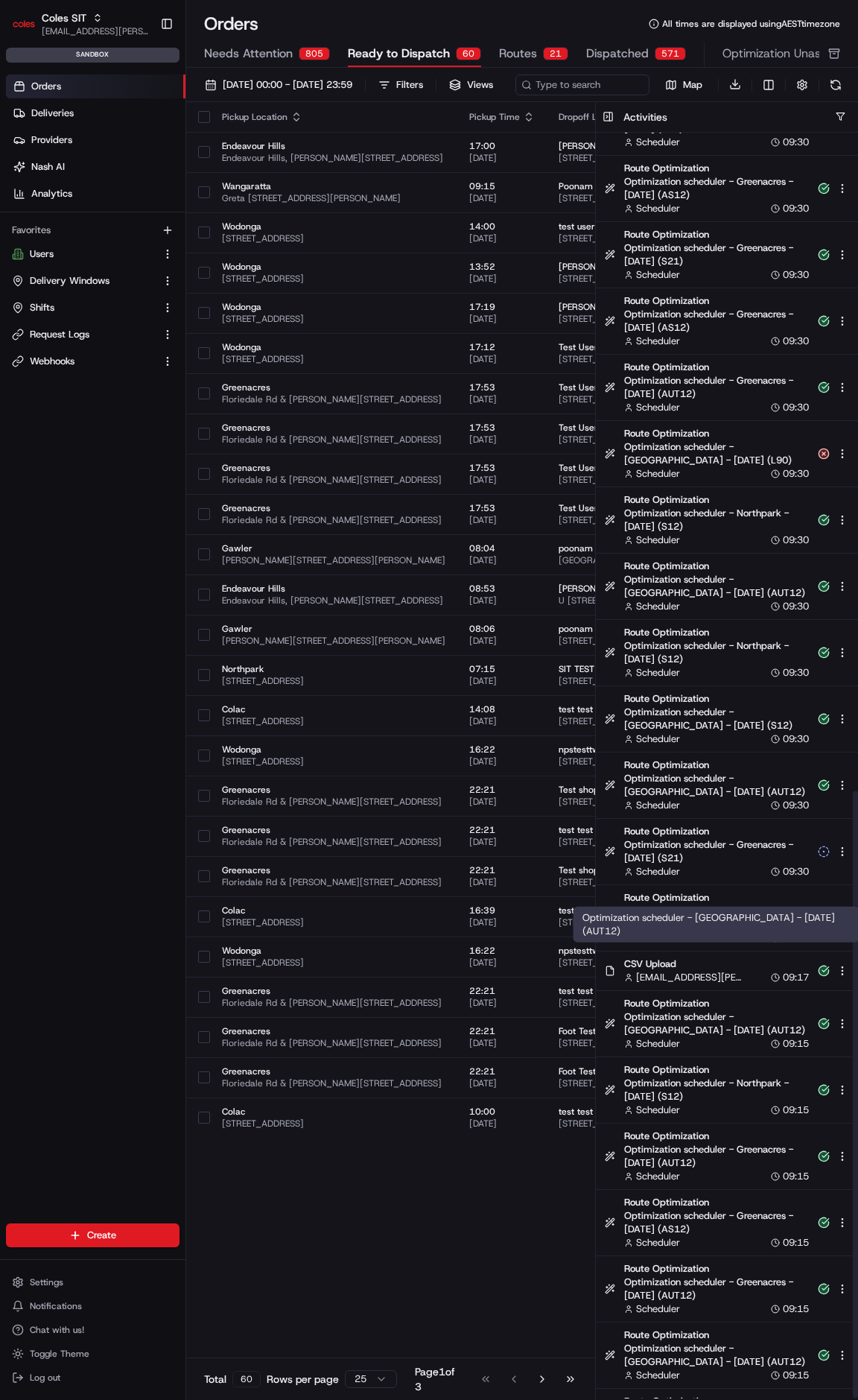
scroll to position [1371, 0]
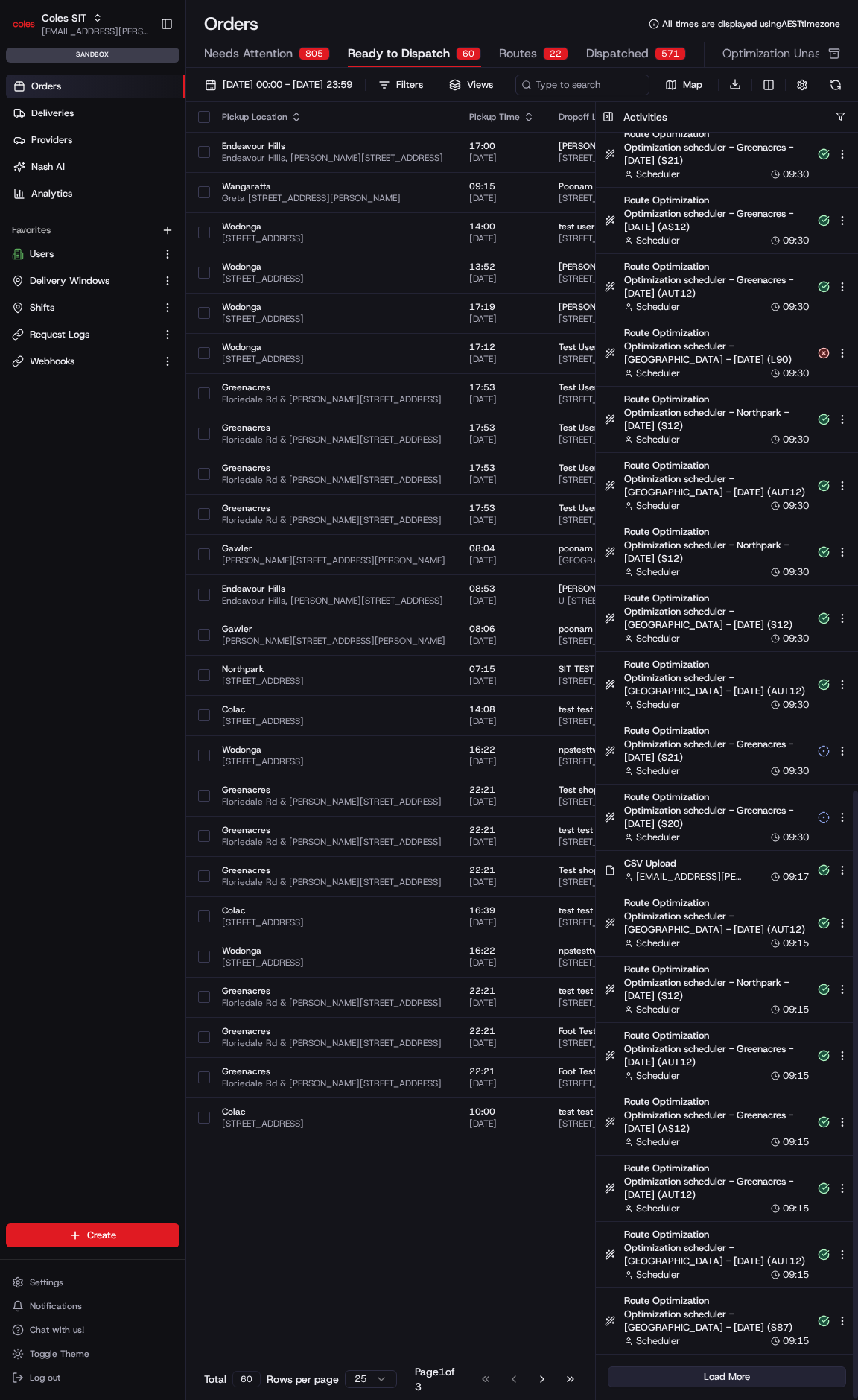
click at [743, 1388] on button "Load More" at bounding box center [726, 1376] width 238 height 21
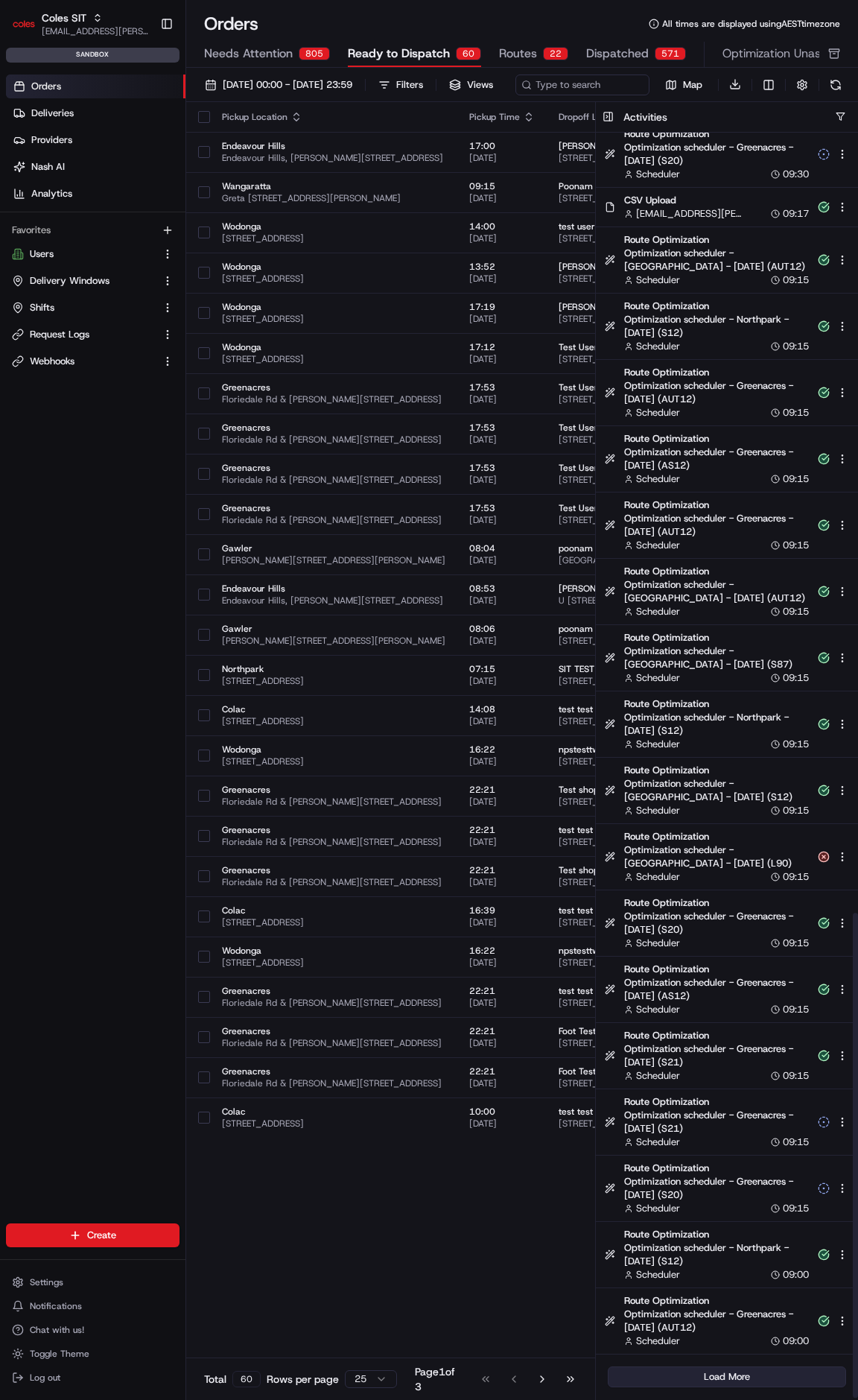
click at [700, 1388] on button "Load More" at bounding box center [726, 1376] width 238 height 21
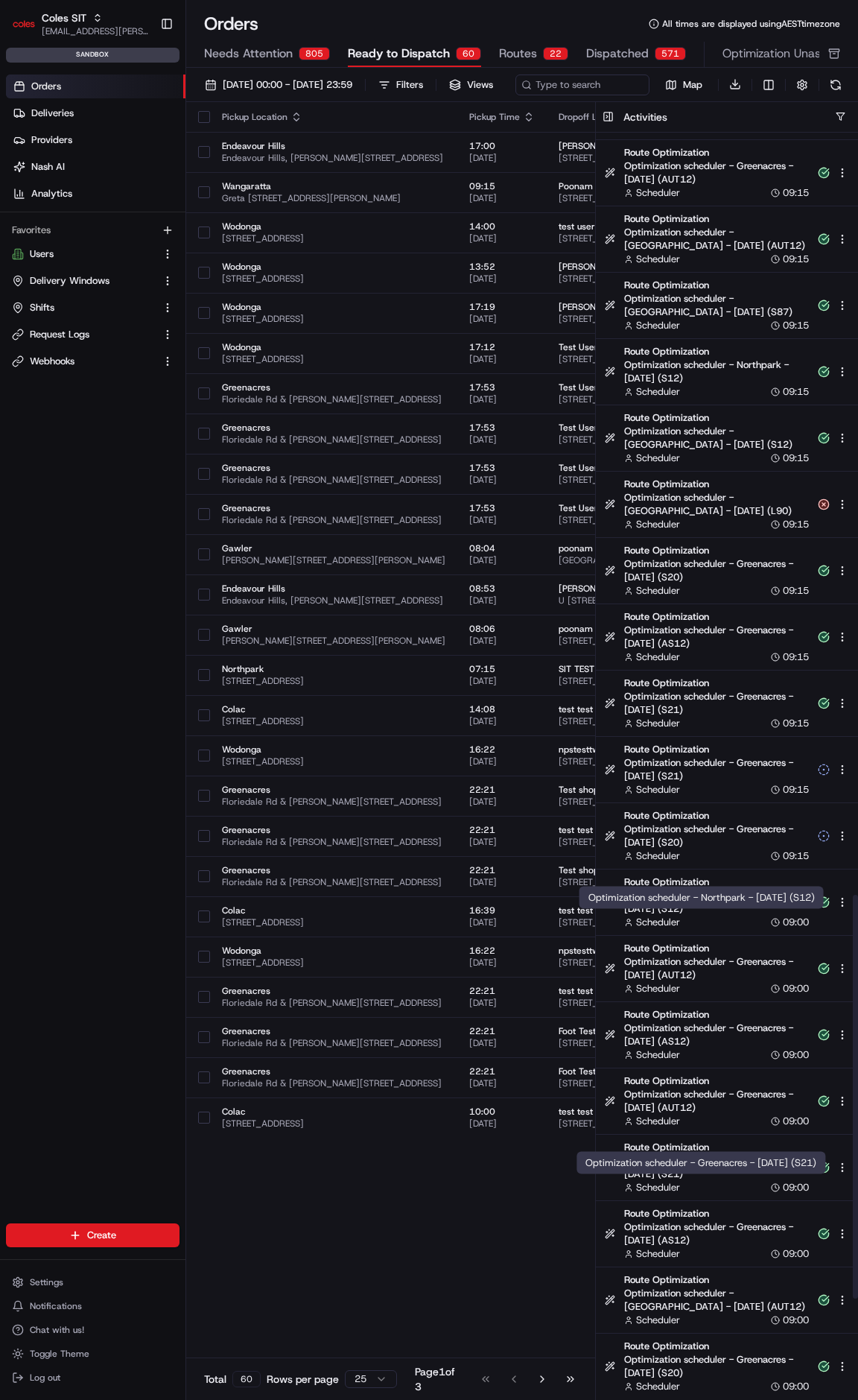
scroll to position [2697, 0]
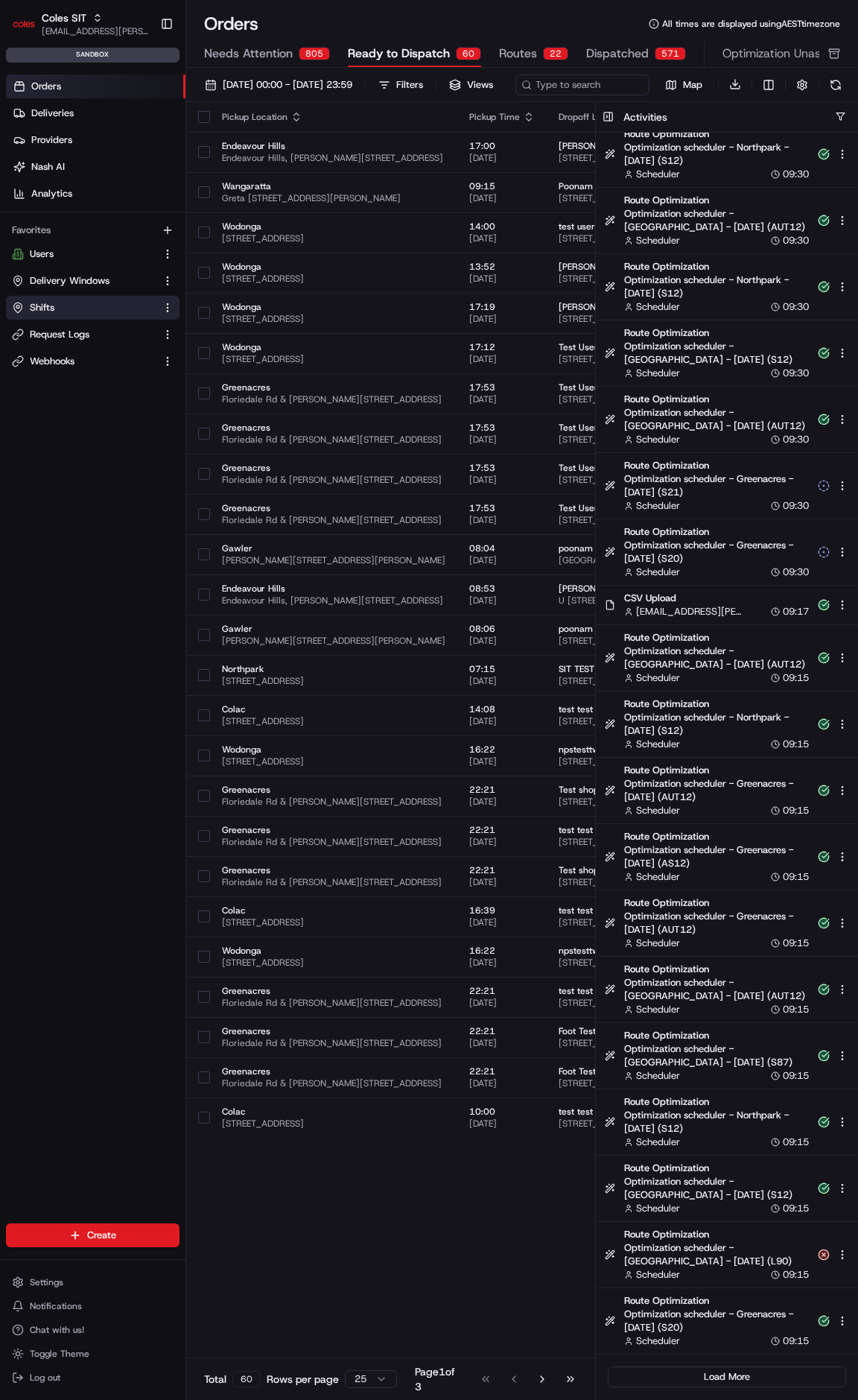
click at [101, 314] on button "Shifts" at bounding box center [92, 307] width 173 height 24
click at [14, 310] on icon at bounding box center [17, 308] width 12 height 12
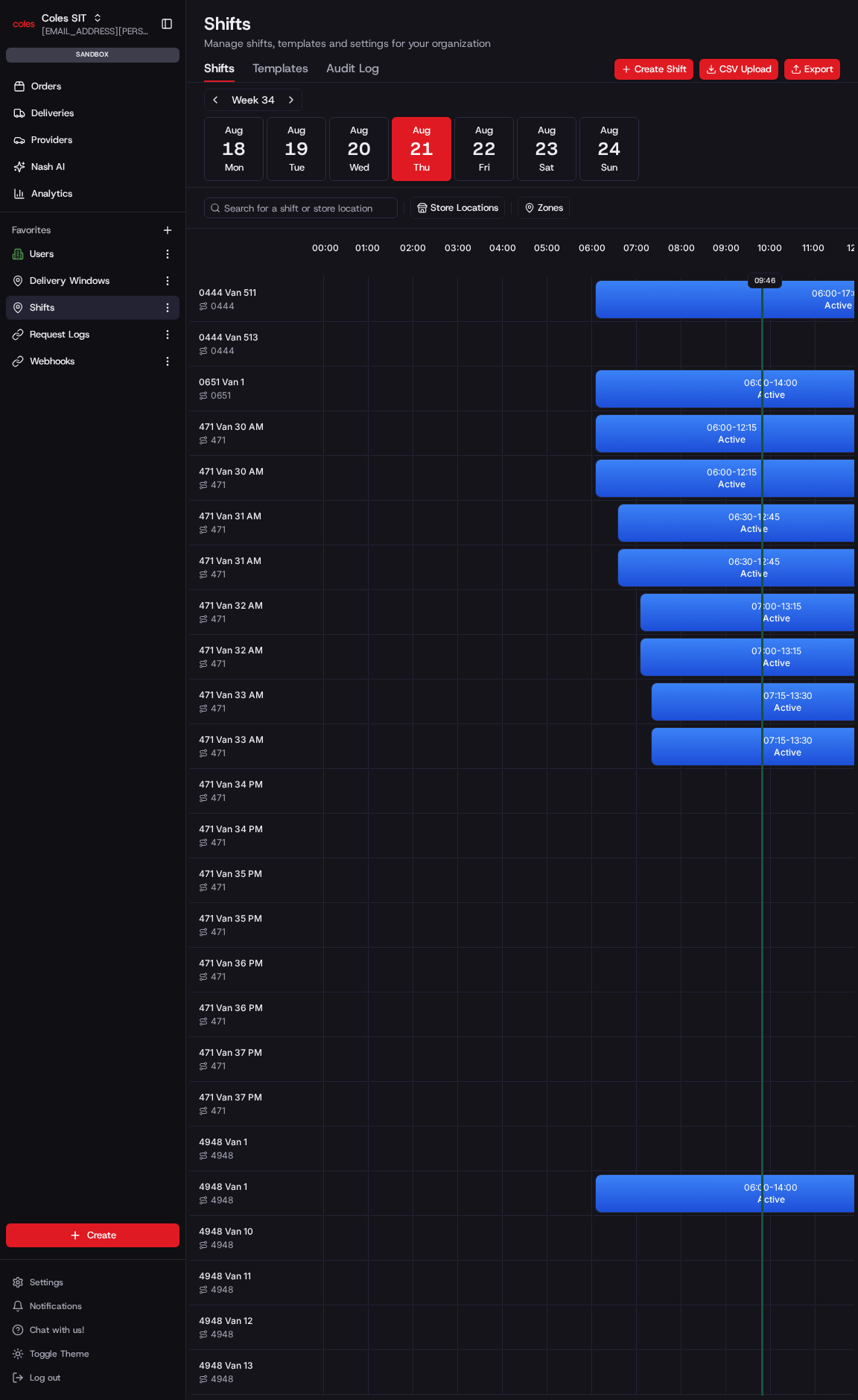
click at [349, 71] on Log "Audit Log" at bounding box center [352, 69] width 53 height 26
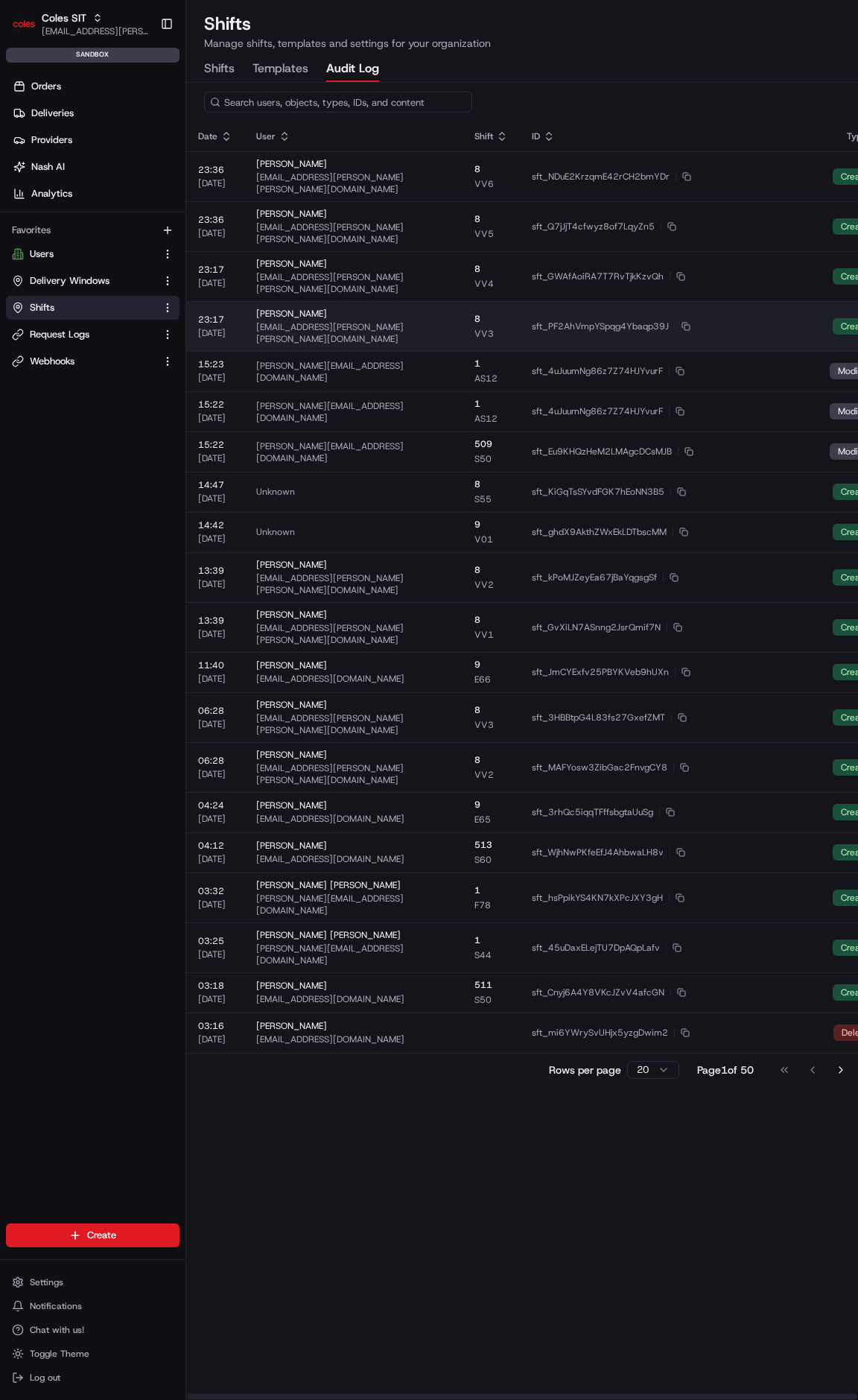
scroll to position [0, 35]
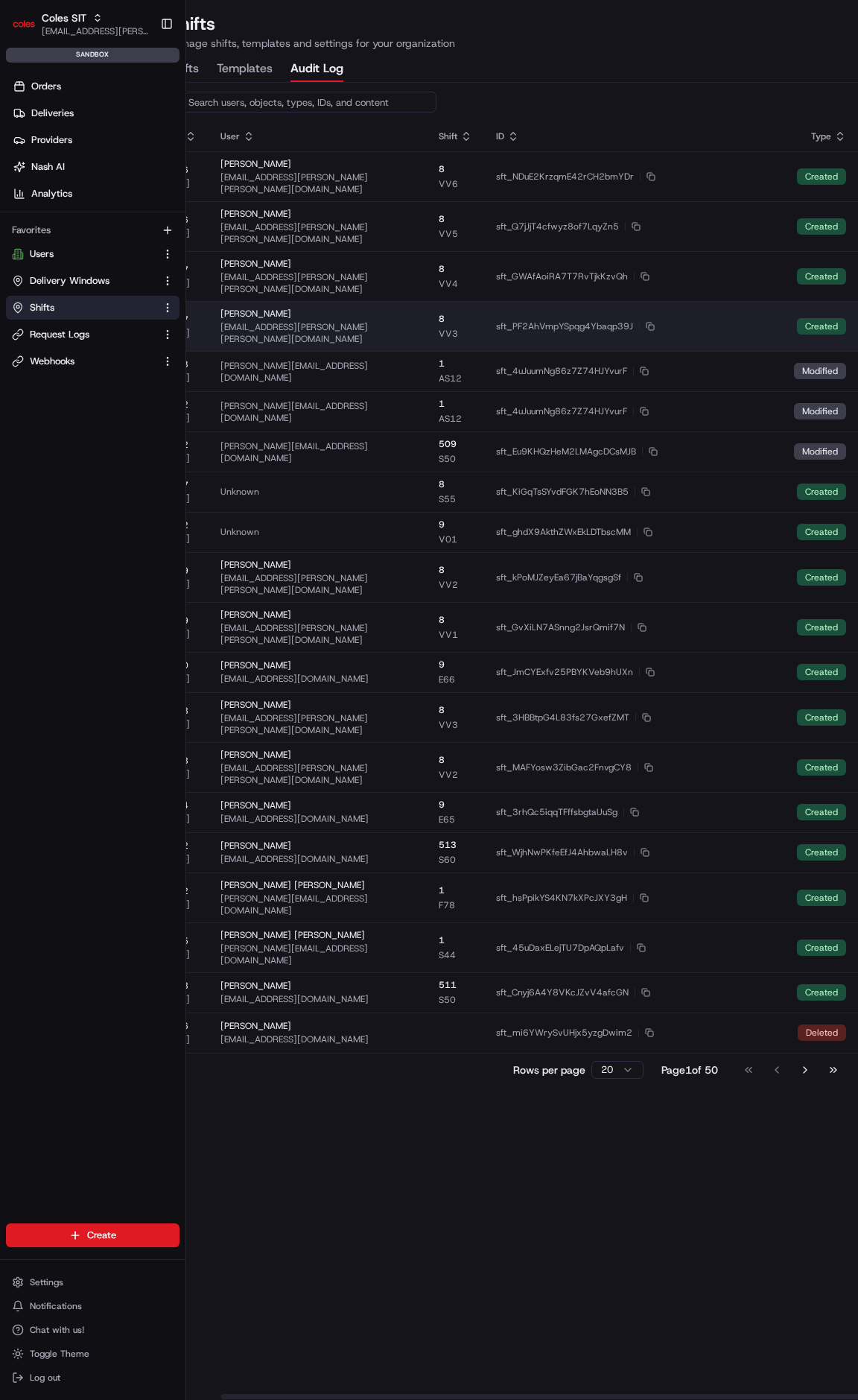
drag, startPoint x: 261, startPoint y: 289, endPoint x: 446, endPoint y: 287, distance: 185.0
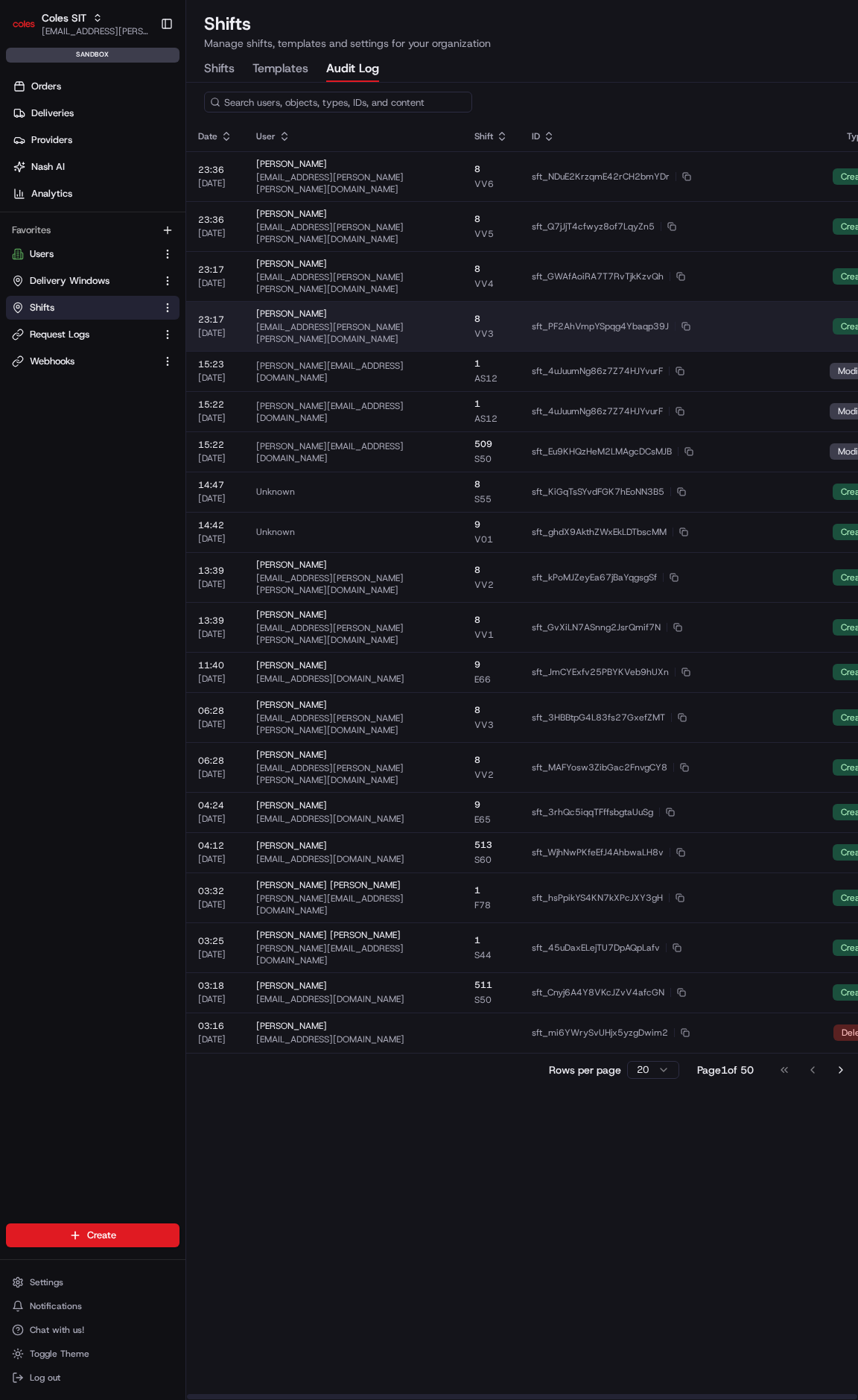
drag, startPoint x: 446, startPoint y: 287, endPoint x: 270, endPoint y: 291, distance: 176.0
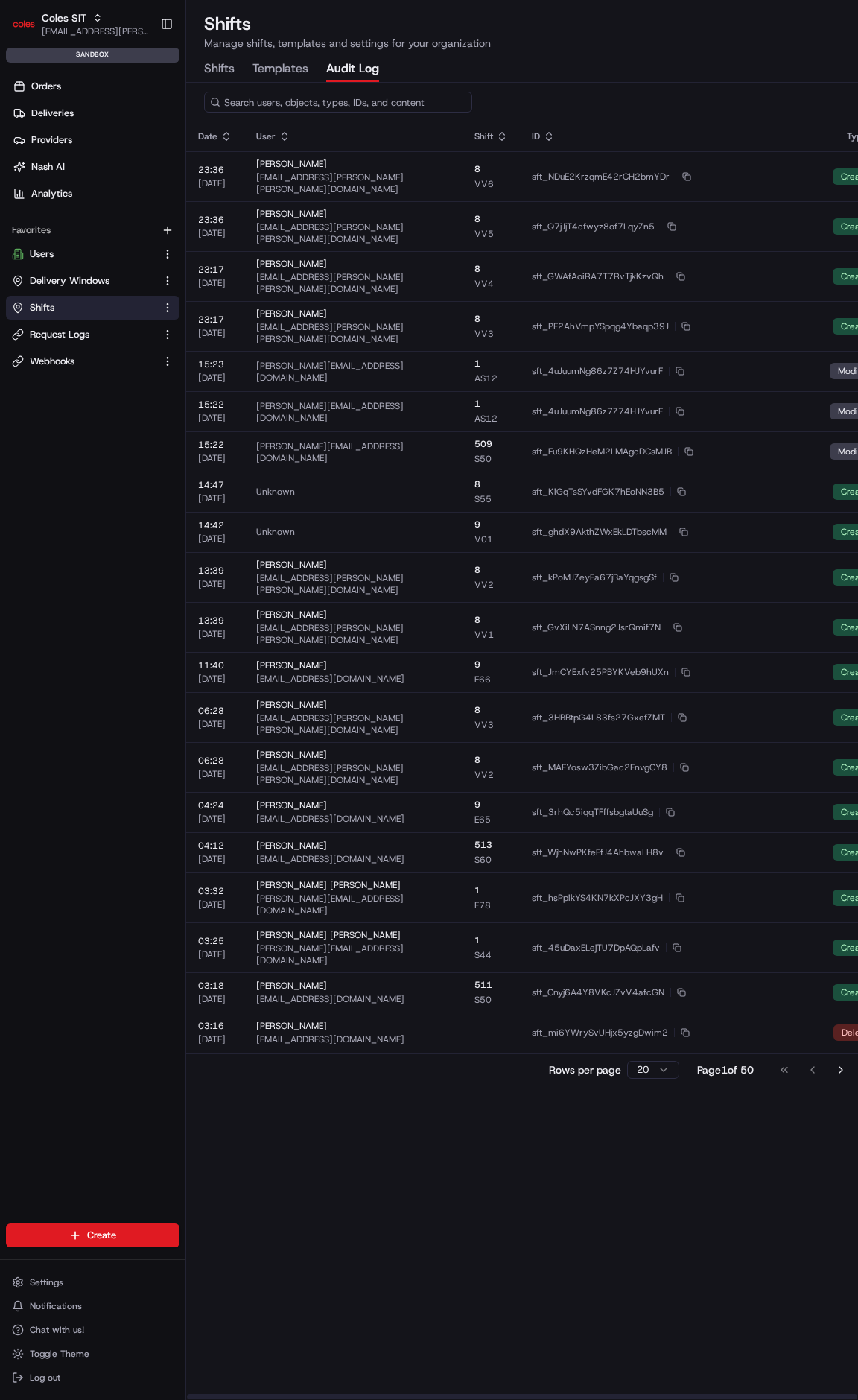
click at [229, 59] on button "Shifts" at bounding box center [219, 69] width 31 height 26
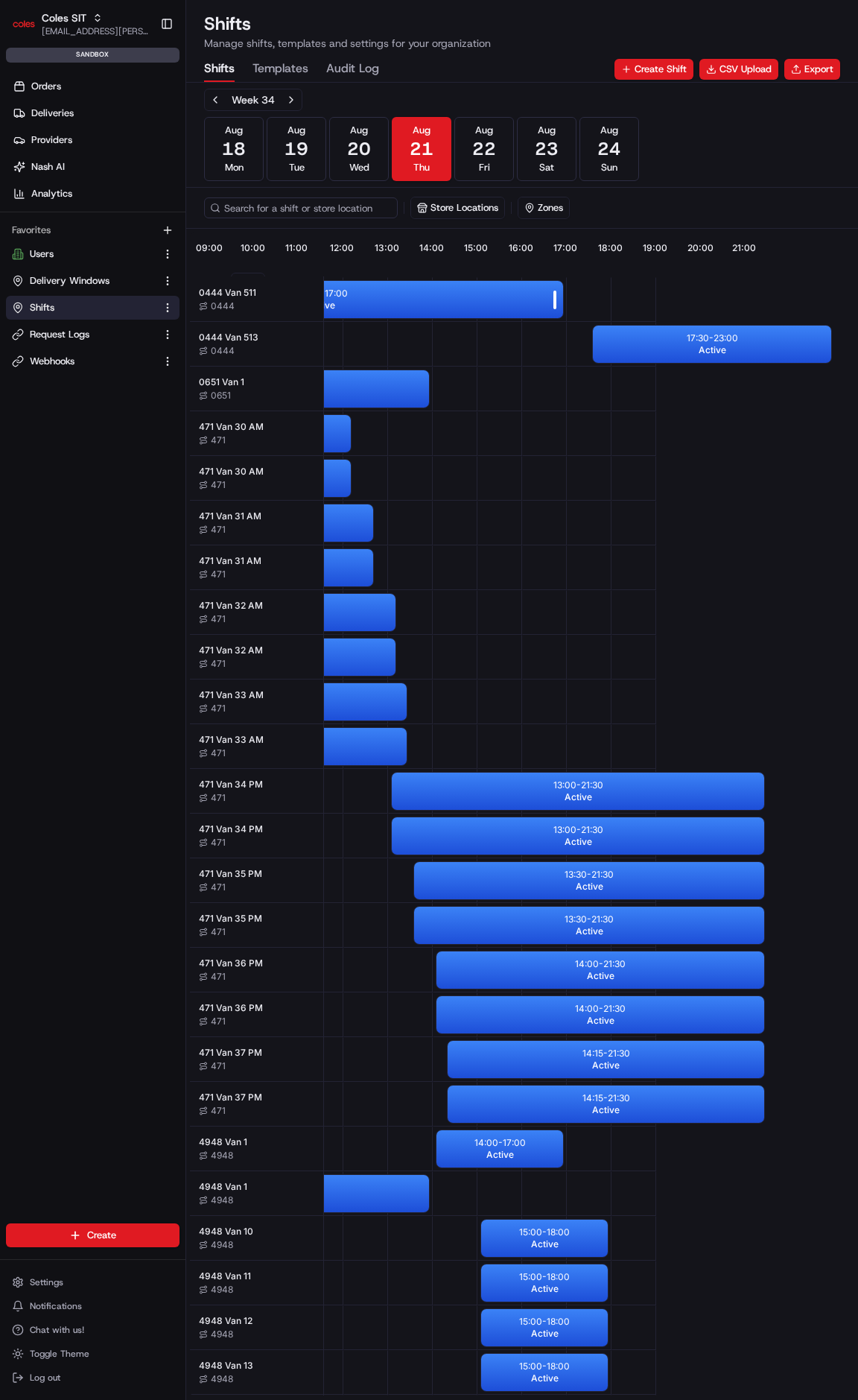
scroll to position [0, 536]
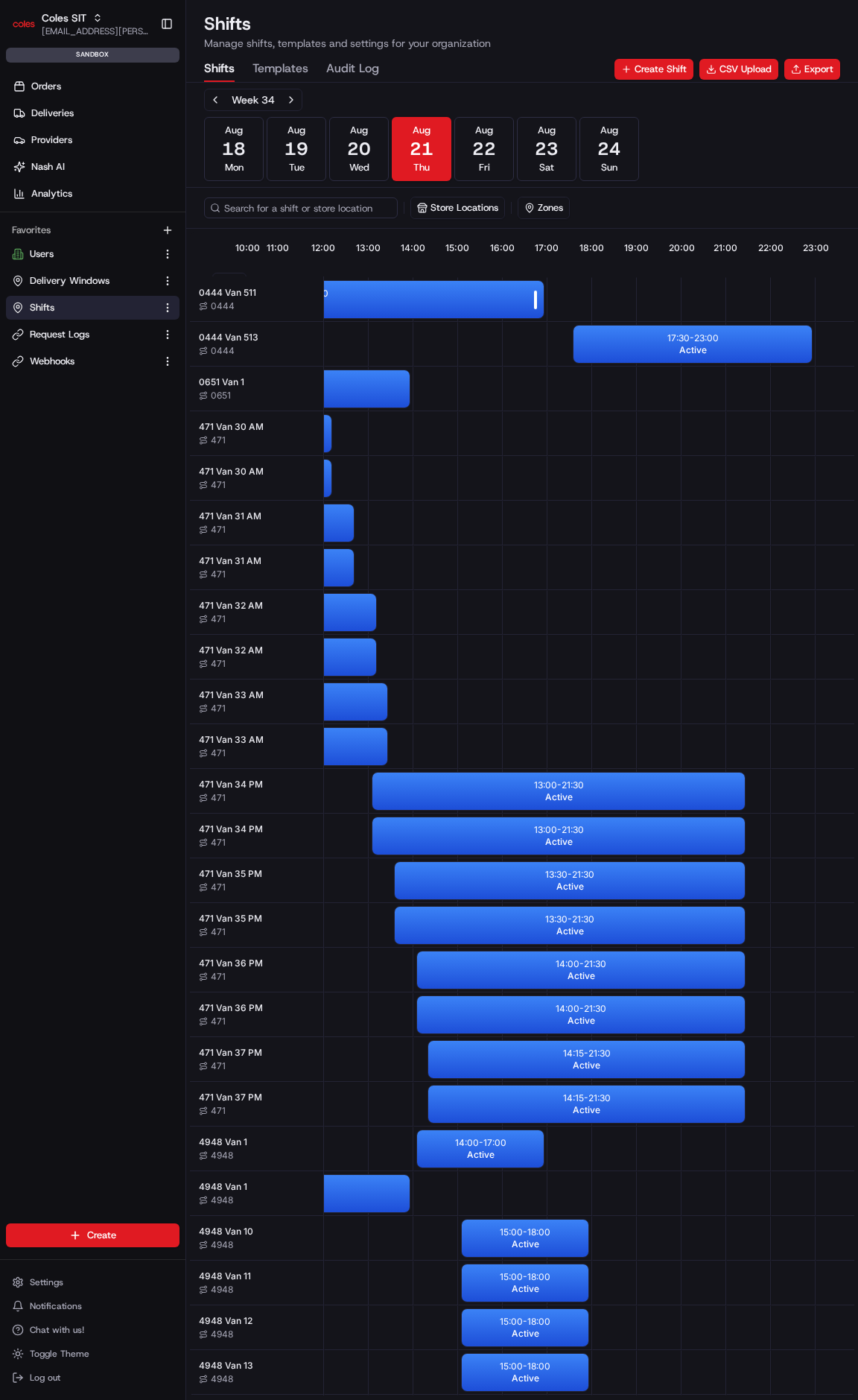
click at [412, 289] on div "06:00 - 17:00 Active" at bounding box center [301, 299] width 484 height 37
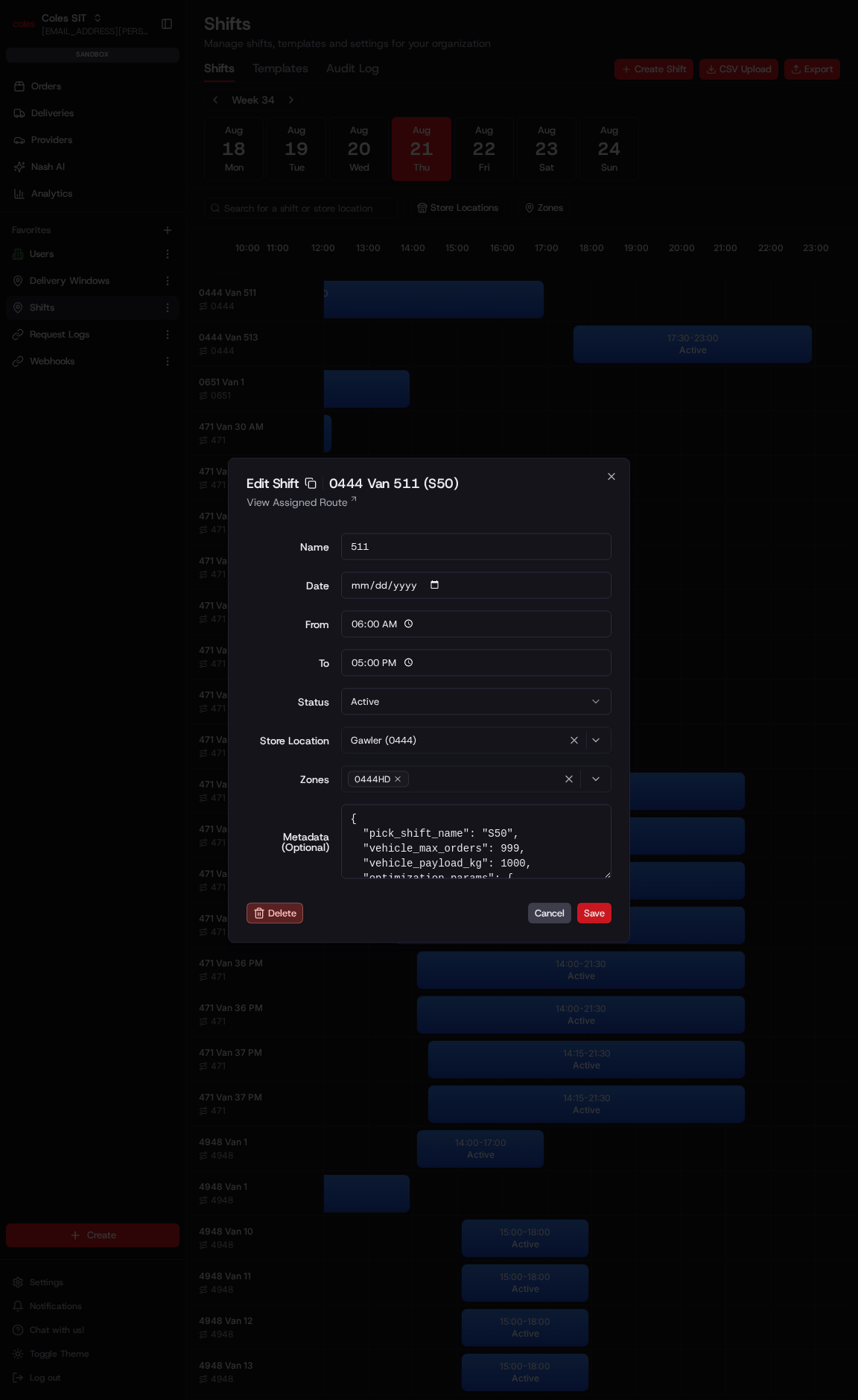
click at [590, 919] on button "Save" at bounding box center [594, 913] width 35 height 21
type input "14:00"
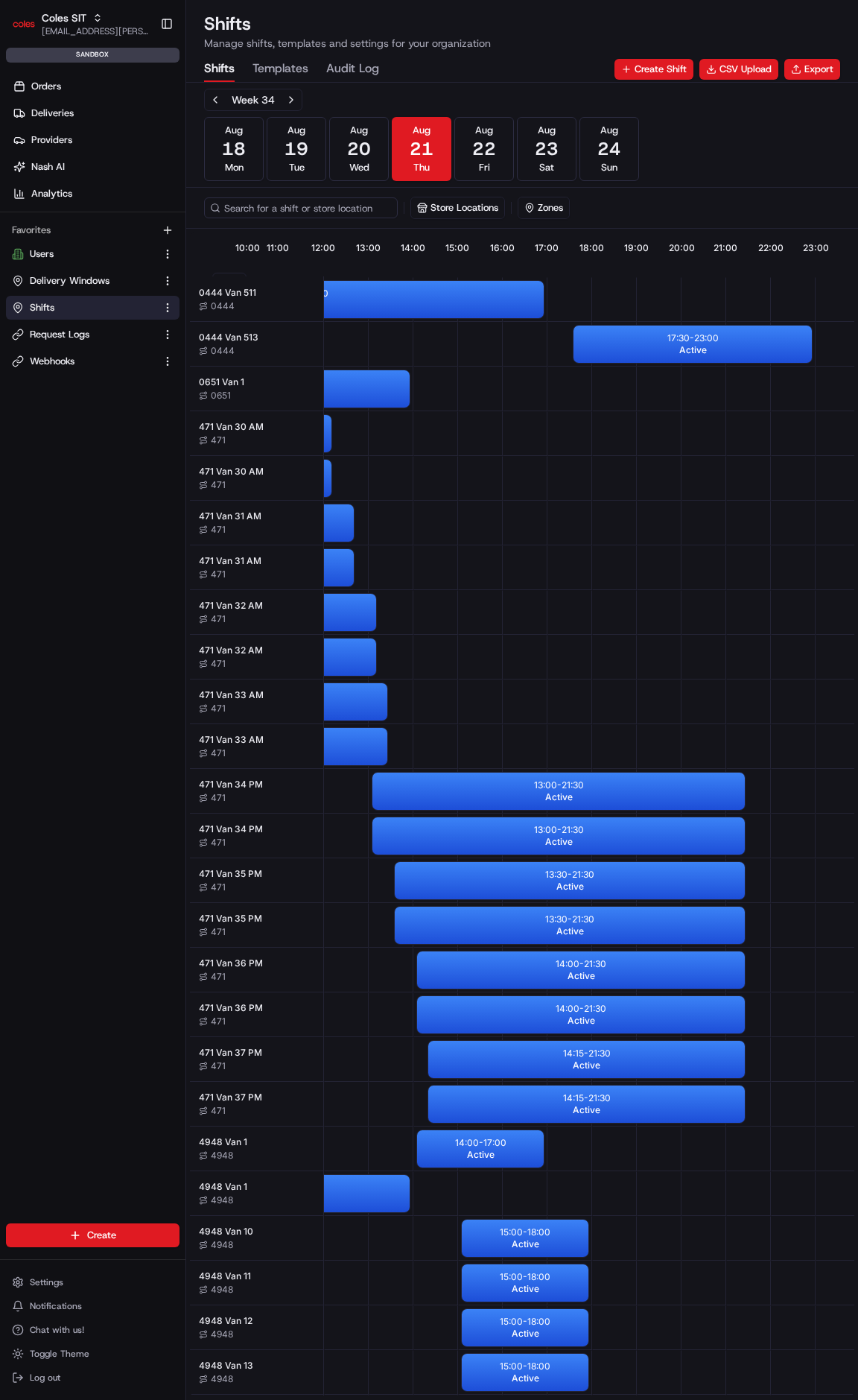
click at [342, 57] on Log "Audit Log" at bounding box center [352, 69] width 53 height 26
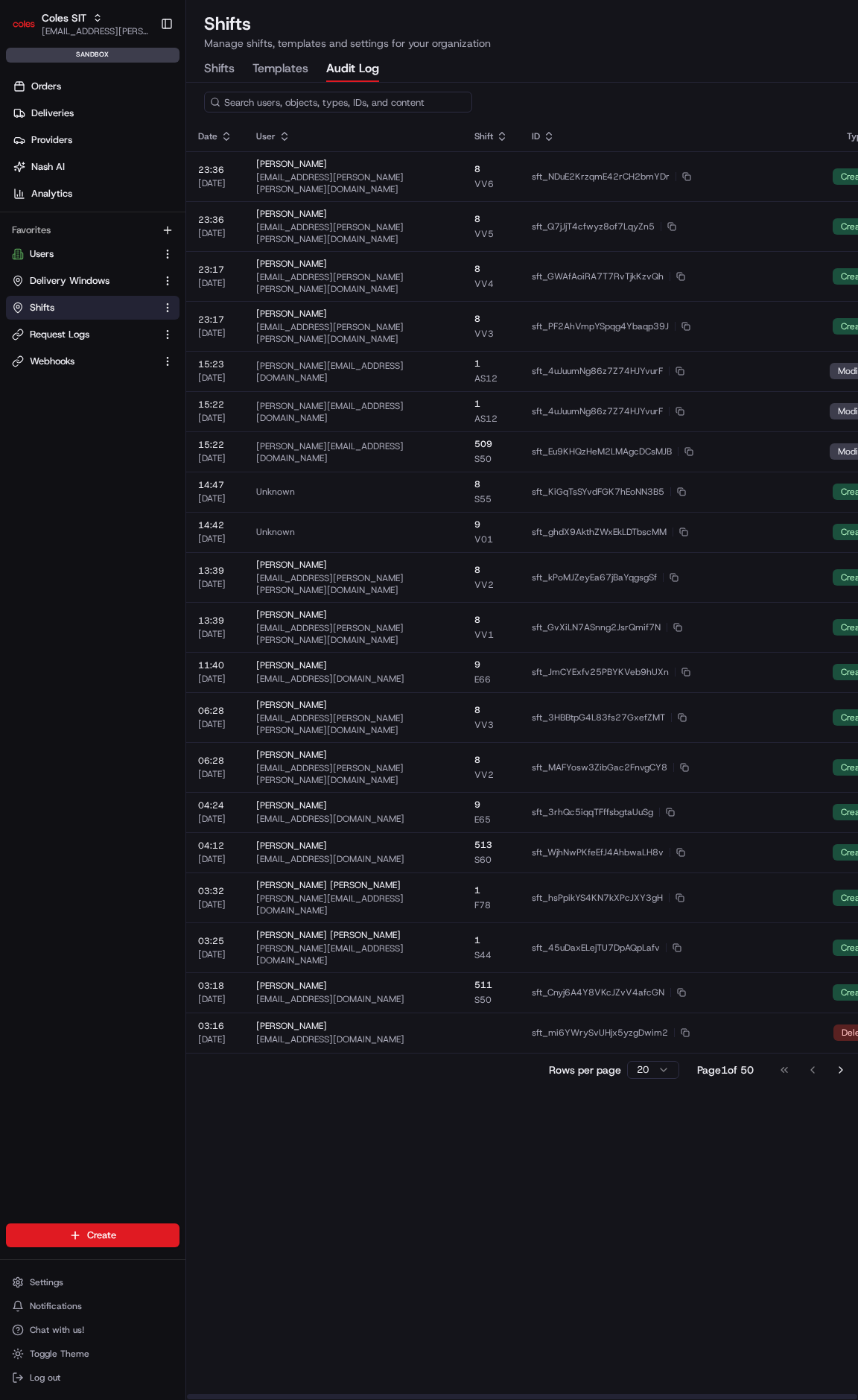
click at [218, 71] on button "Shifts" at bounding box center [219, 69] width 31 height 26
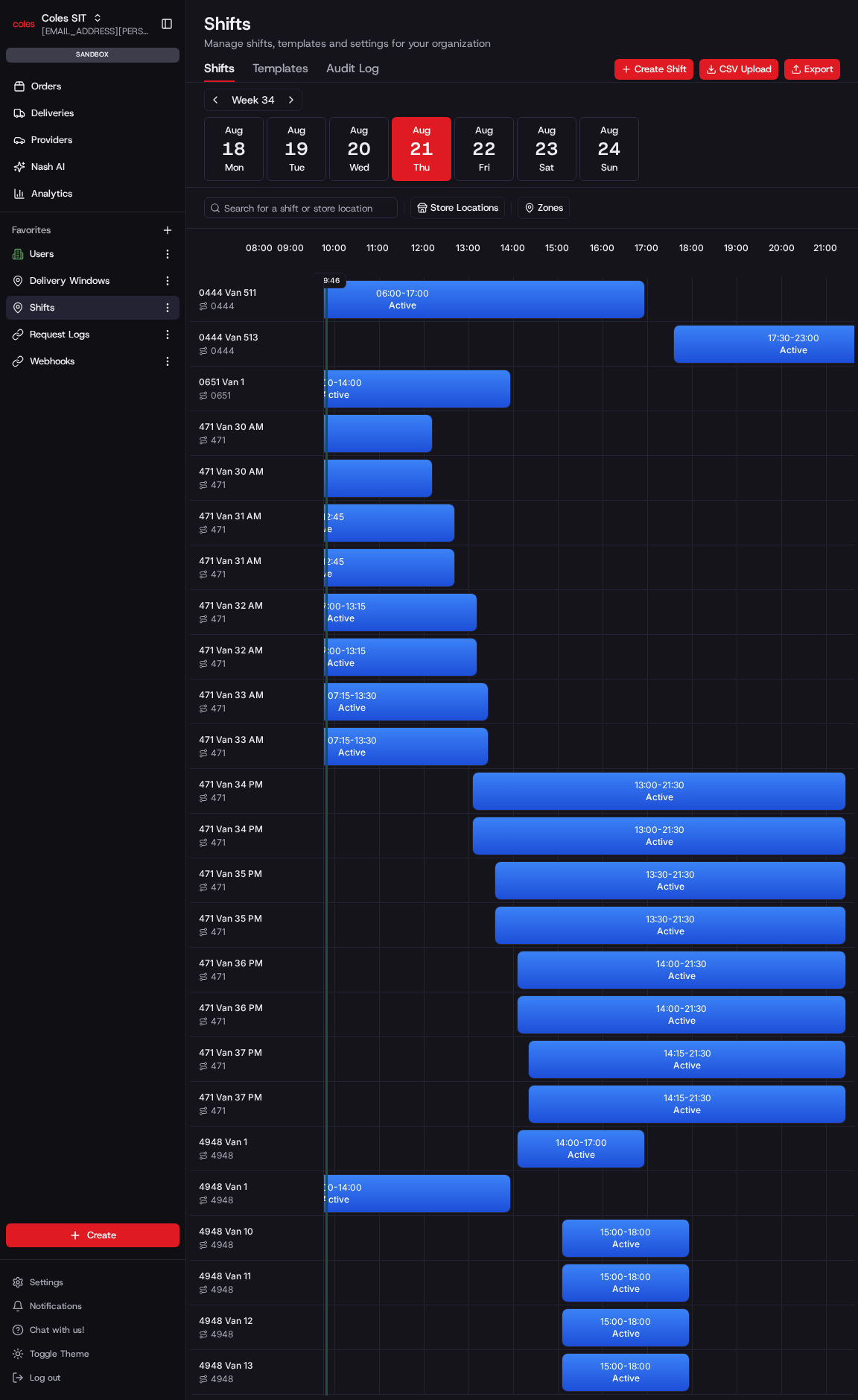
scroll to position [0, 536]
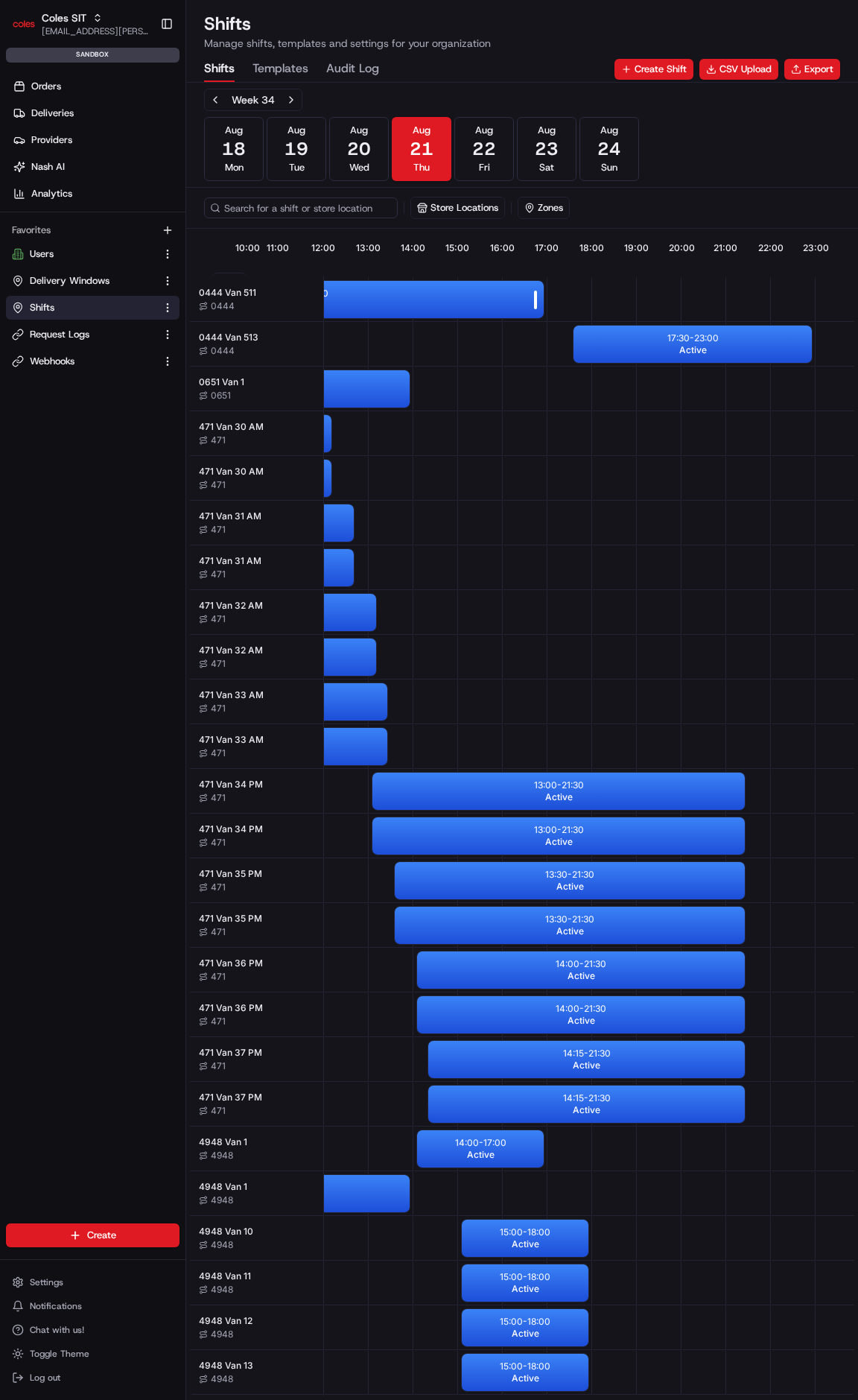
click at [394, 295] on div "06:00 - 17:00 Active" at bounding box center [301, 299] width 484 height 37
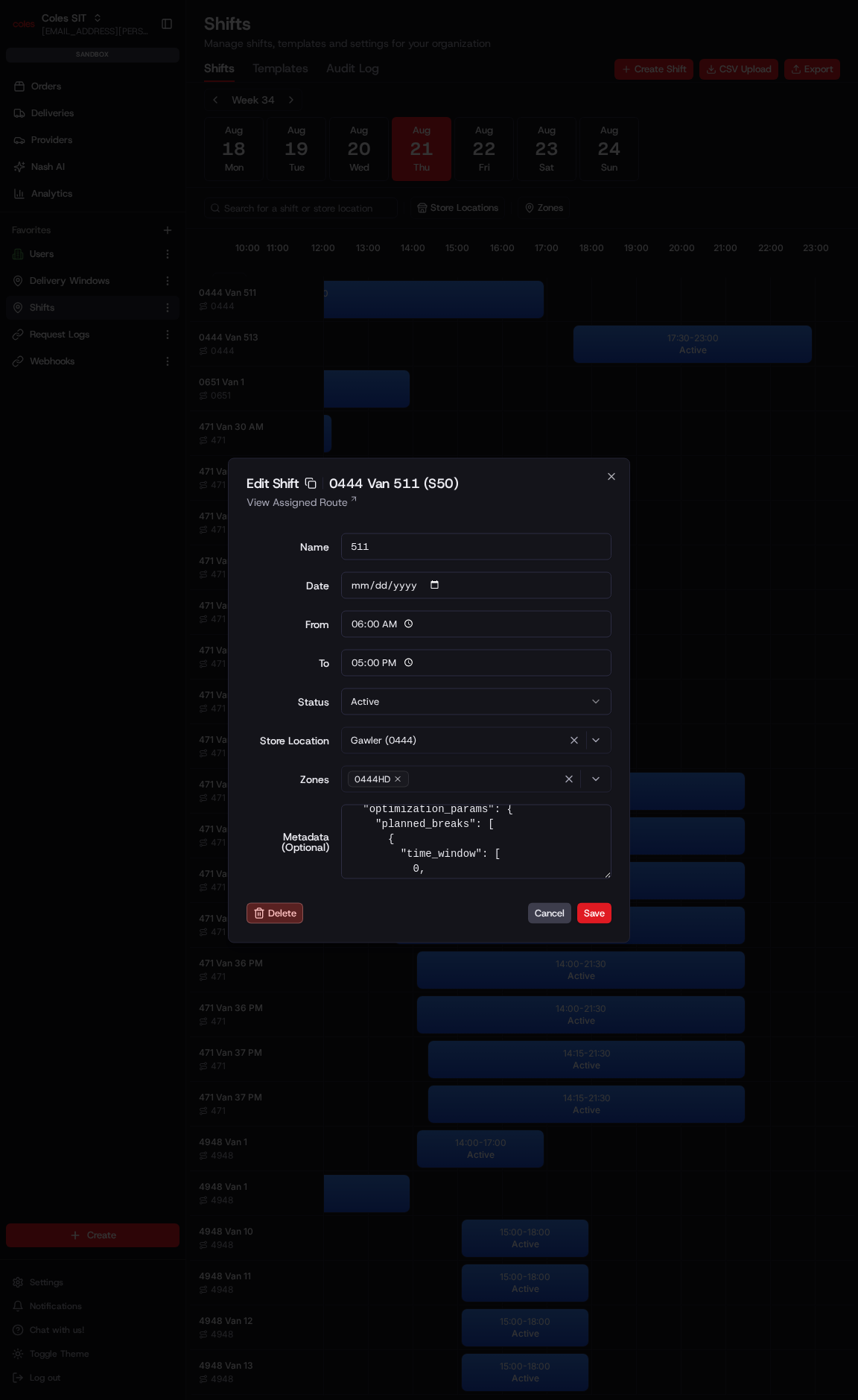
scroll to position [149, 0]
click at [509, 840] on textarea "{ "pick_shift_name": "S50", "vehicle_max_orders": 999, "vehicle_payload_kg": 10…" at bounding box center [476, 841] width 271 height 74
type textarea "{ "pick_shift_name": "S50", "vehicle_max_orders": 999, "vehicle_payload_kg": 10…"
click at [600, 911] on button "Save" at bounding box center [594, 913] width 35 height 21
type input "14:00"
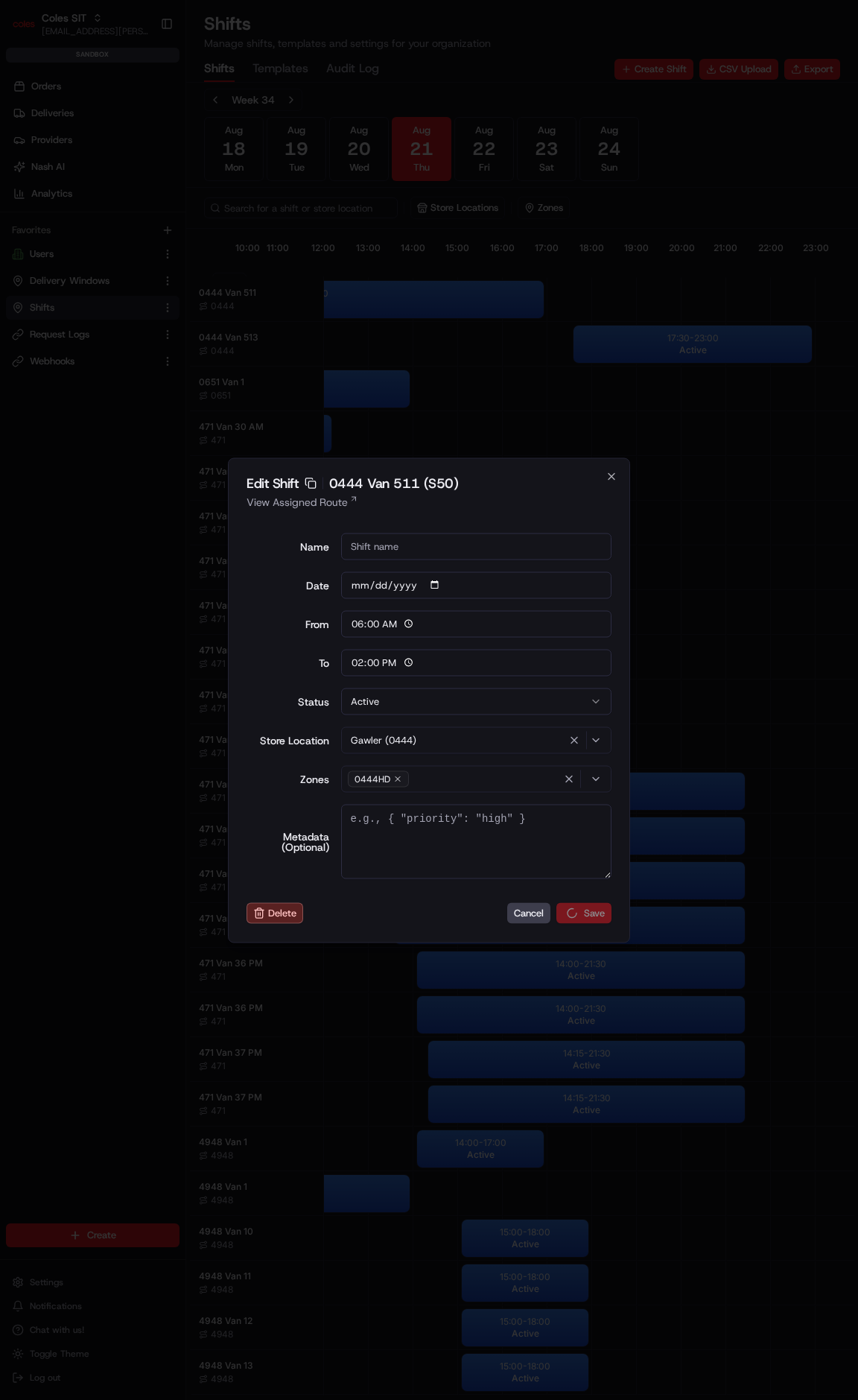
scroll to position [0, 0]
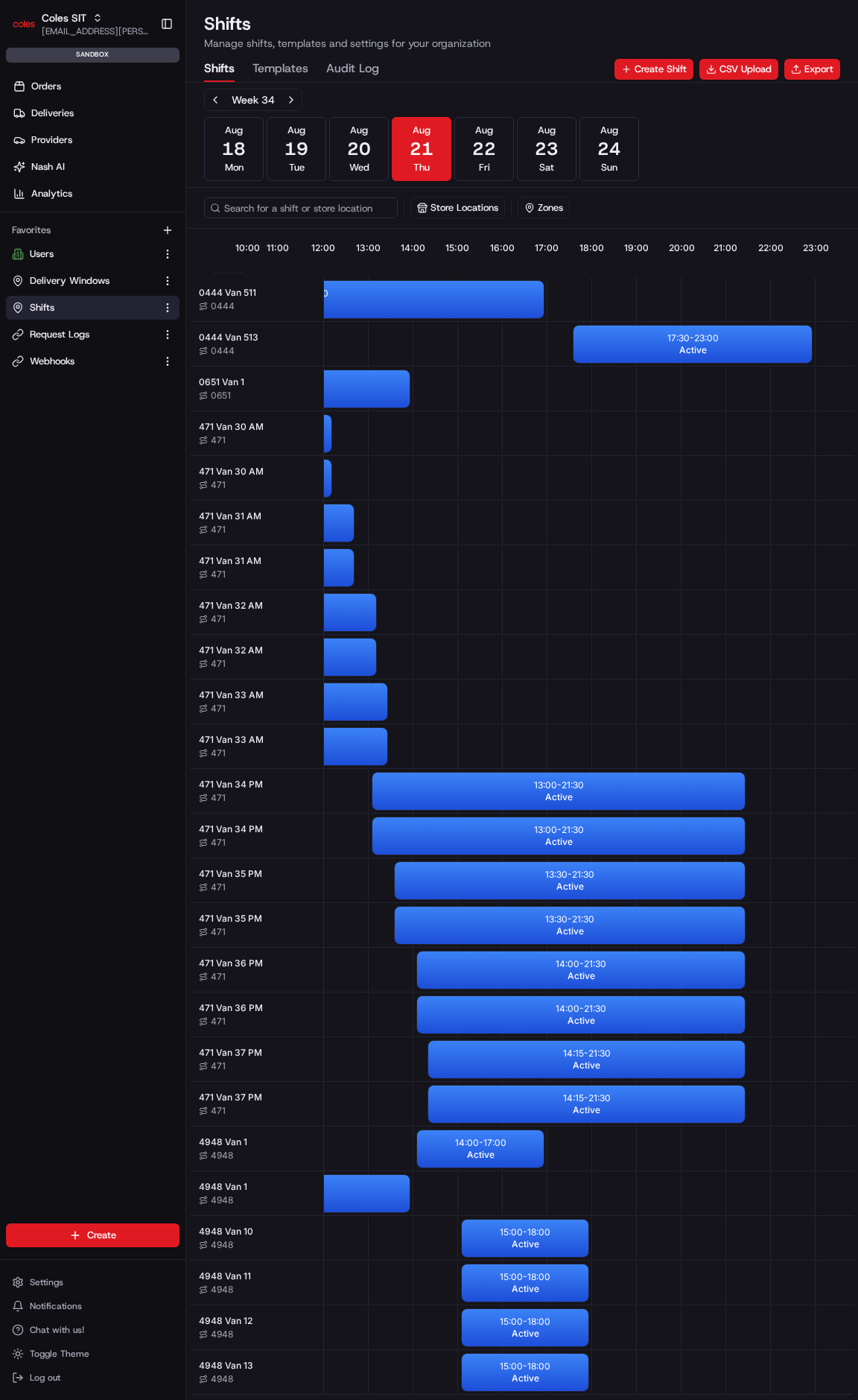
click at [336, 68] on Log "Audit Log" at bounding box center [352, 69] width 53 height 26
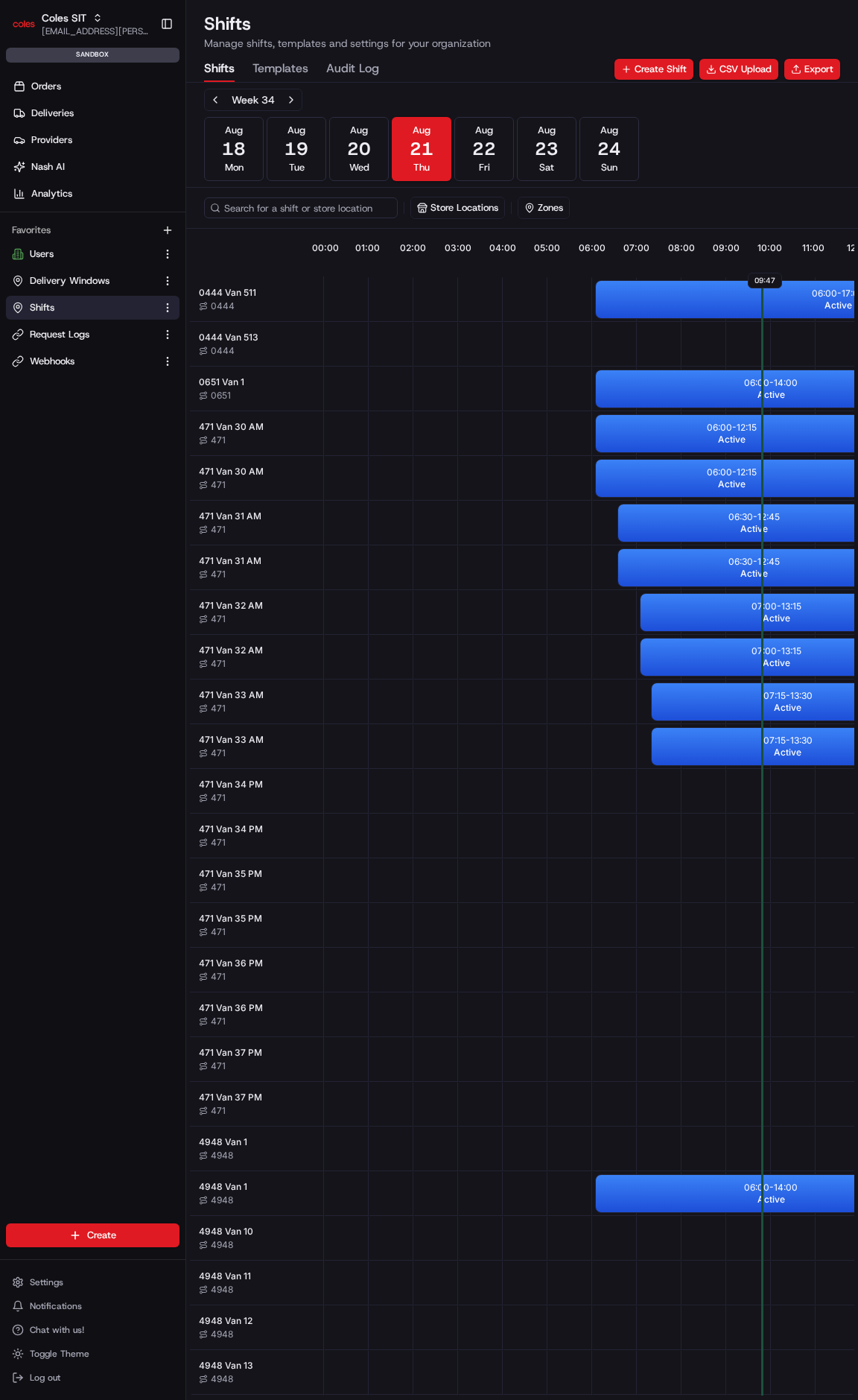
click at [326, 57] on Log "Audit Log" at bounding box center [352, 69] width 53 height 26
